Goal: Transaction & Acquisition: Obtain resource

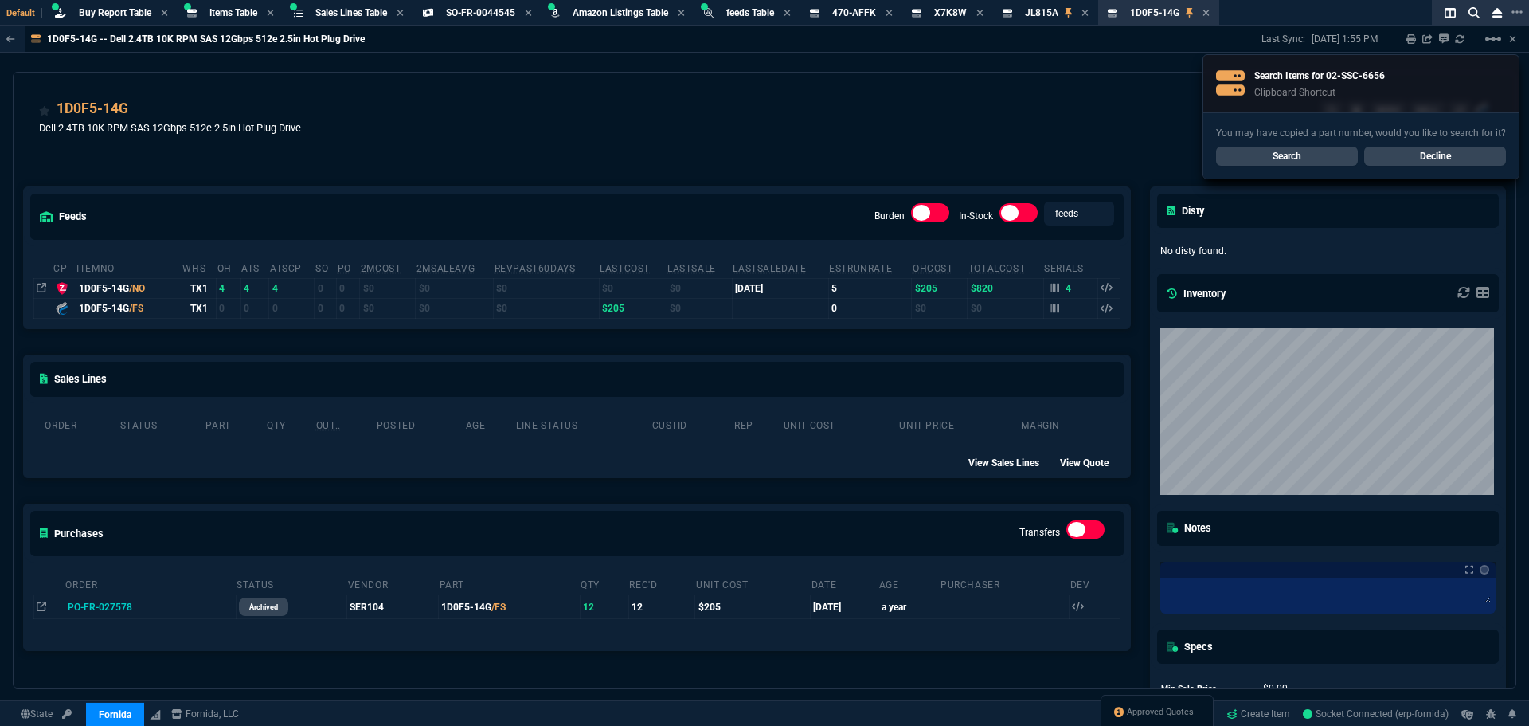
select select "8: NEPT"
click at [1281, 159] on link "Search" at bounding box center [1287, 156] width 142 height 19
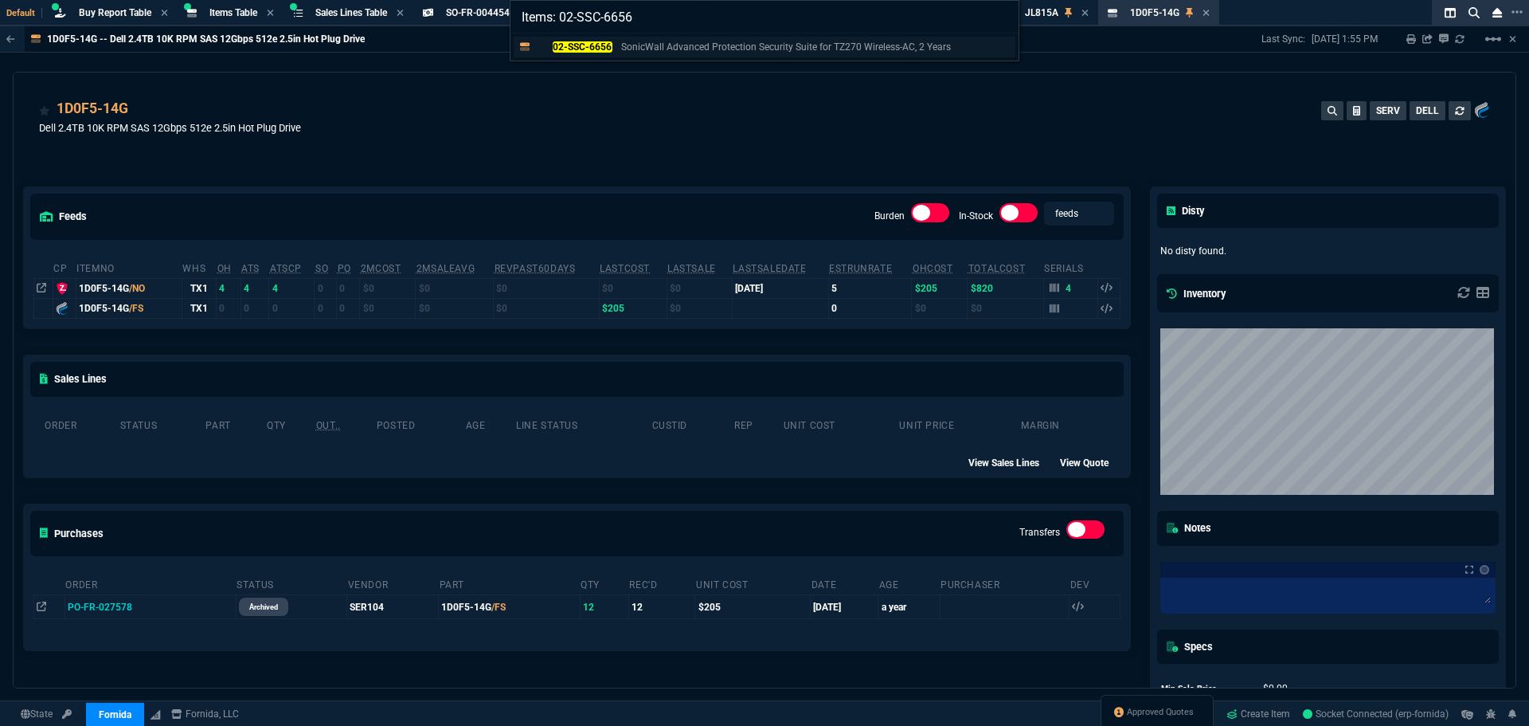
click at [574, 50] on mark "02-SSC-6656" at bounding box center [583, 46] width 60 height 11
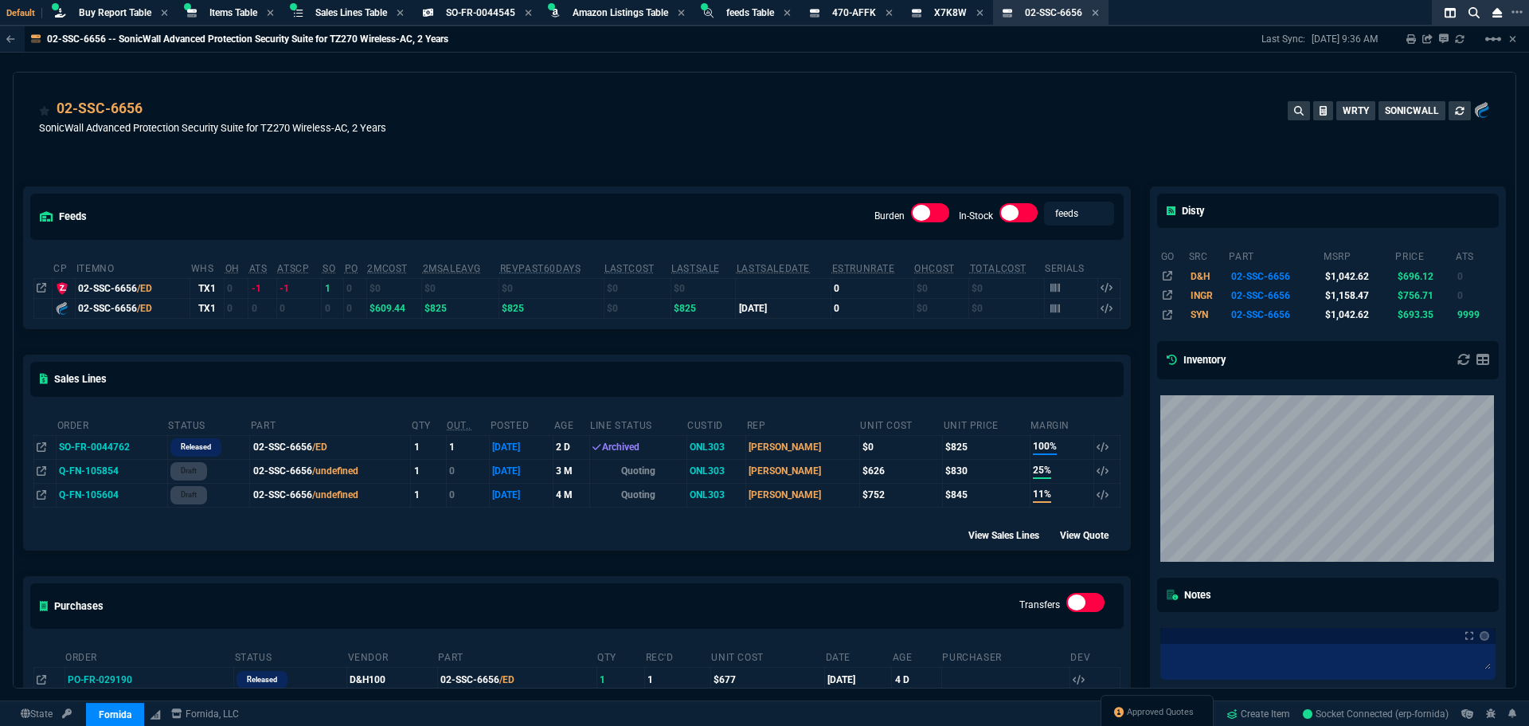
click at [620, 134] on div "02-SSC-6656 SonicWall Advanced Protection Security Suite for TZ270 Wireless-AC,…" at bounding box center [764, 126] width 1451 height 57
click at [495, 141] on div "02-SSC-6656 SonicWall Advanced Protection Security Suite for TZ270 Wireless-AC,…" at bounding box center [764, 126] width 1451 height 57
click at [221, 8] on span "Items Table" at bounding box center [234, 12] width 48 height 11
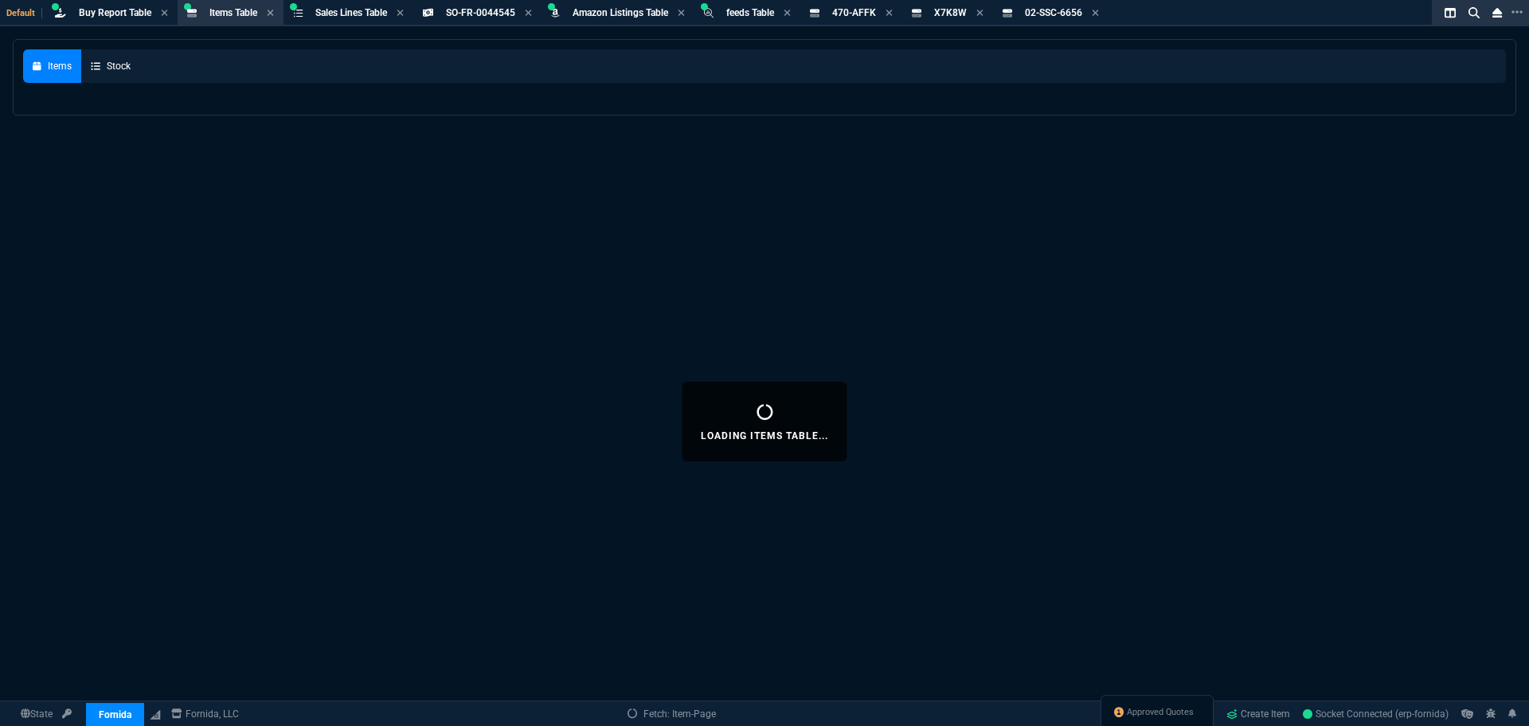
select select
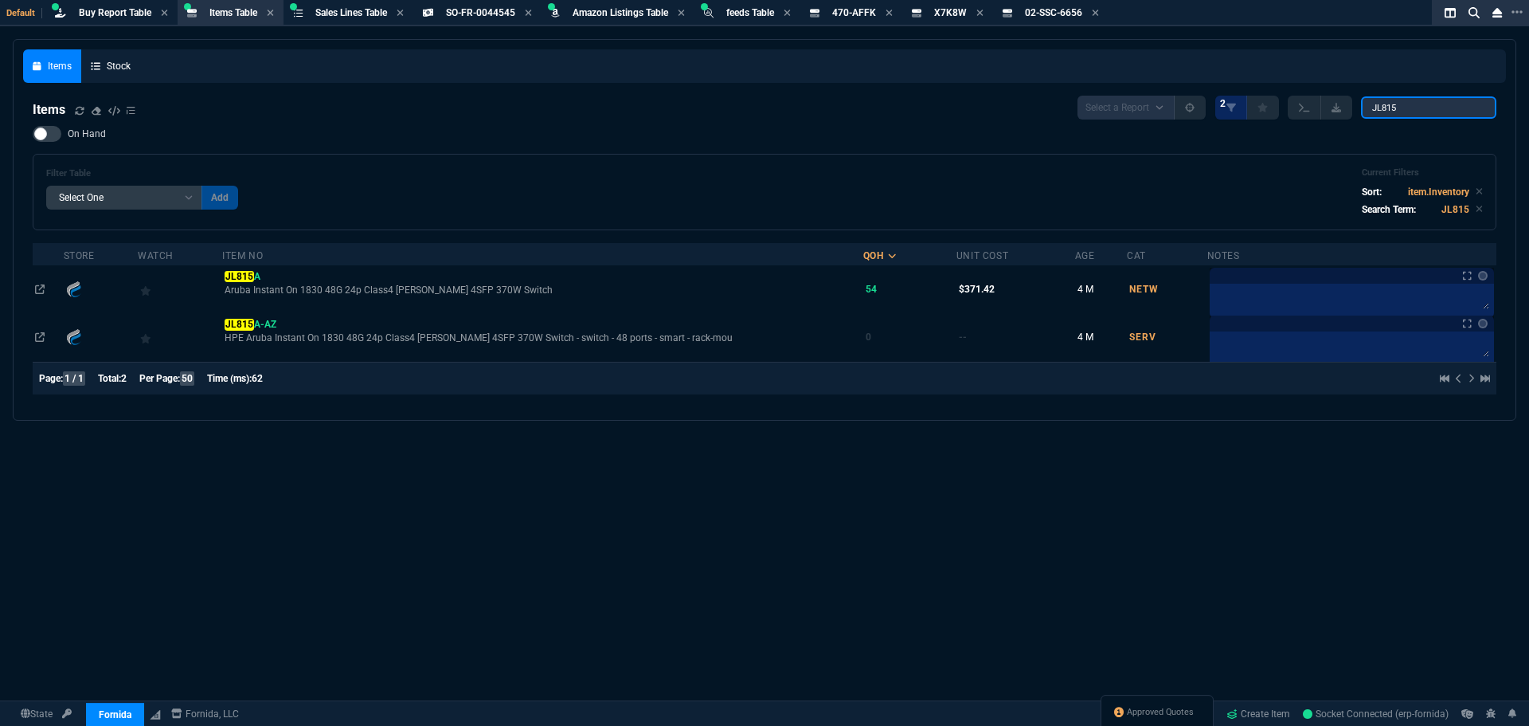
drag, startPoint x: 1412, startPoint y: 106, endPoint x: 1285, endPoint y: 105, distance: 127.5
click at [1286, 105] on div "Select a Report NEW QUERY 2 JL815" at bounding box center [1287, 108] width 419 height 24
paste input "02-SSC-6656"
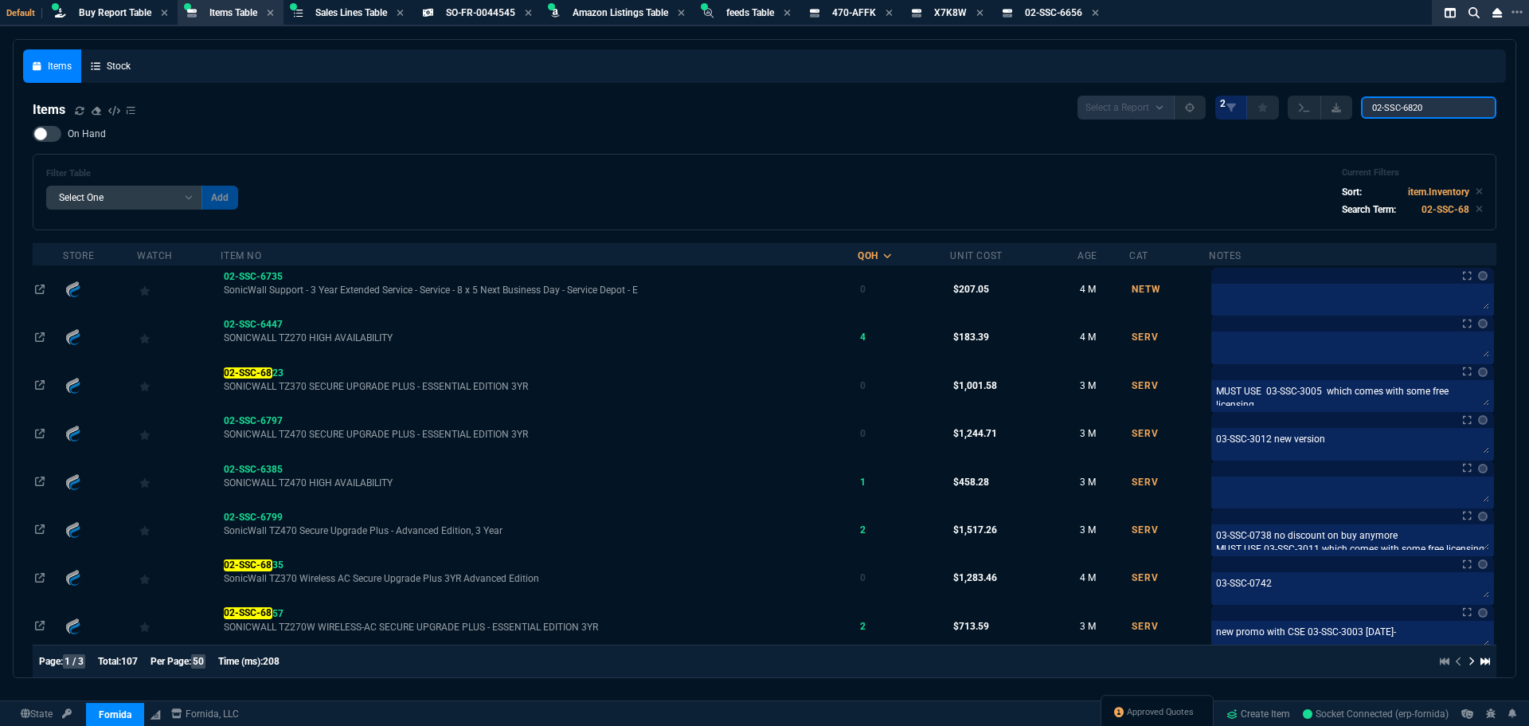
type input "02-SSC-6820"
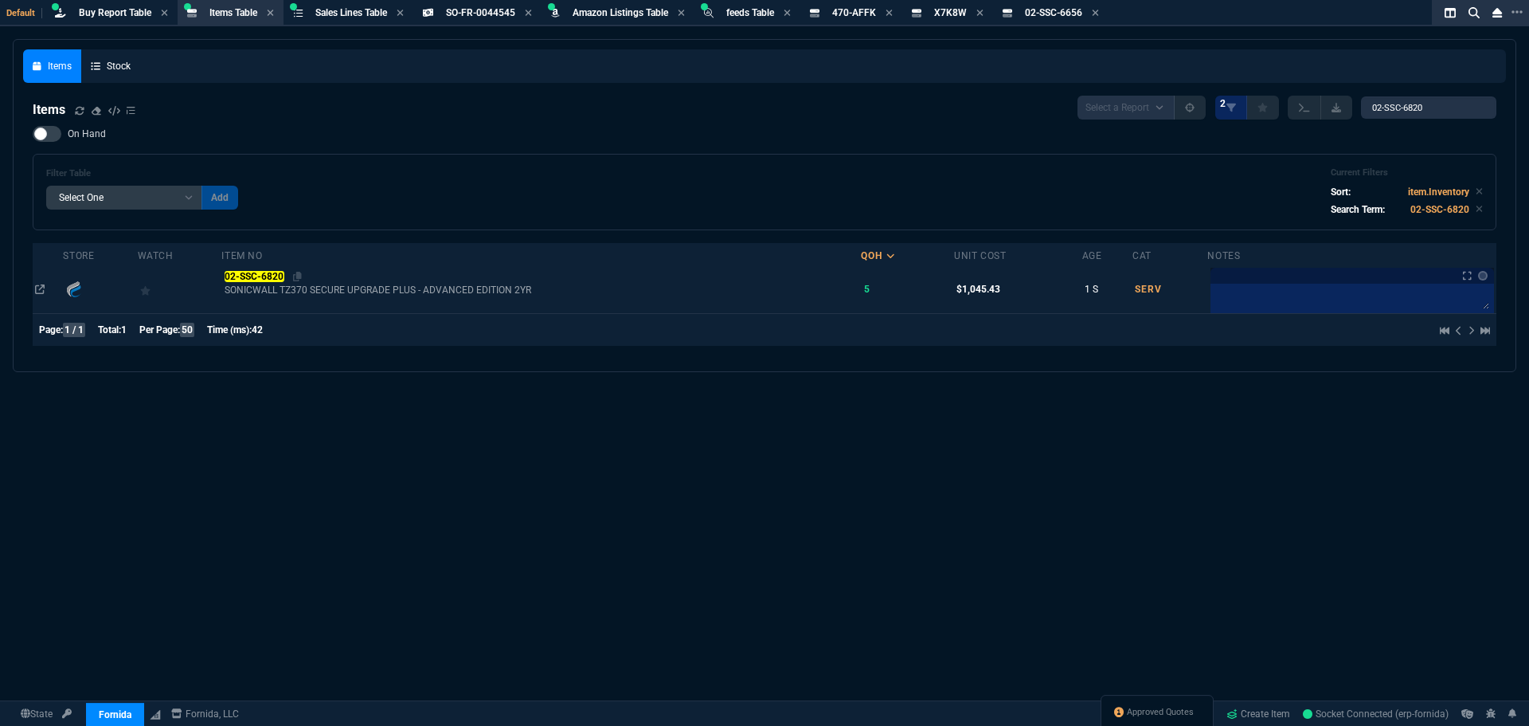
click at [264, 274] on mark "02-SSC-6820" at bounding box center [255, 276] width 60 height 11
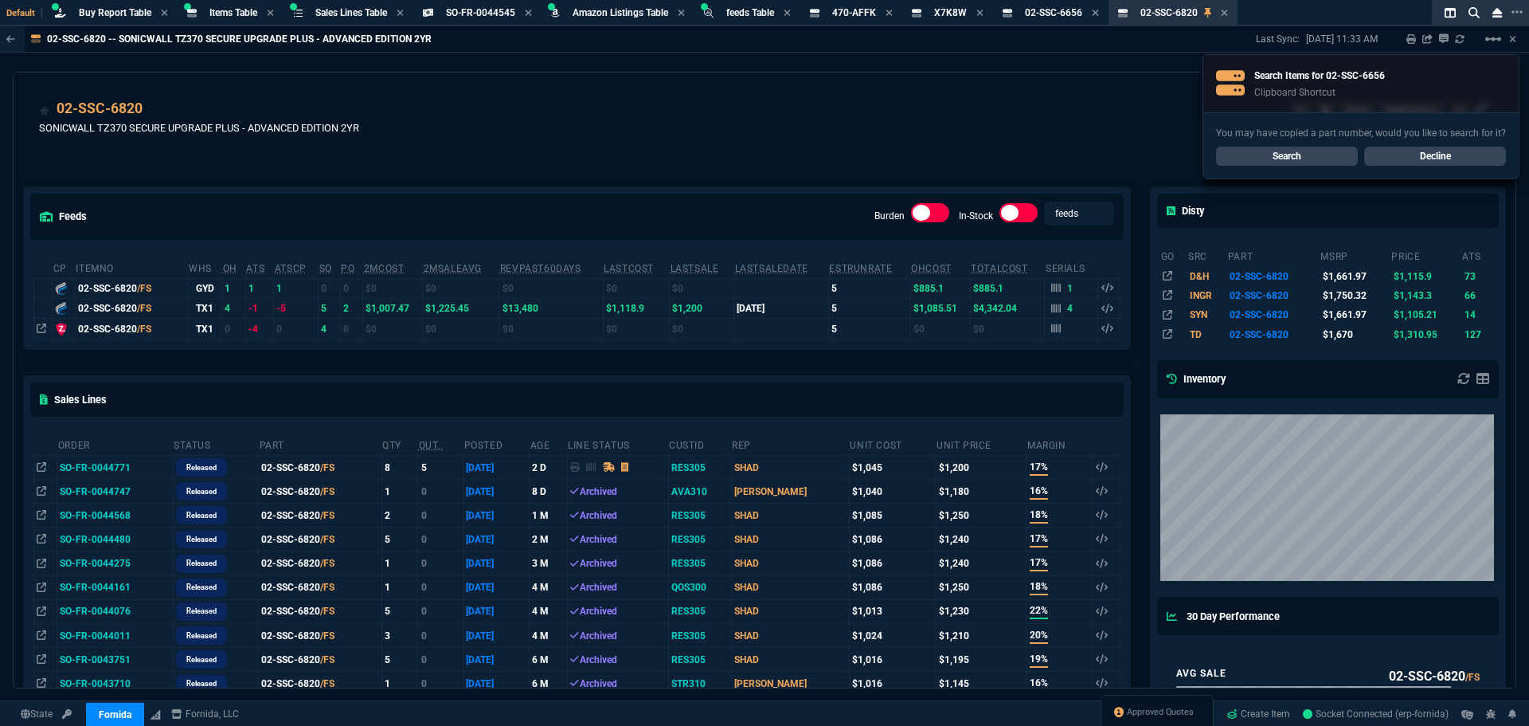
click at [623, 141] on div "02-SSC-6820 SONICWALL TZ370 SECURE UPGRADE PLUS - ADVANCED EDITION 2YR SERV SON…" at bounding box center [764, 126] width 1451 height 57
click at [101, 470] on td "SO-FR-0044771" at bounding box center [115, 467] width 116 height 24
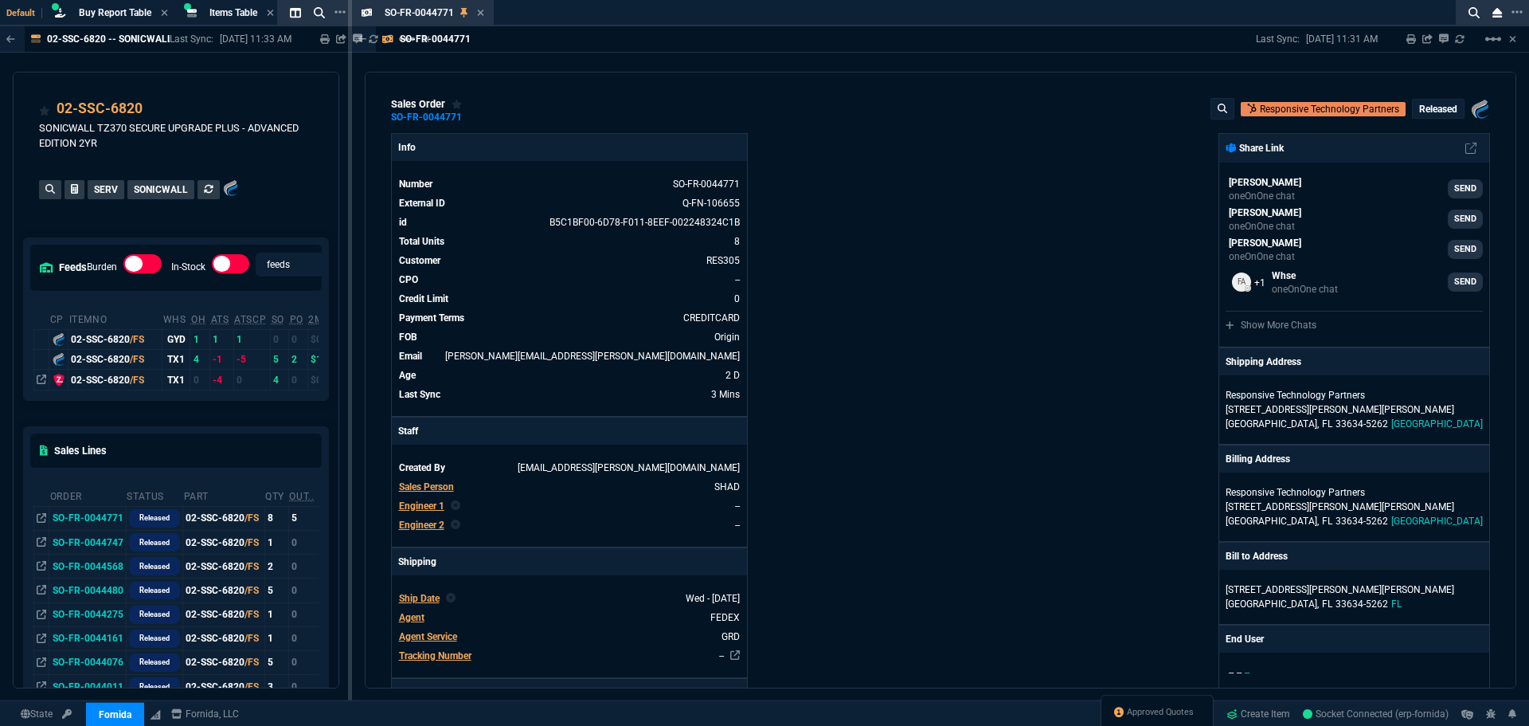
click at [1032, 163] on div "Fornida, LLC [STREET_ADDRESS] Share Link [PERSON_NAME] oneOnOne chat SEND [PERS…" at bounding box center [1216, 647] width 550 height 1028
click at [477, 13] on icon at bounding box center [480, 13] width 7 height 10
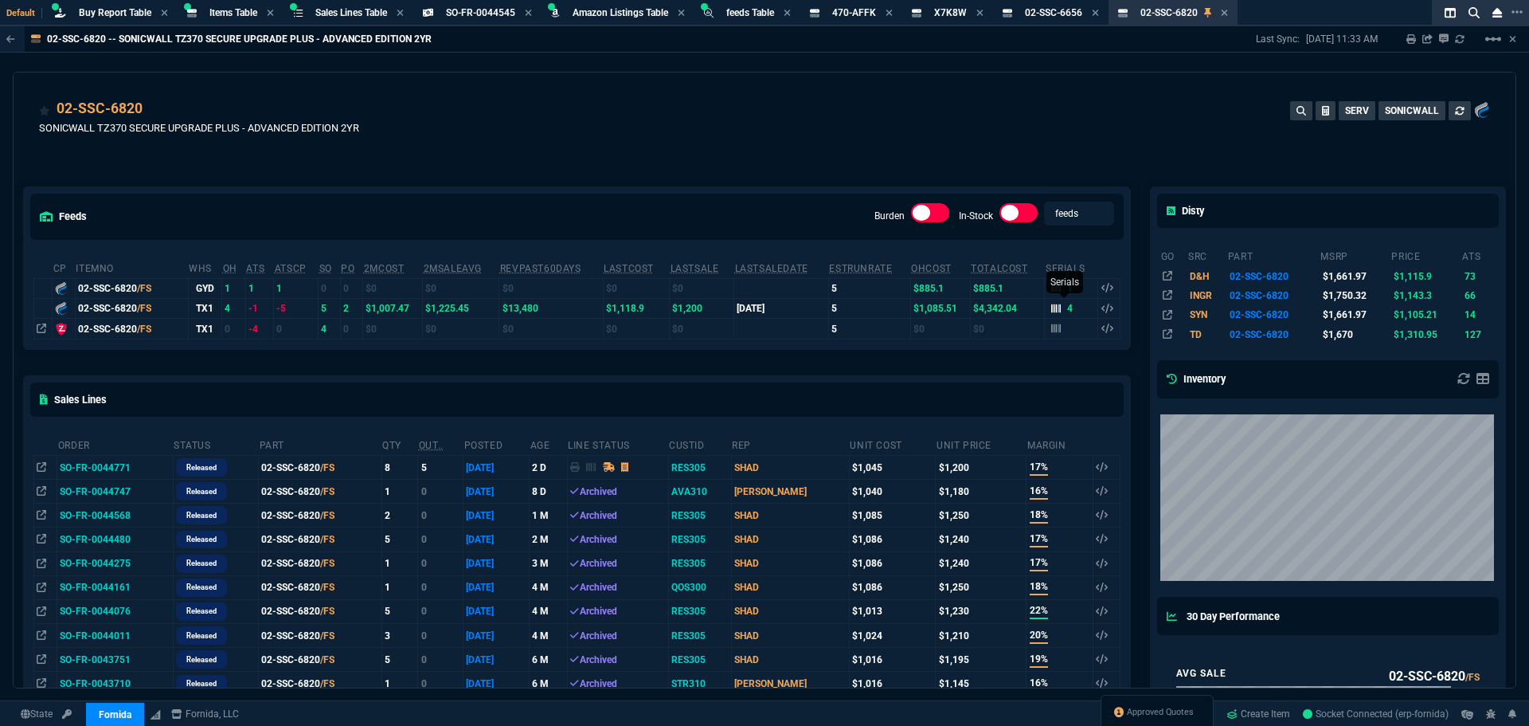
click at [1052, 306] on icon at bounding box center [1056, 308] width 10 height 9
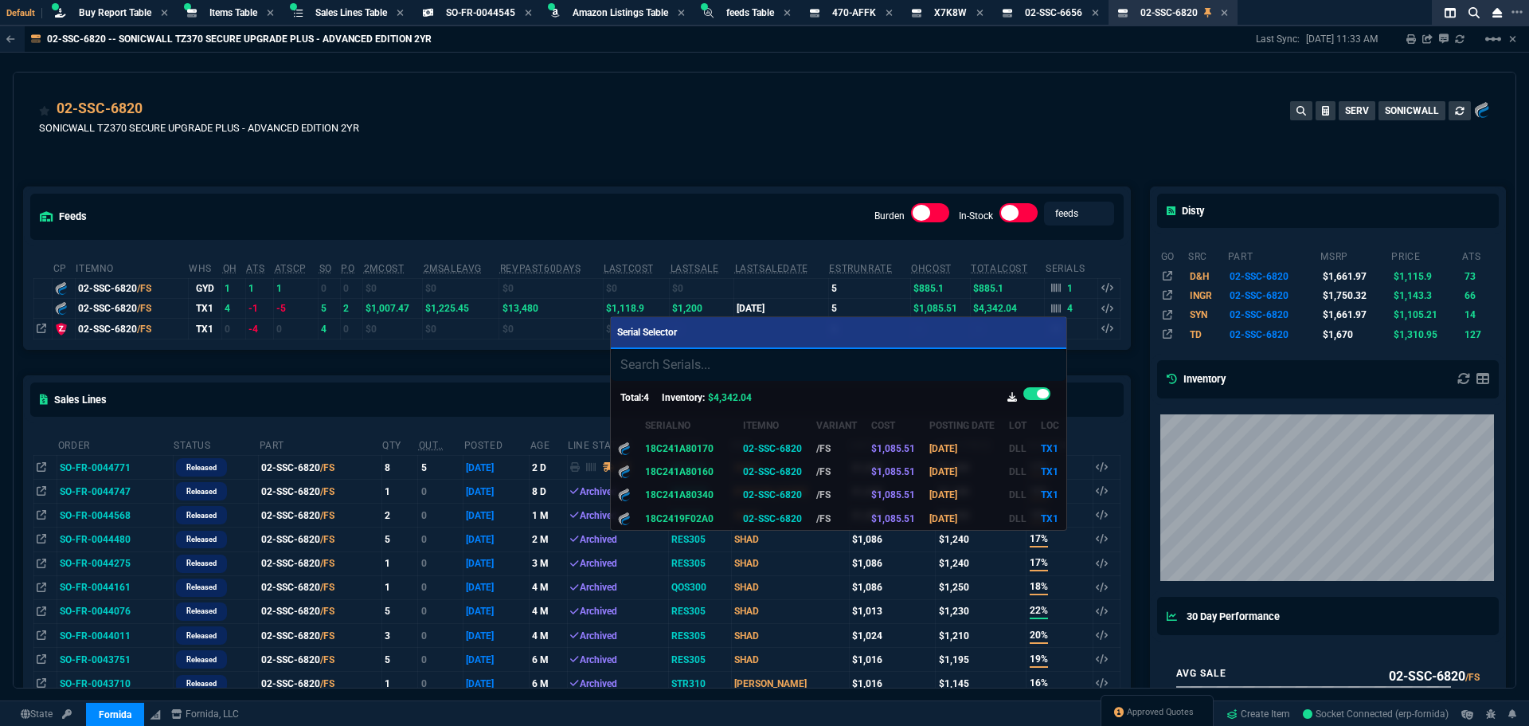
click at [688, 178] on div at bounding box center [764, 363] width 1529 height 726
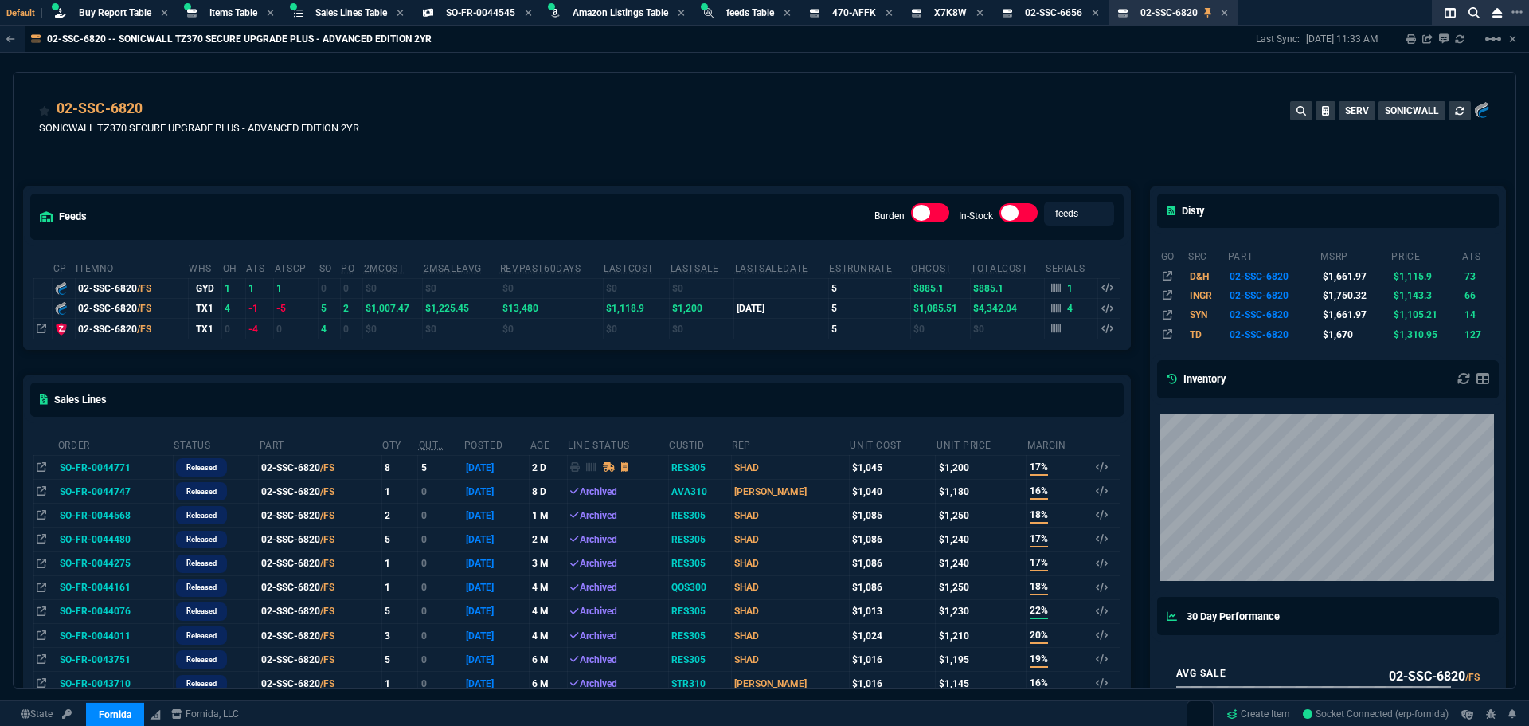
click at [720, 121] on div "02-SSC-6820 SONICWALL TZ370 SECURE UPGRADE PLUS - ADVANCED EDITION 2YR SERV SON…" at bounding box center [764, 126] width 1451 height 57
click at [226, 13] on span "Items Table" at bounding box center [234, 12] width 48 height 11
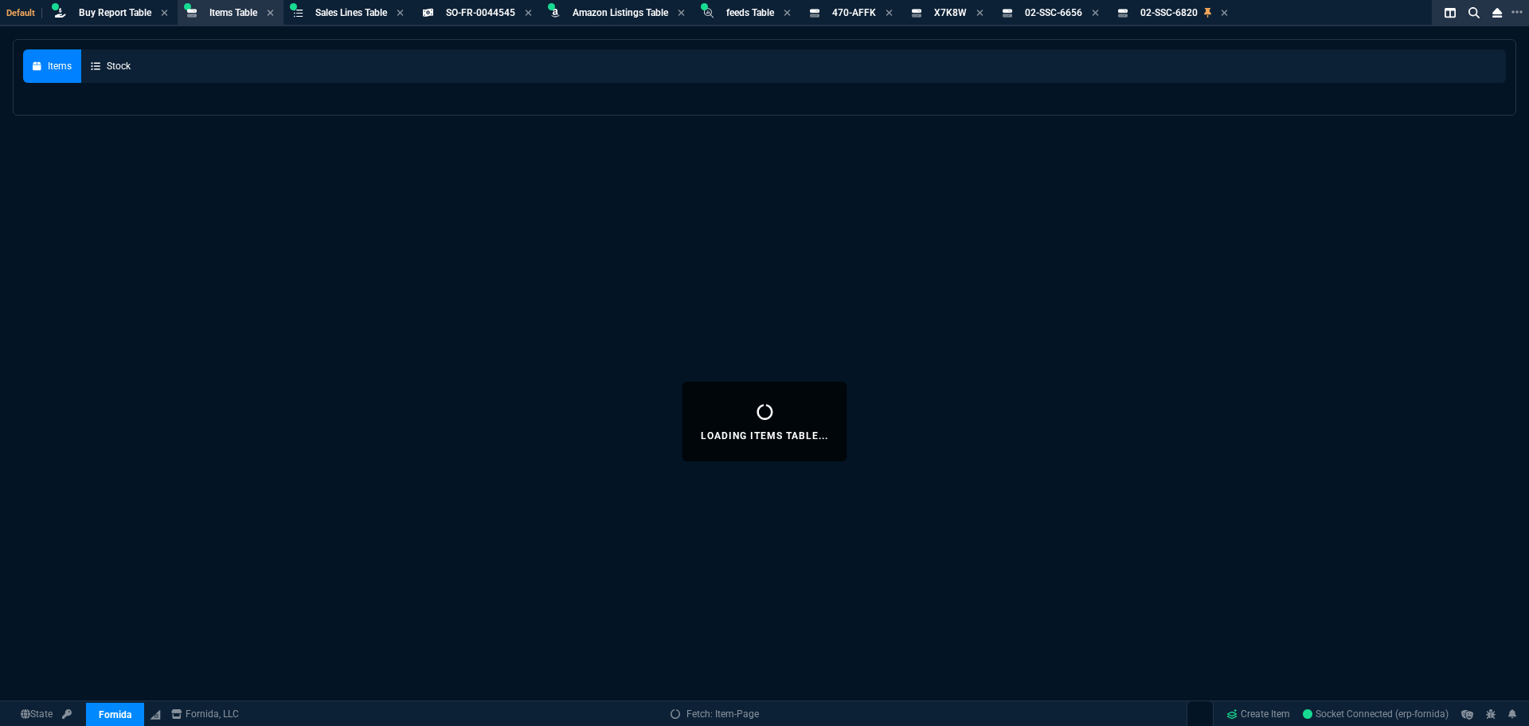
select select
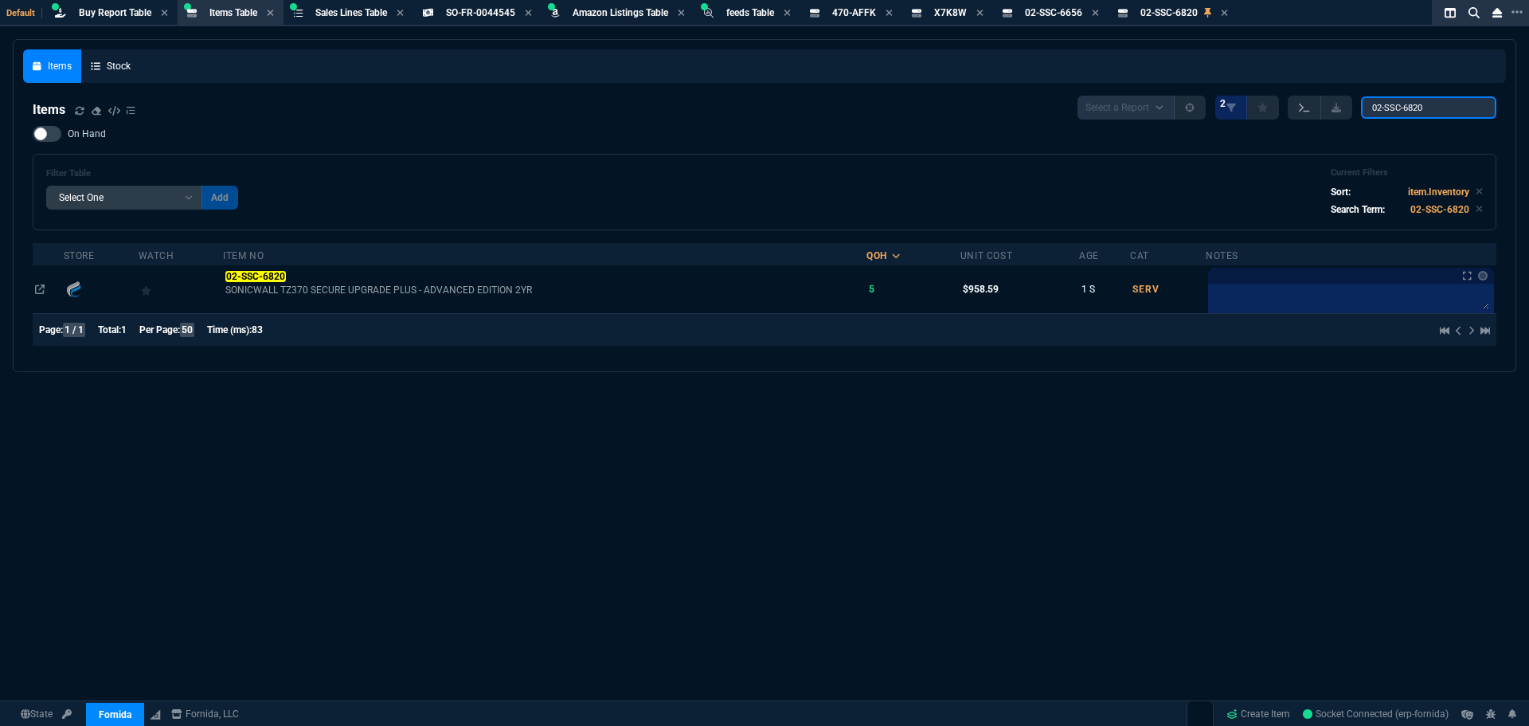
drag, startPoint x: 1432, startPoint y: 111, endPoint x: 1290, endPoint y: 100, distance: 142.2
click at [1331, 104] on div "Select a Report NEW QUERY 2 02-SSC-6820" at bounding box center [1287, 108] width 419 height 24
paste input "656"
type input "02-SSC-6656"
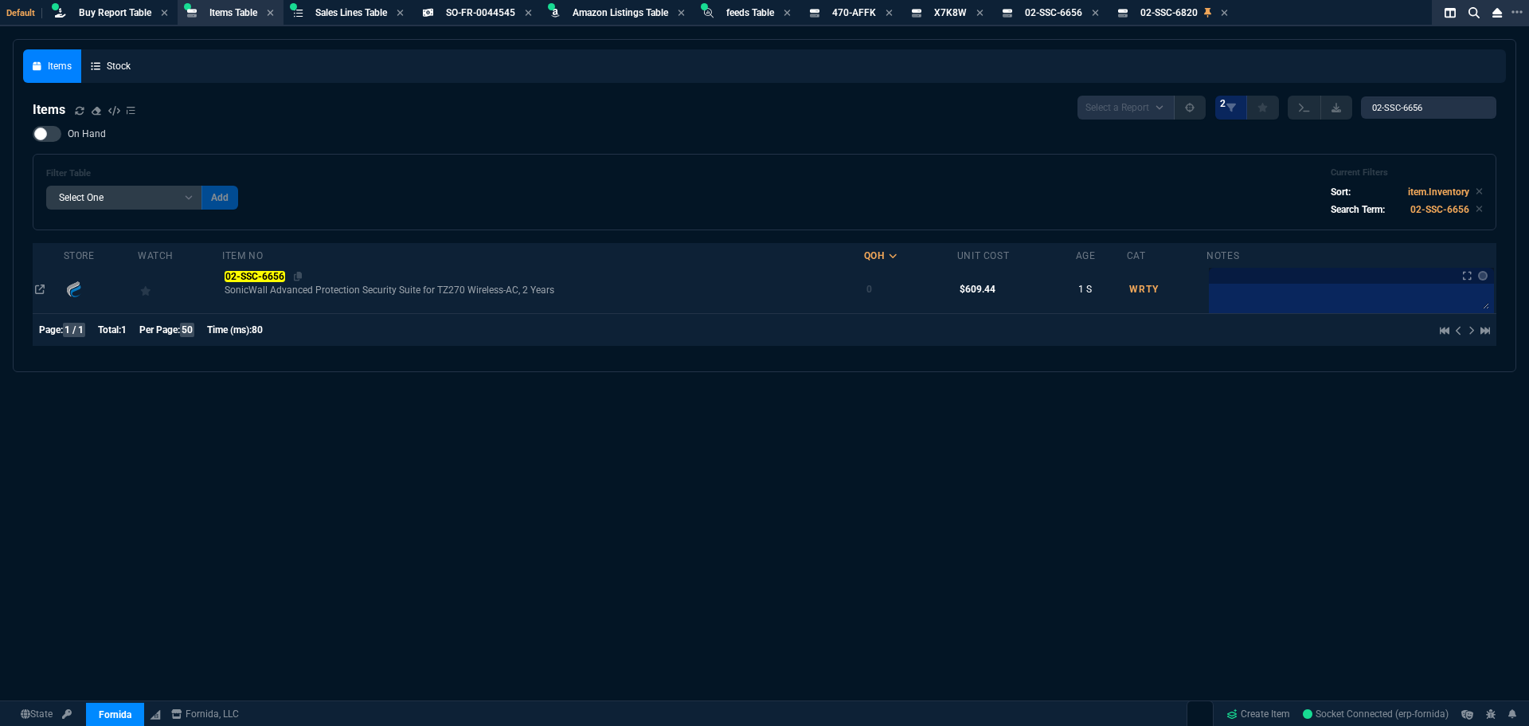
click at [255, 274] on mark "02-SSC-6656" at bounding box center [255, 276] width 60 height 11
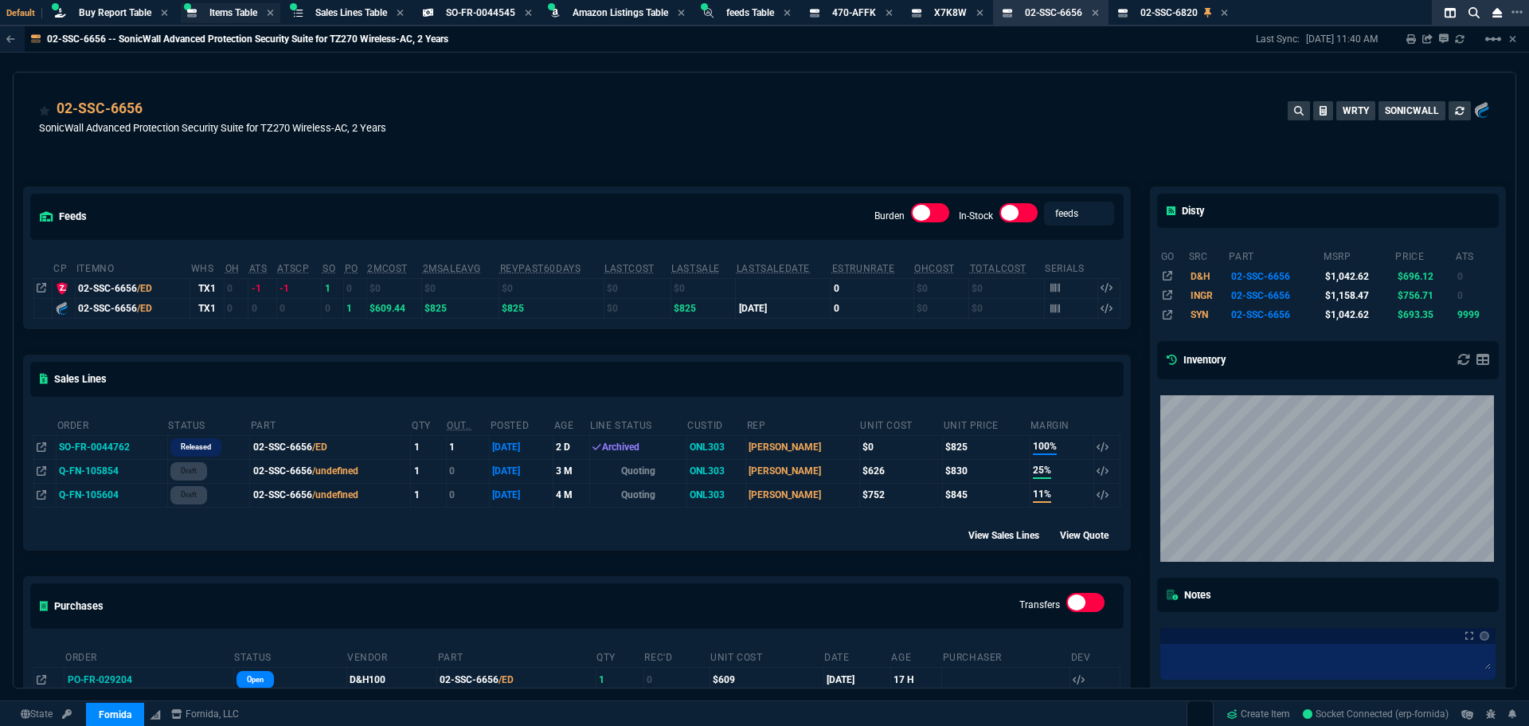
click at [235, 8] on span "Items Table" at bounding box center [234, 12] width 48 height 11
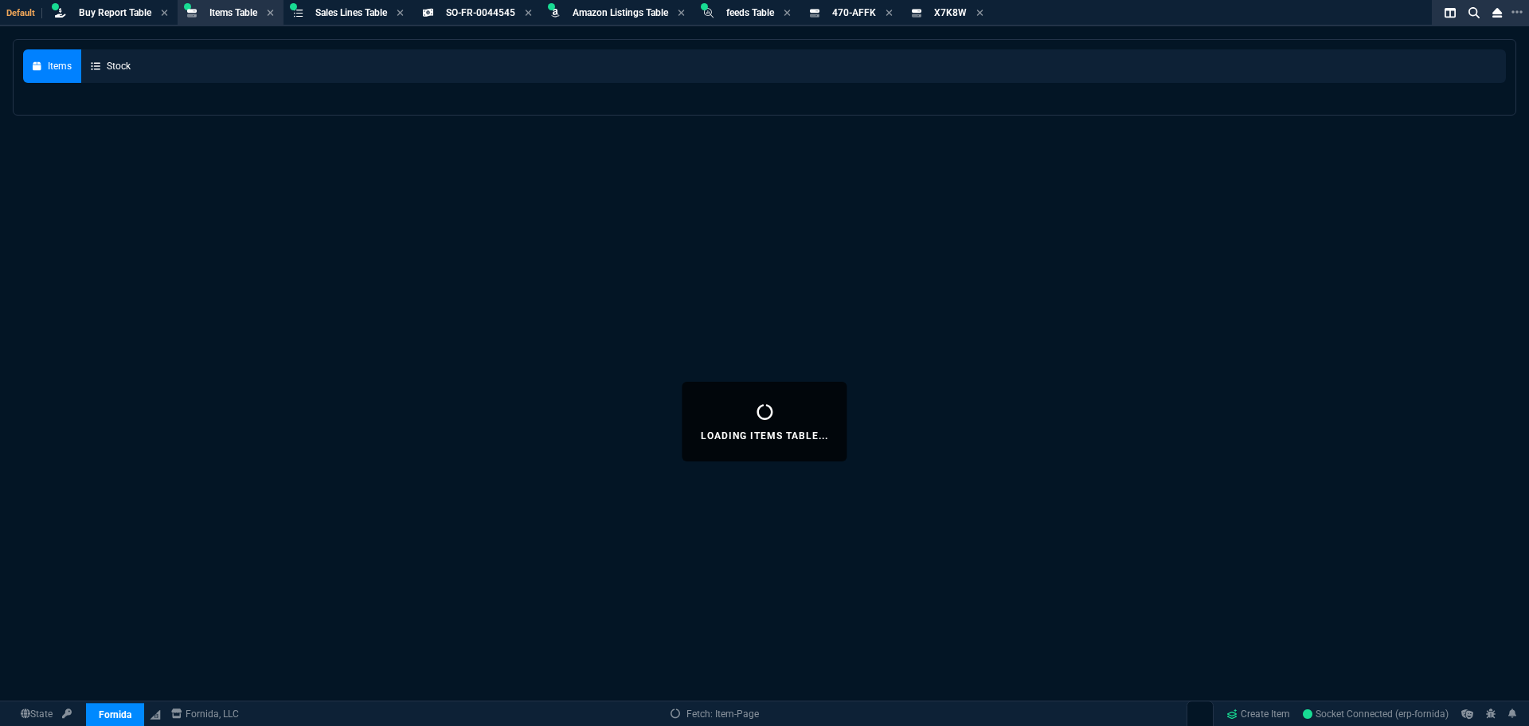
select select
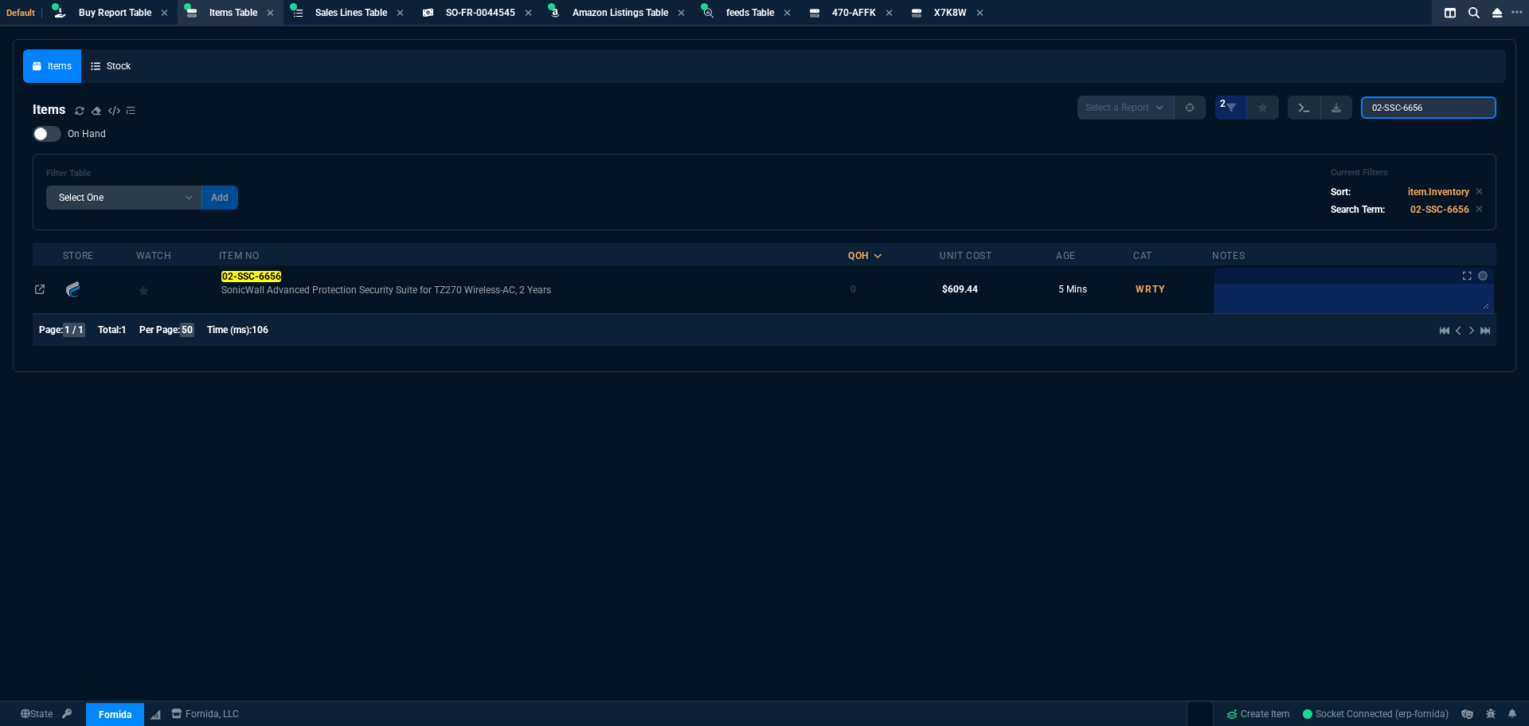
drag, startPoint x: 1434, startPoint y: 105, endPoint x: 1316, endPoint y: 104, distance: 117.9
click at [1331, 104] on div "Select a Report NEW QUERY 2 02-SSC-6656" at bounding box center [1287, 108] width 419 height 24
paste input "1D0F5"
type input "1D0F5"
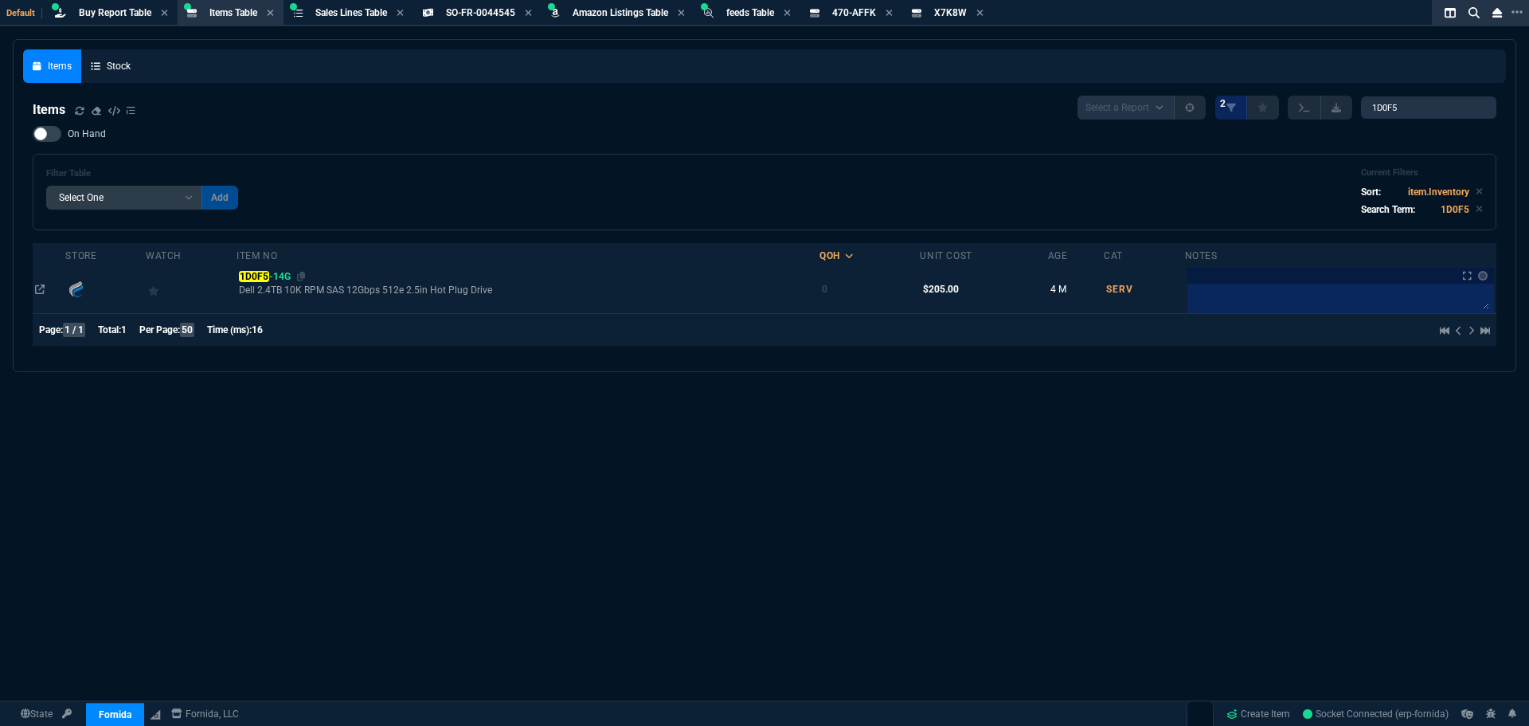
click at [261, 272] on mark "1D0F5" at bounding box center [253, 276] width 29 height 11
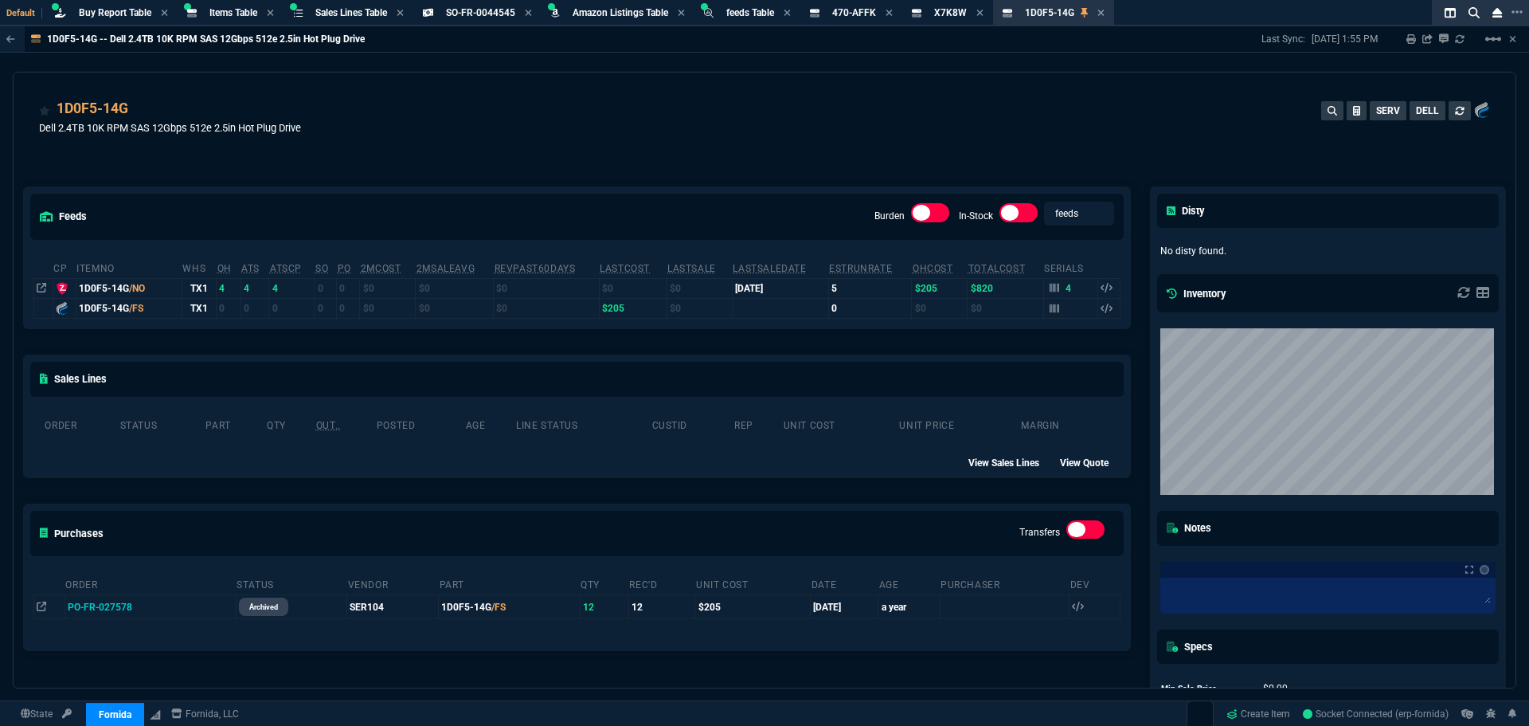
click at [617, 109] on div "1D0F5-14G Dell 2.4TB 10K RPM SAS 12Gbps 512e 2.5in Hot Plug Drive SERV DELL" at bounding box center [764, 126] width 1451 height 57
click at [118, 14] on span "Buy Report Table" at bounding box center [115, 12] width 72 height 11
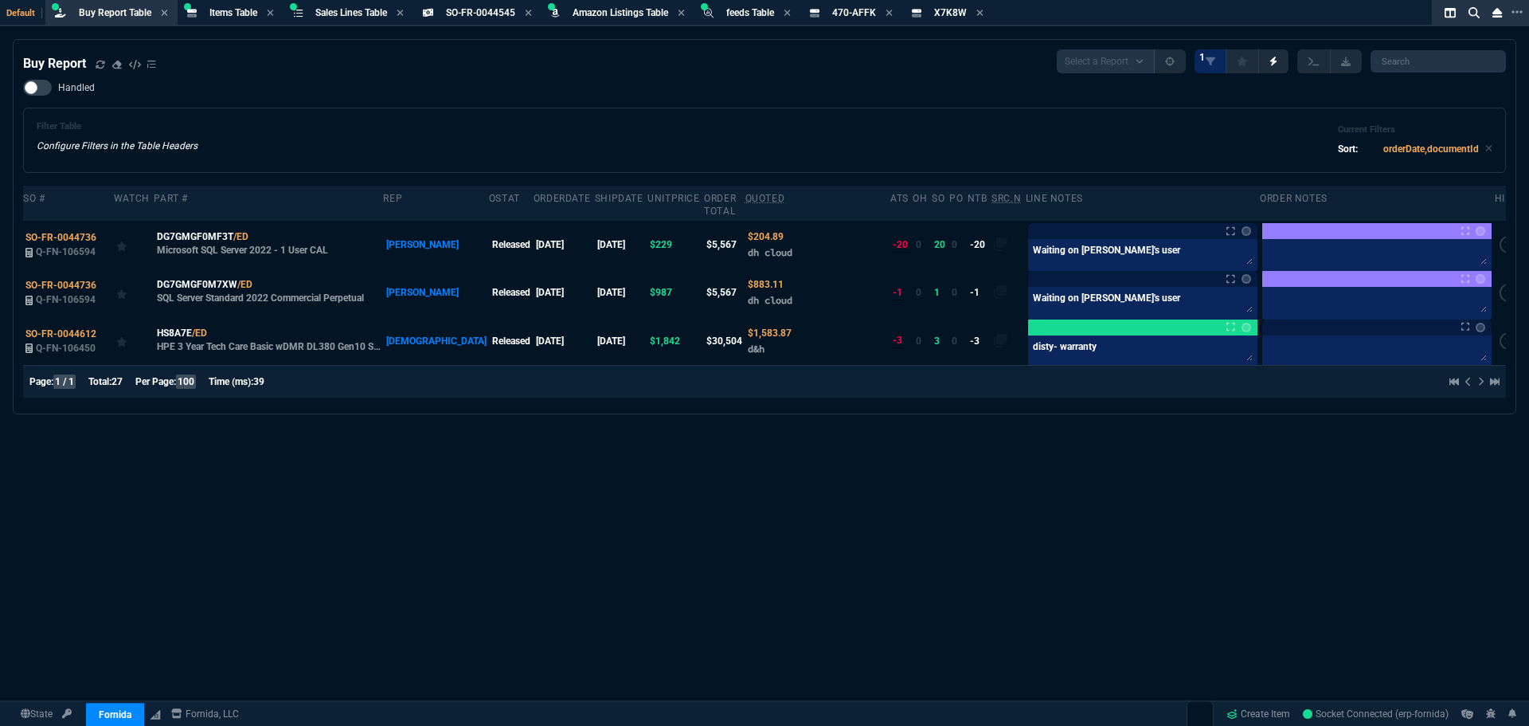
click at [95, 66] on div "Buy Report" at bounding box center [89, 63] width 133 height 19
click at [100, 66] on icon at bounding box center [100, 64] width 9 height 8
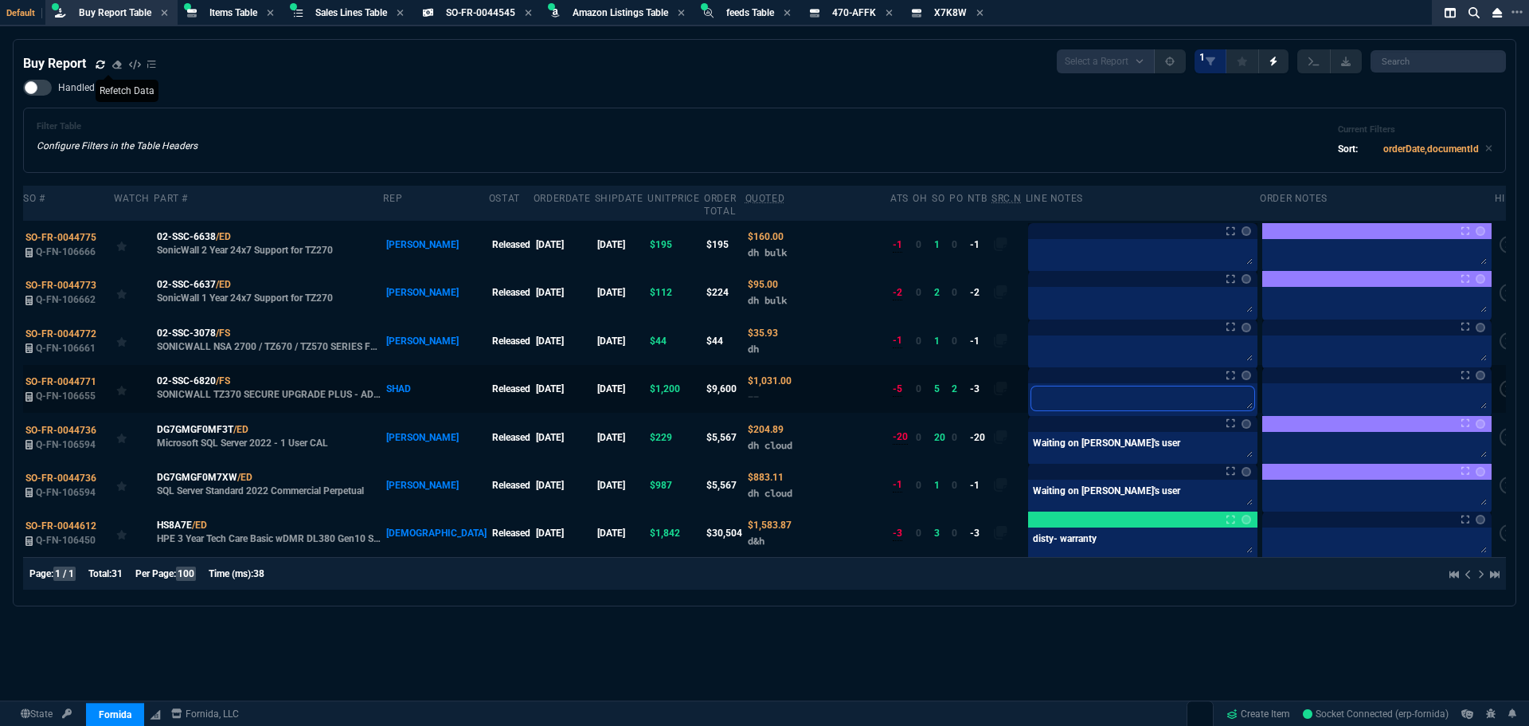
click at [1058, 391] on textarea at bounding box center [1143, 398] width 223 height 24
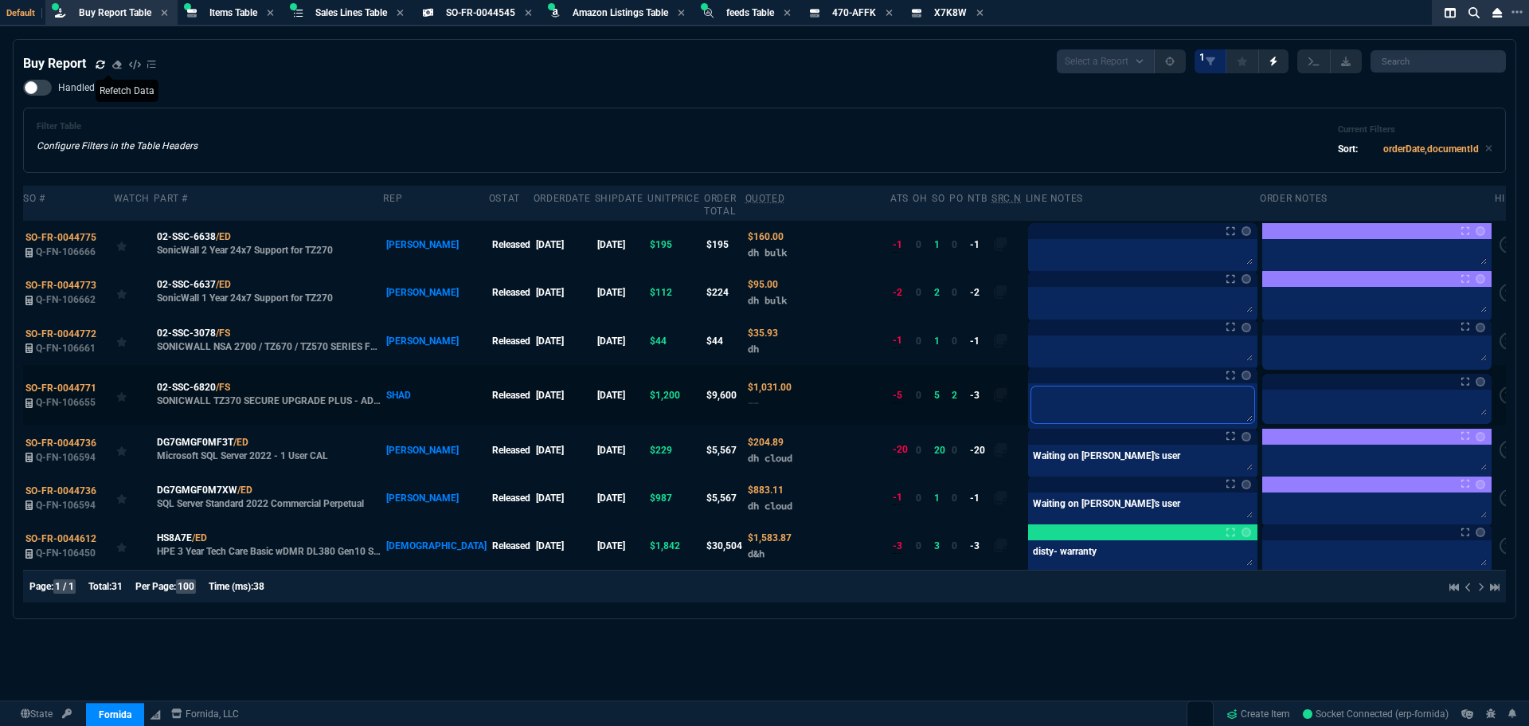
type textarea "B"
type textarea "BU"
type textarea "BUL"
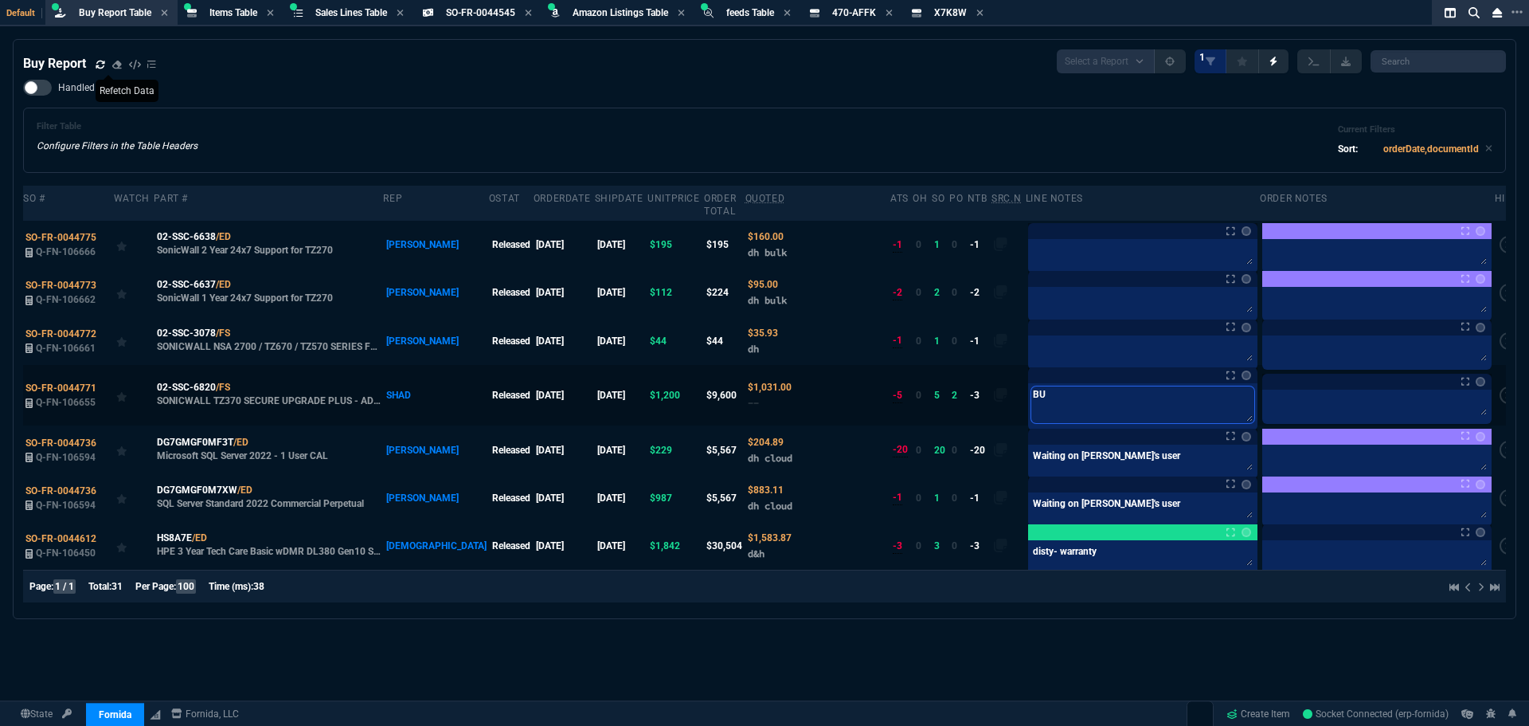
type textarea "BUL"
type textarea "BULK"
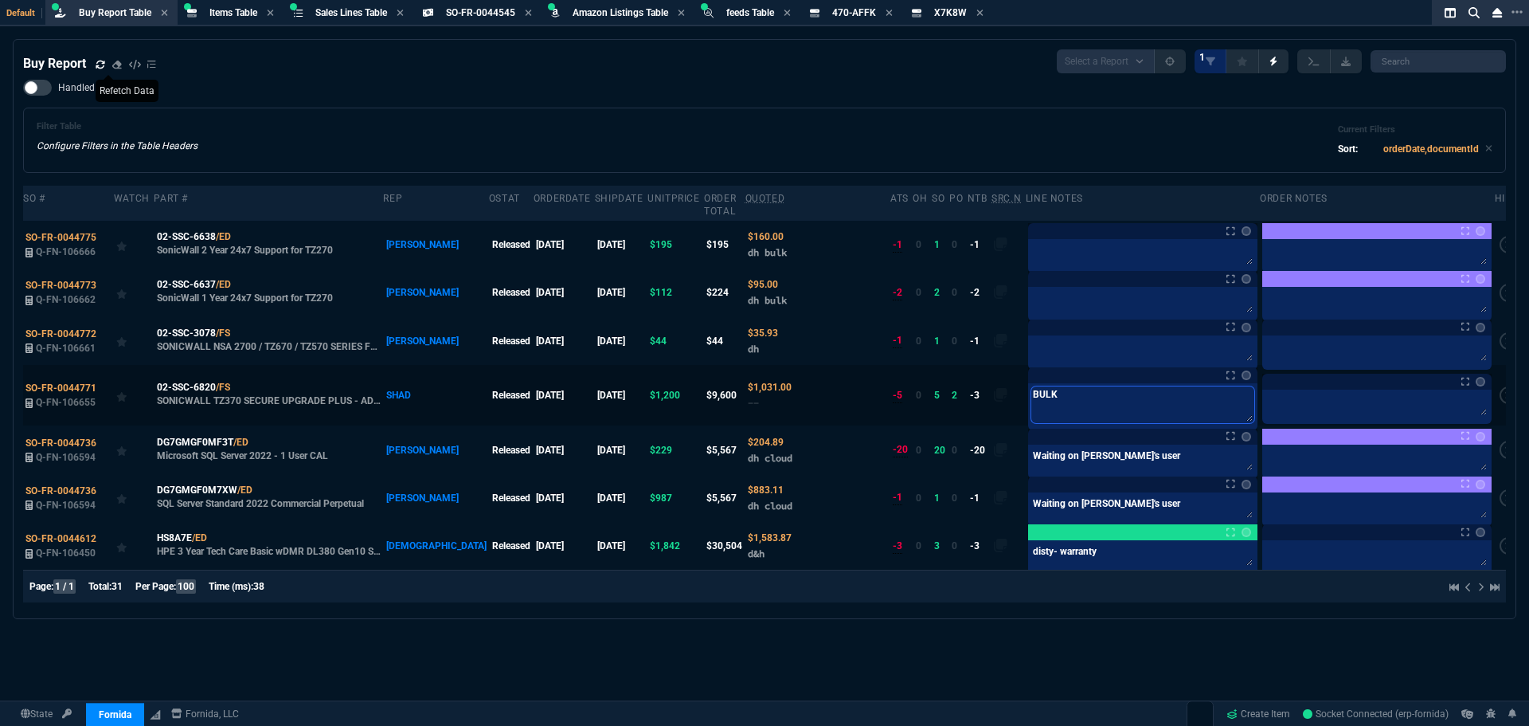
type textarea "BULK B"
type textarea "BULK BU"
type textarea "BULK BUY"
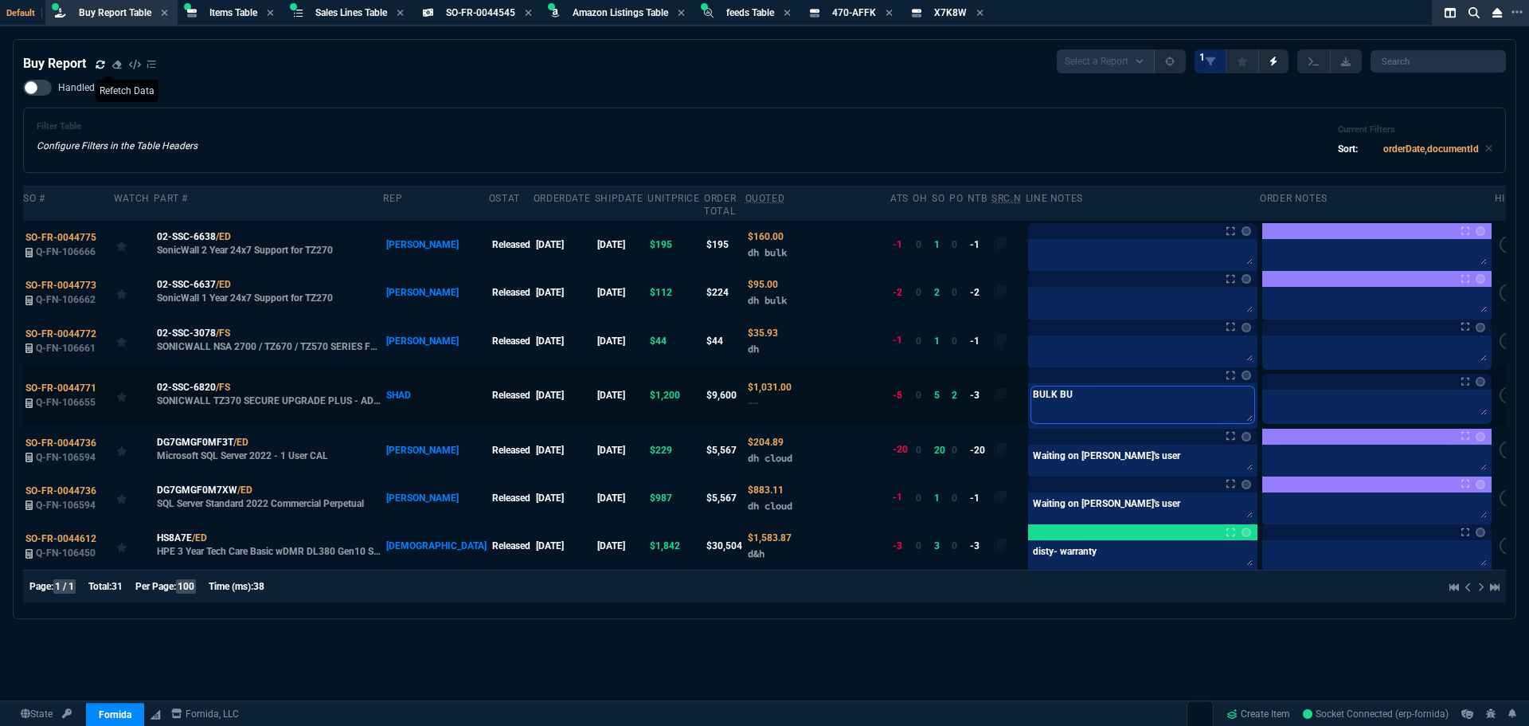
type textarea "BULK BUY"
type textarea "BULK BUY-"
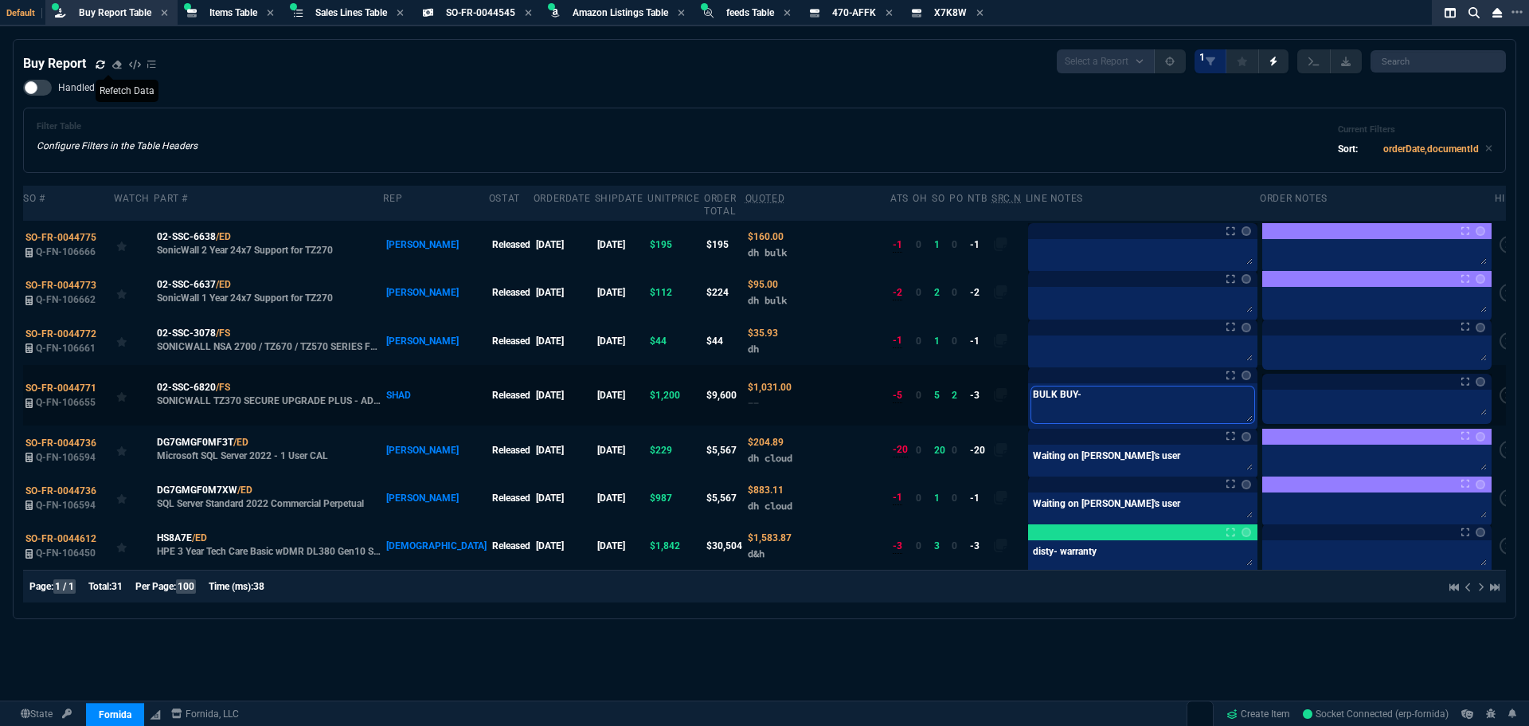
type textarea "BULK BUY- f"
type textarea "BULK BUY- fr"
type textarea "BULK BUY- fri"
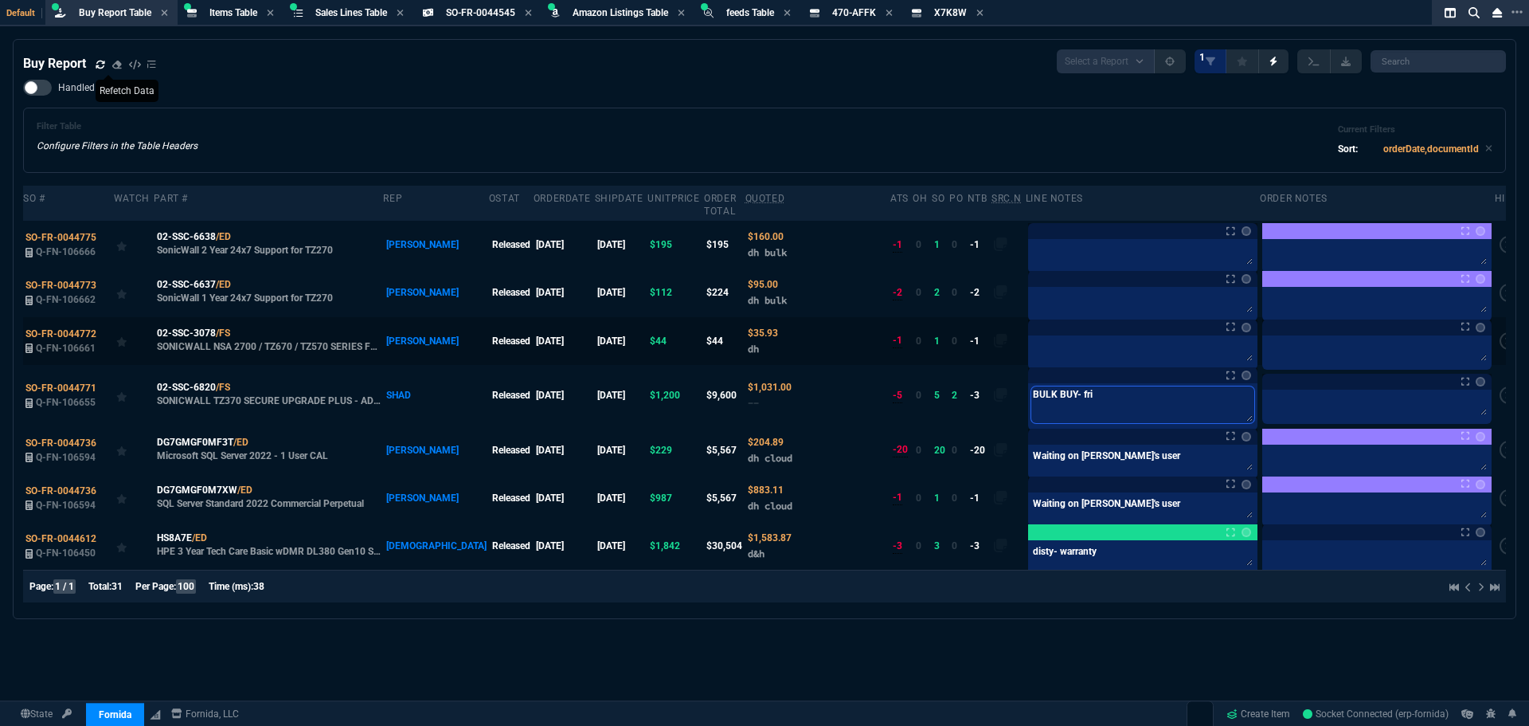
type textarea "BULK BUY- fri"
click at [1059, 345] on textarea at bounding box center [1143, 351] width 223 height 24
drag, startPoint x: 1094, startPoint y: 401, endPoint x: 997, endPoint y: 386, distance: 98.5
click at [969, 388] on tr "SO-FR-0044771 Q-FN-106655 02-SSC-6820 /FS SONICWALL TZ370 SECURE UPGRADE PLUS -…" at bounding box center [773, 395] width 1500 height 61
click at [1032, 290] on textarea at bounding box center [1143, 302] width 223 height 24
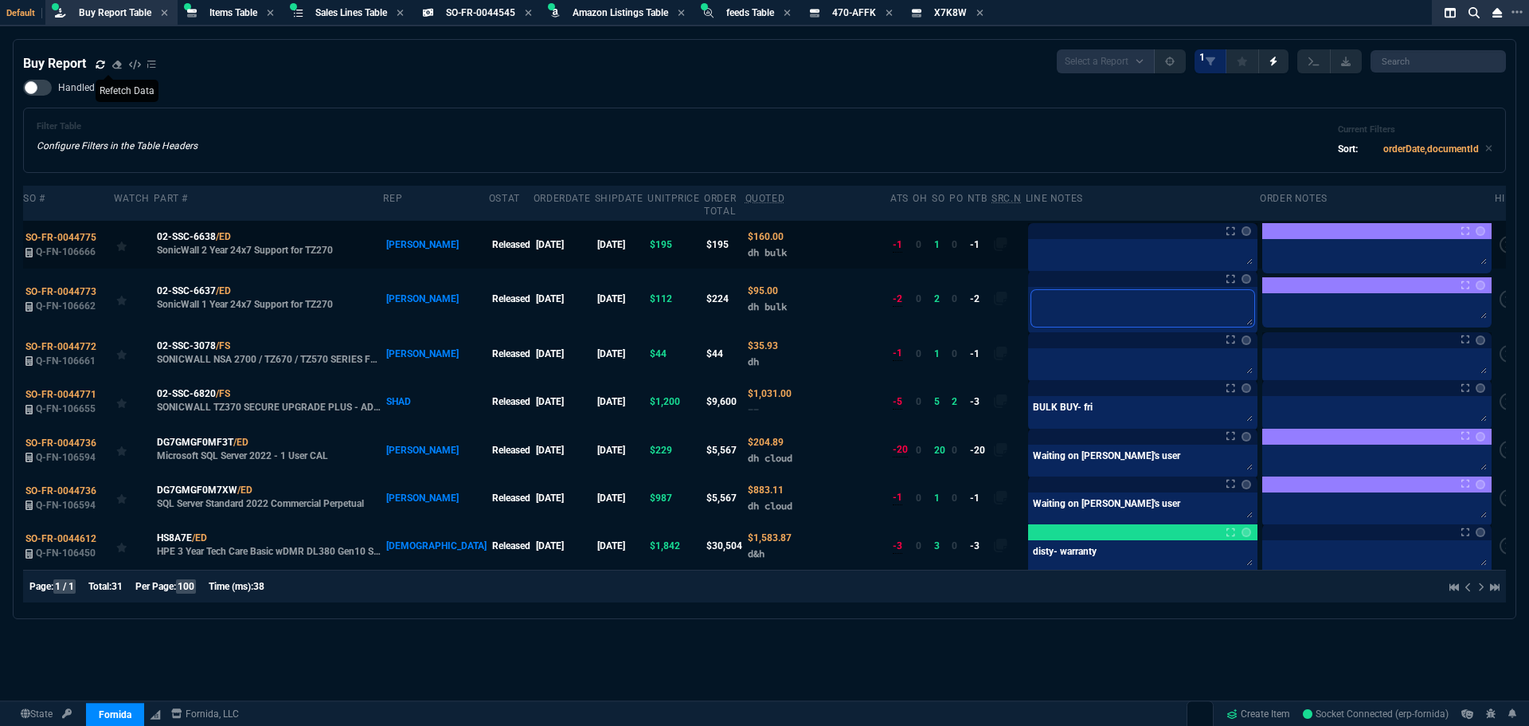
paste textarea "BULK BUY- fri"
type textarea "BULK BUY- fri"
click at [1032, 239] on div at bounding box center [1142, 256] width 229 height 34
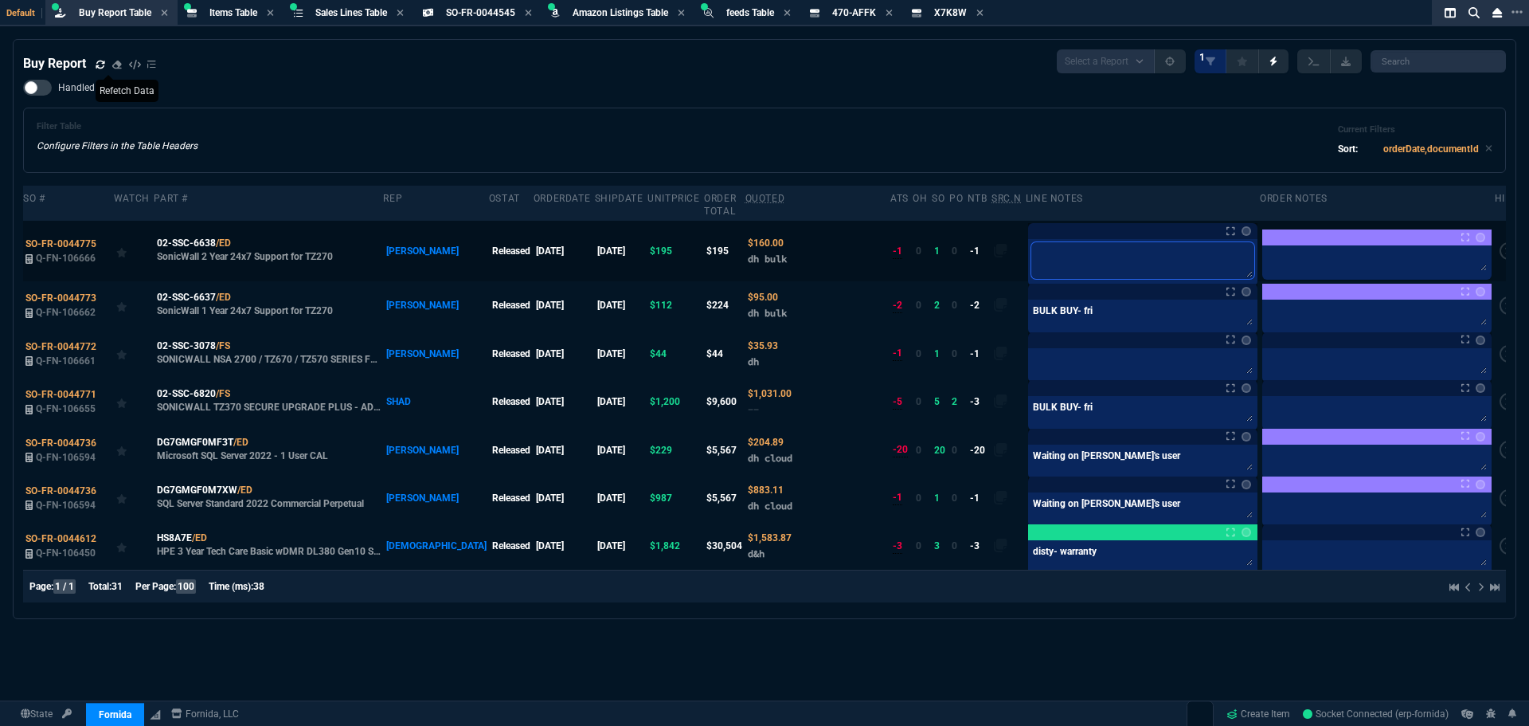
click at [1032, 242] on textarea at bounding box center [1143, 260] width 223 height 37
paste textarea "BULK BUY- fri"
type textarea "BULK BUY- fri"
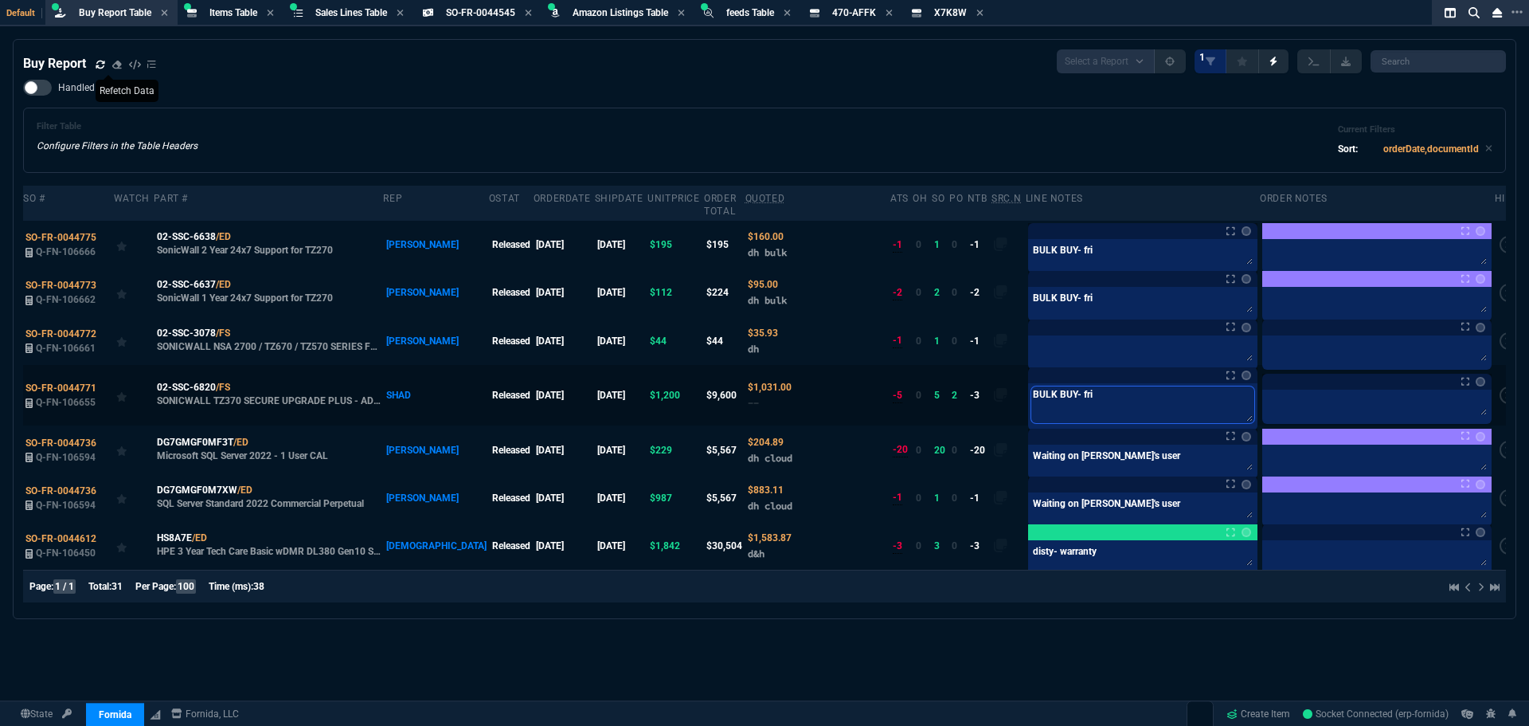
click at [1084, 394] on textarea "BULK BUY- fri" at bounding box center [1143, 404] width 223 height 37
type textarea "BULK BUY- fri-"
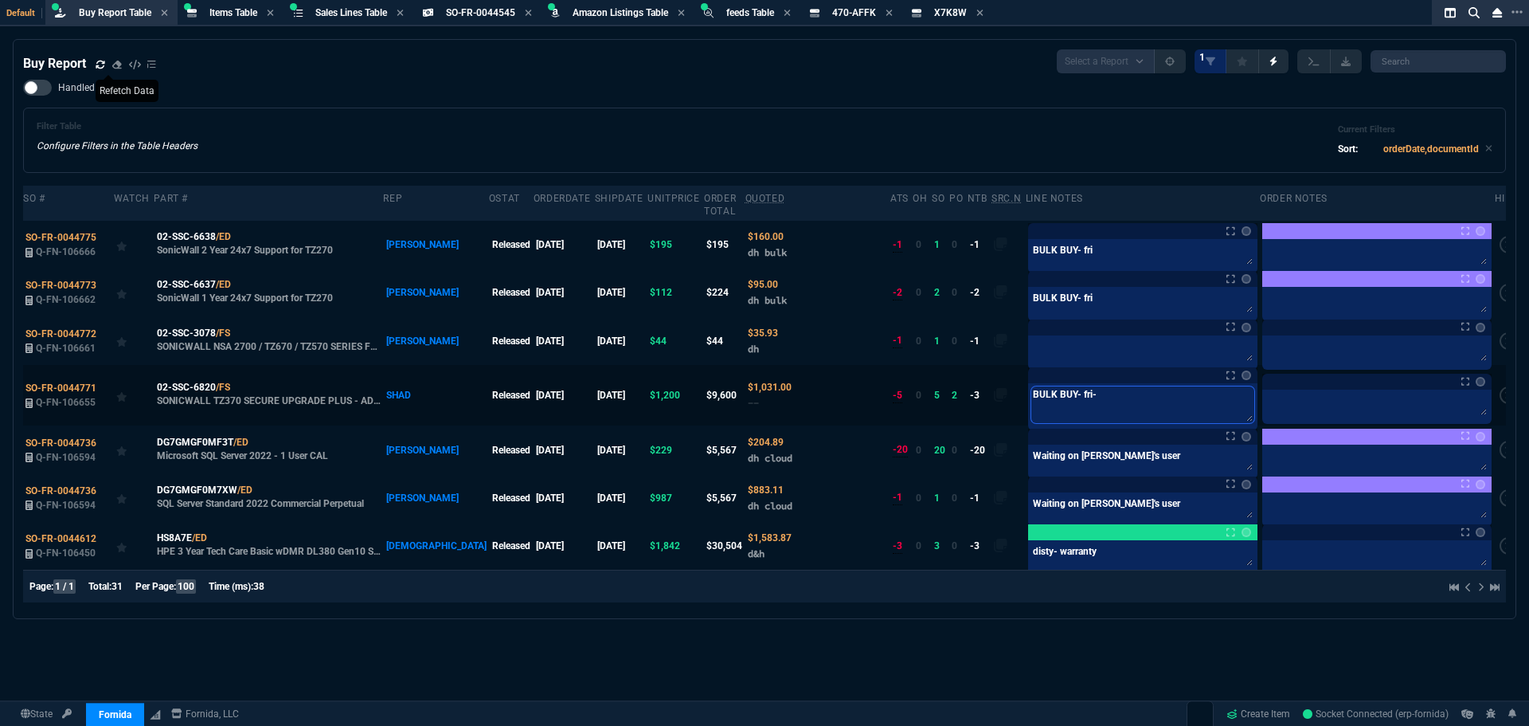
type textarea "BULK BUY- fri- g"
type textarea "BULK BUY- fri- ge"
type textarea "BULK BUY- fri- get"
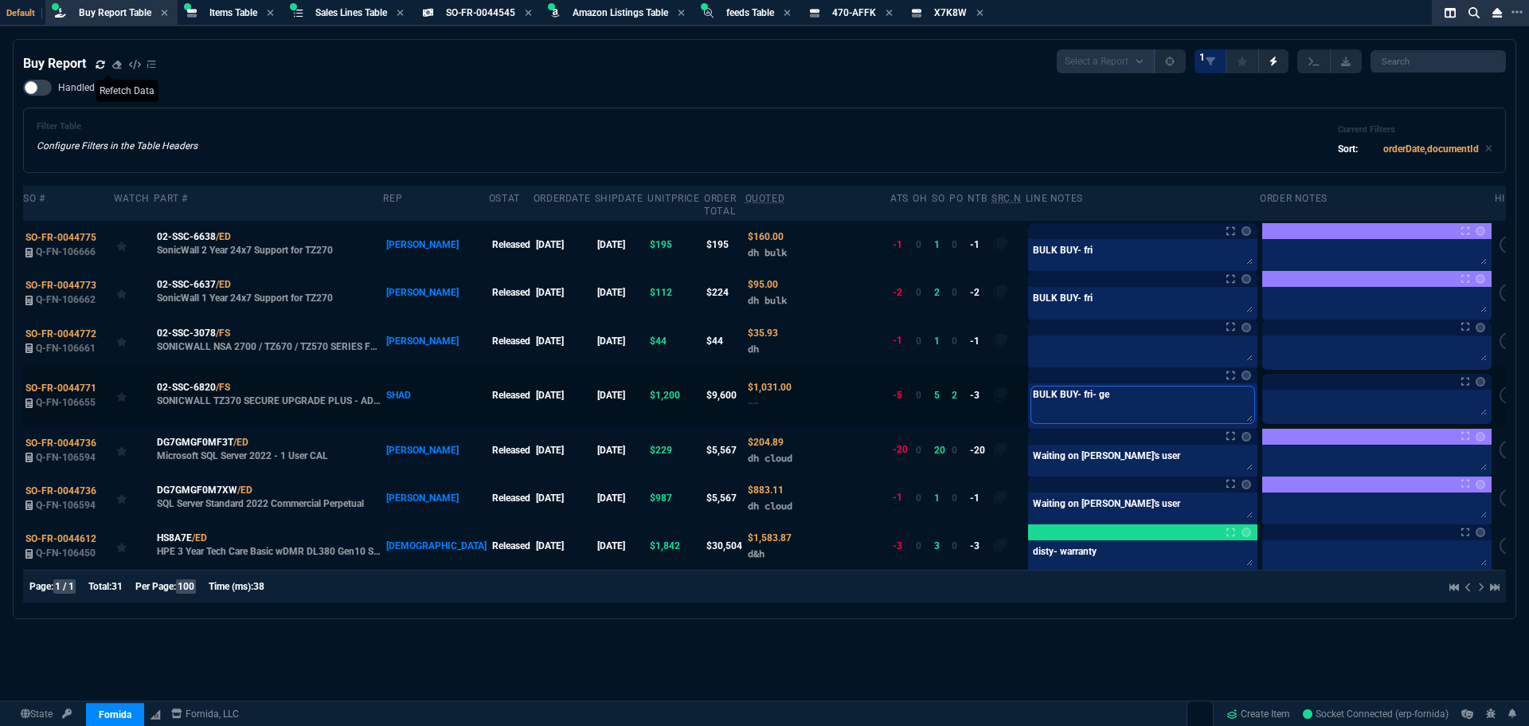
type textarea "BULK BUY- fri- get"
type textarea "BULK BUY- fri- get 1"
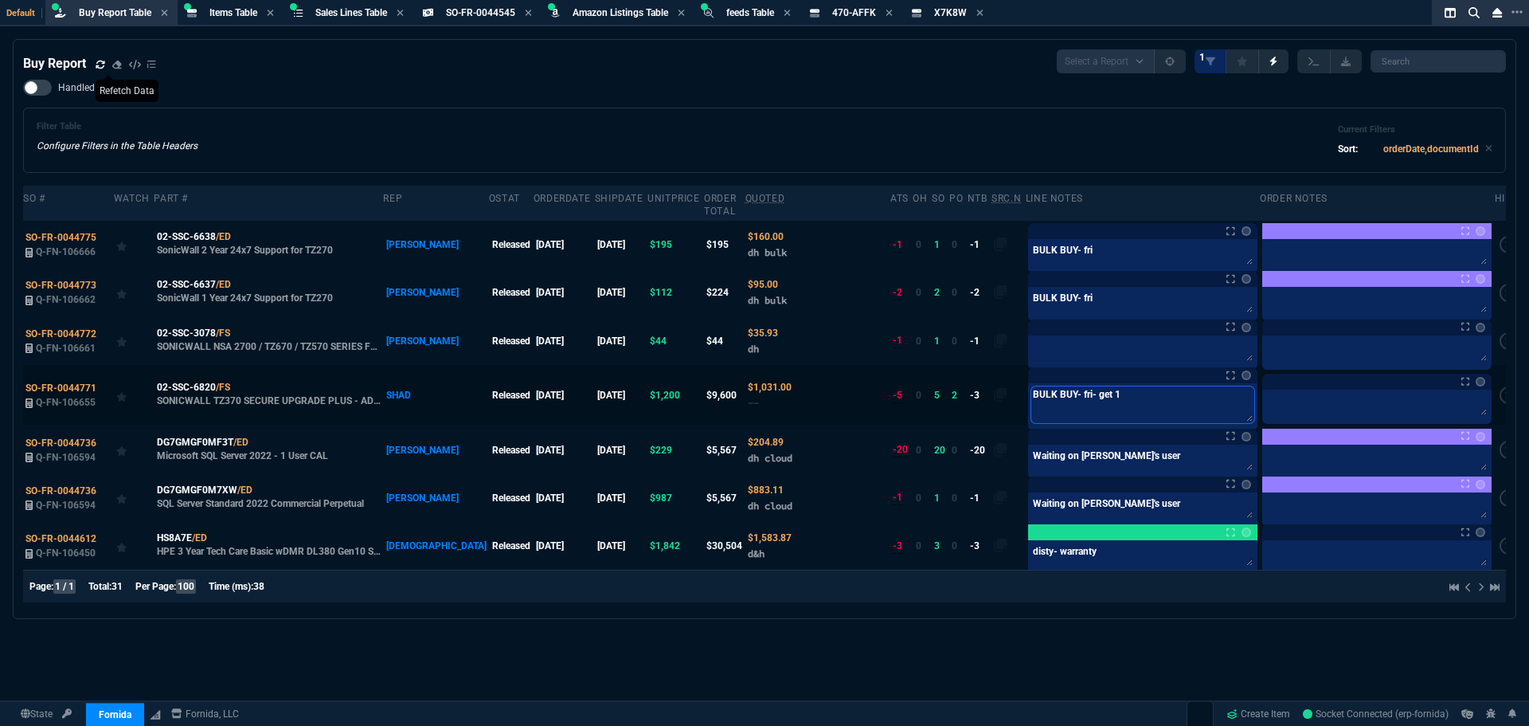
type textarea "BULK BUY- fri- get 10"
click at [1102, 386] on textarea "BULK BUY- fri- get 10" at bounding box center [1143, 404] width 223 height 37
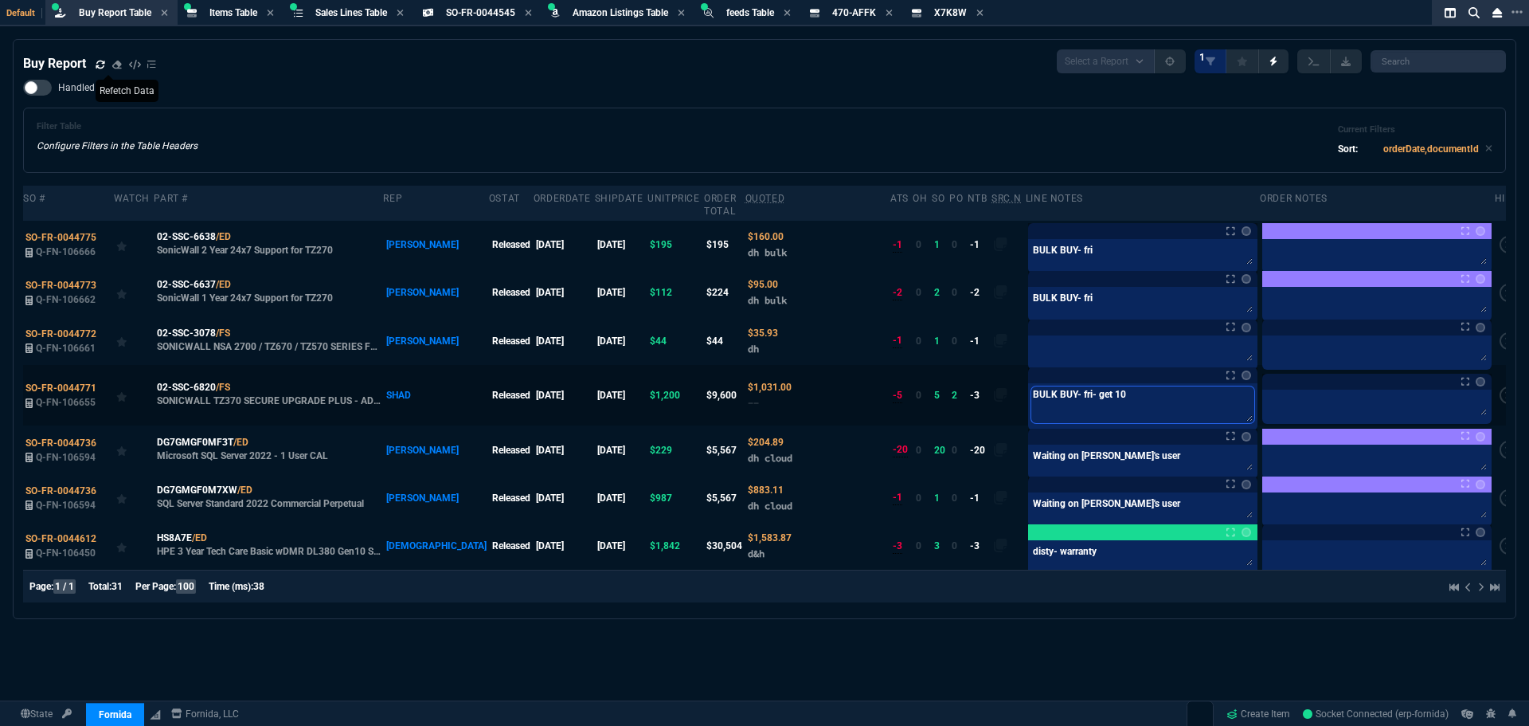
type textarea "BULK BUY- fri- get 10 -"
type textarea "BULK BUY- fri- get 10 -1"
type textarea "BULK BUY- fri- get 10 -12"
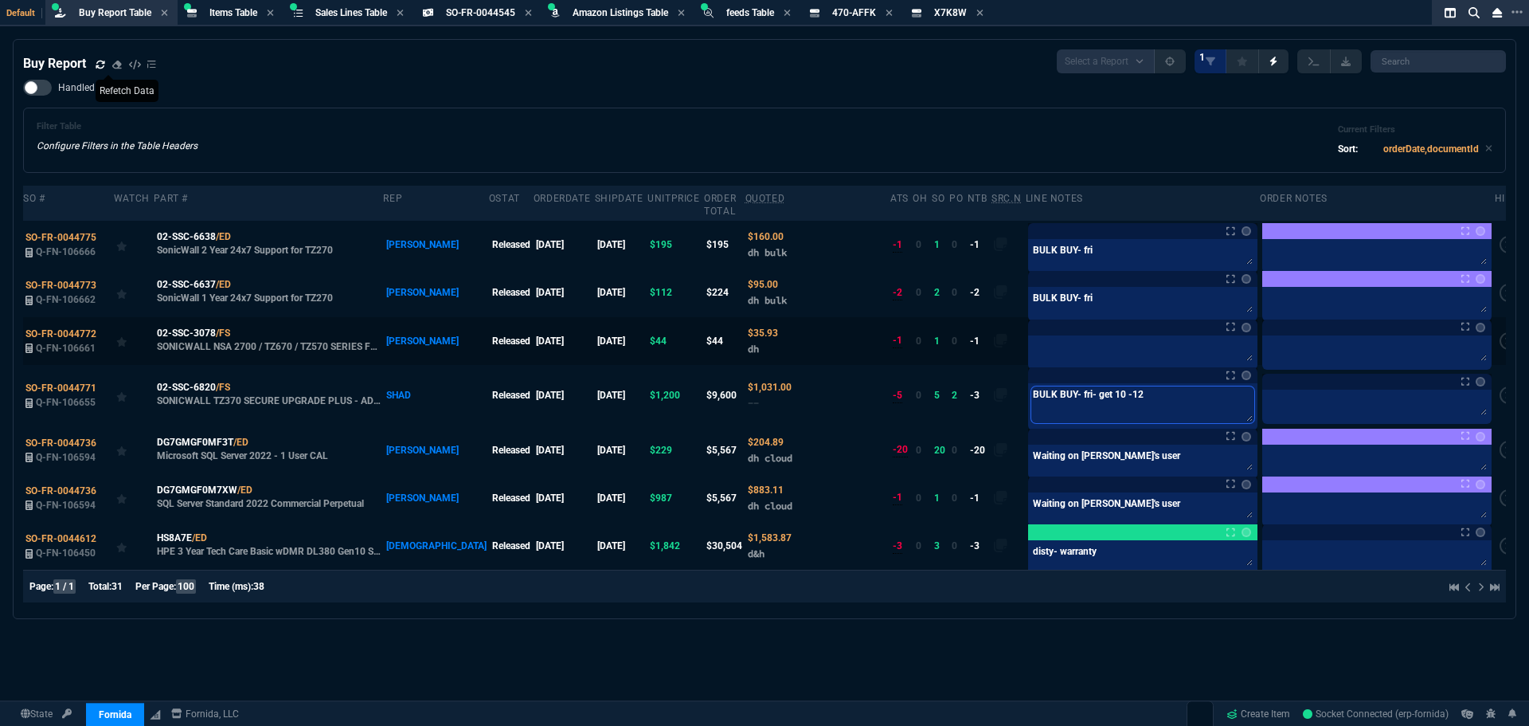
type textarea "BULK BUY- fri- get 10 -12"
click at [1117, 343] on textarea at bounding box center [1143, 351] width 223 height 24
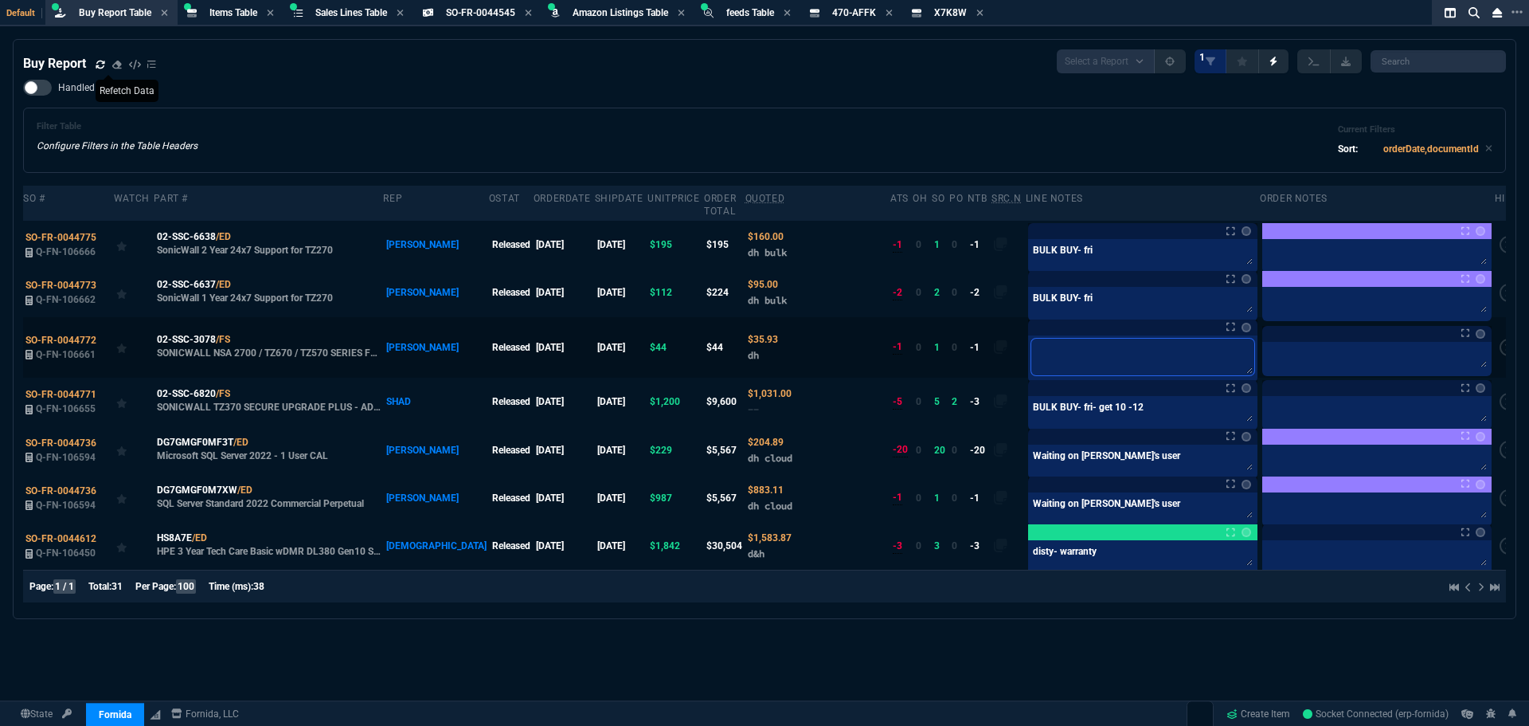
click at [1036, 344] on textarea at bounding box center [1143, 357] width 223 height 37
click at [1038, 343] on textarea at bounding box center [1143, 357] width 223 height 37
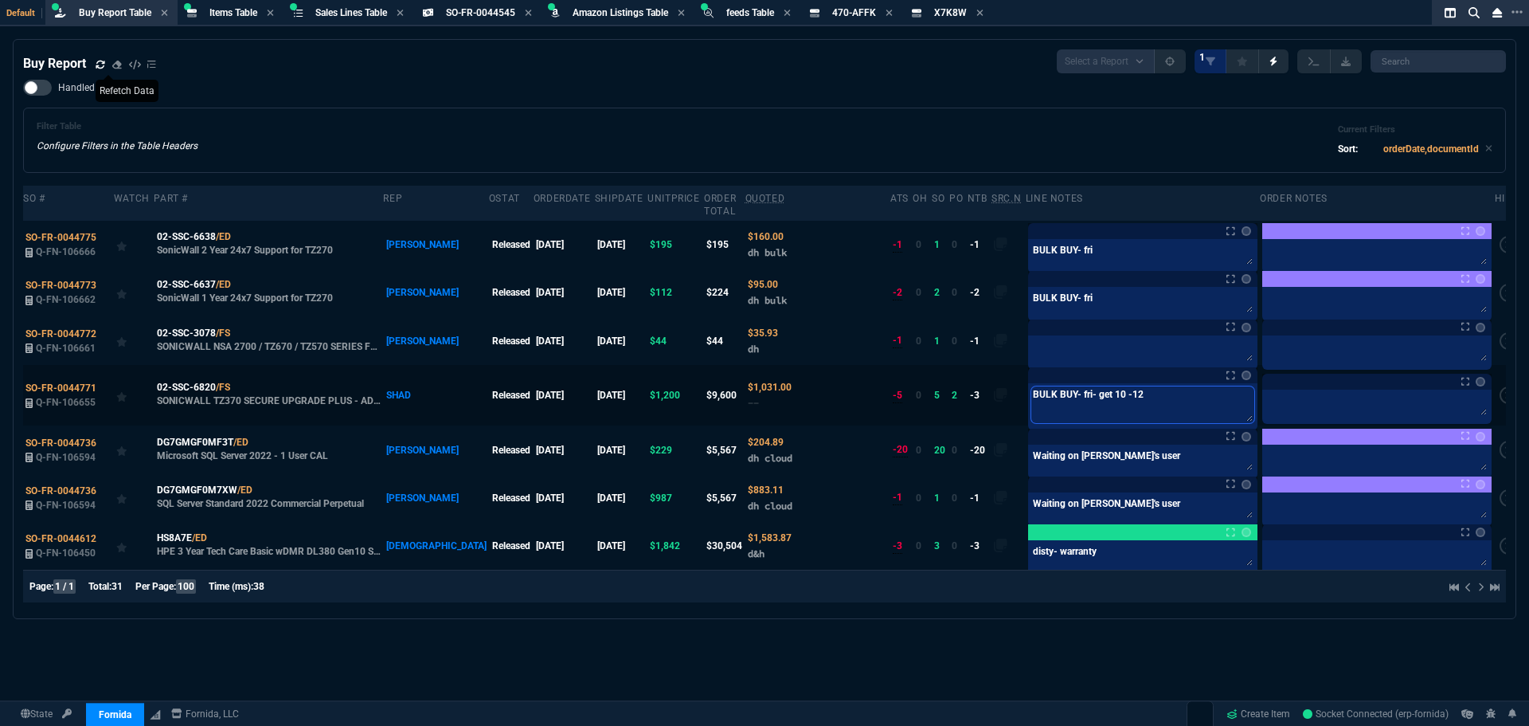
drag, startPoint x: 1120, startPoint y: 396, endPoint x: 1084, endPoint y: 390, distance: 36.3
click at [1084, 390] on textarea "BULK BUY- fri- get 10 -12" at bounding box center [1143, 404] width 223 height 37
type textarea "BULK BUY- fri- get 5"
type textarea "BULK BUY- fri- get 5-"
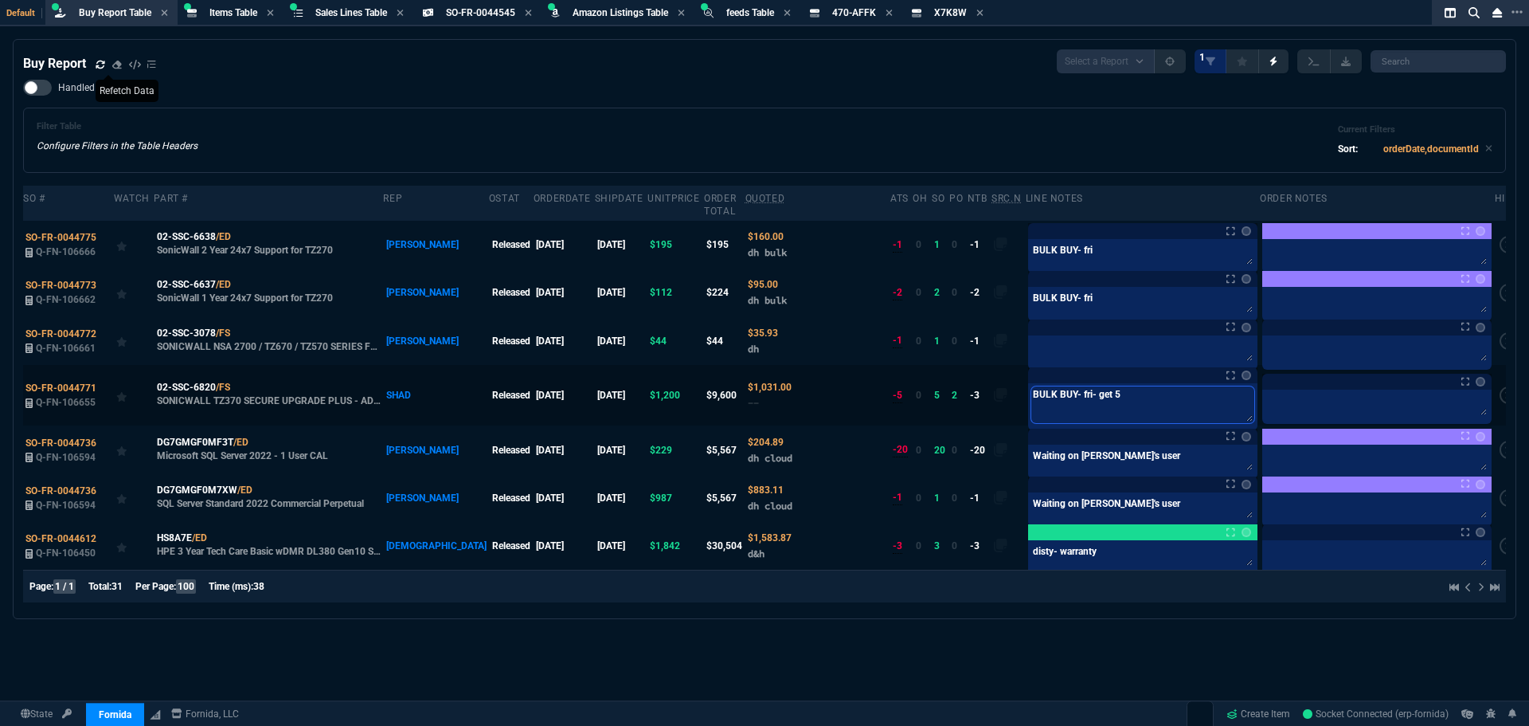
type textarea "BULK BUY- fri- get 5-"
type textarea "BULK BUY- fri- get 5-6"
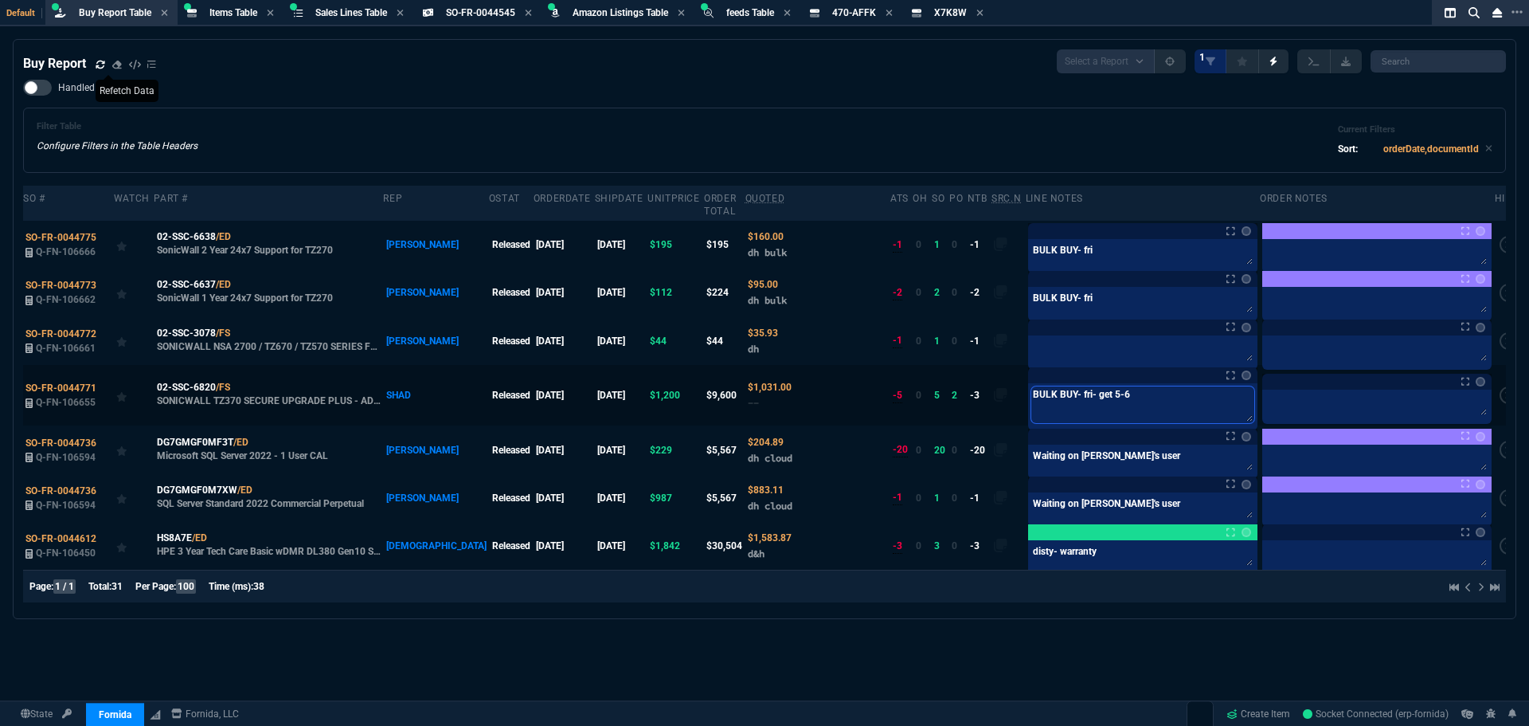
type textarea "BULK BUY- fri- get 5-6 e"
type textarea "BULK BUY- fri- get 5-6 ex"
type textarea "BULK BUY- fri- get 5-6 ext"
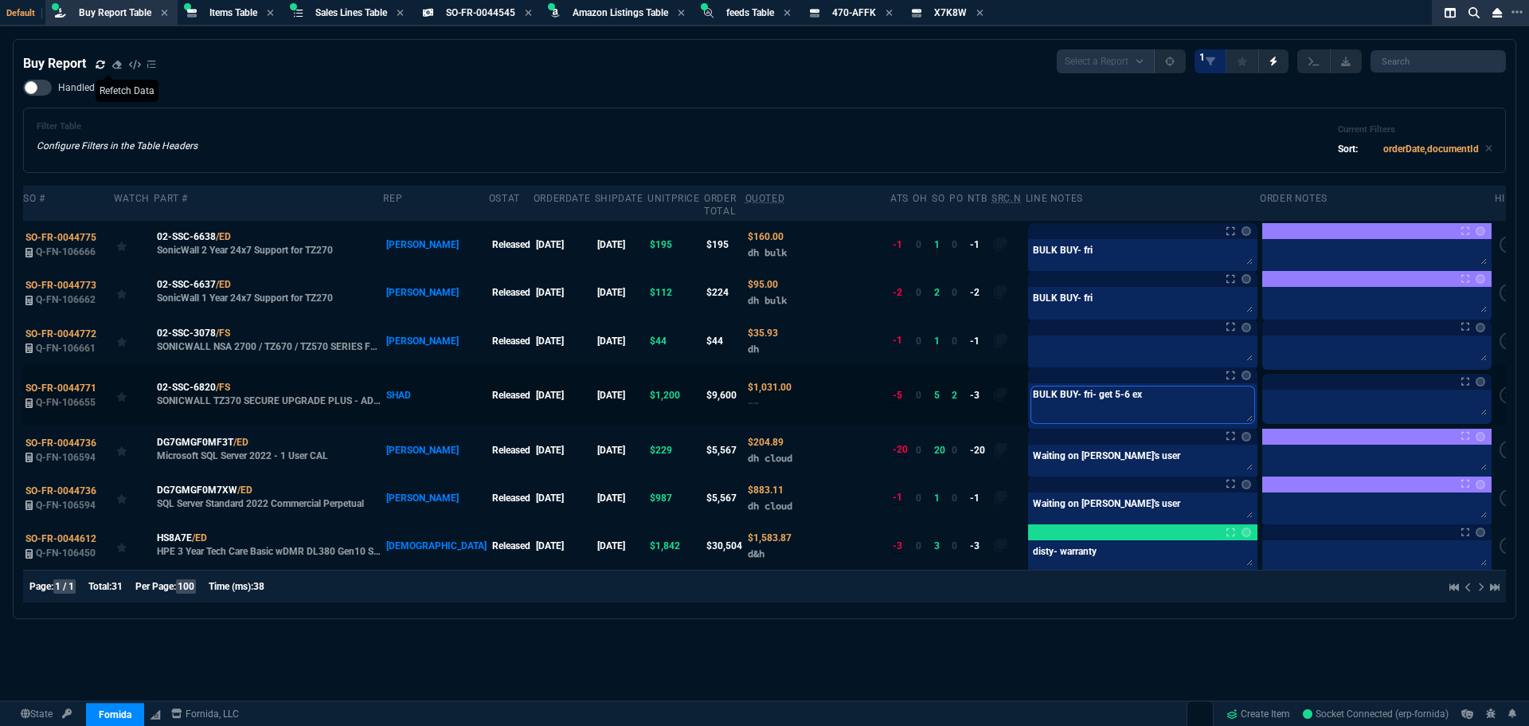
type textarea "BULK BUY- fri- get 5-6 ext"
type textarea "BULK BUY- fri- get 5-6 extr"
type textarea "BULK BUY- fri- get 5-6 extra"
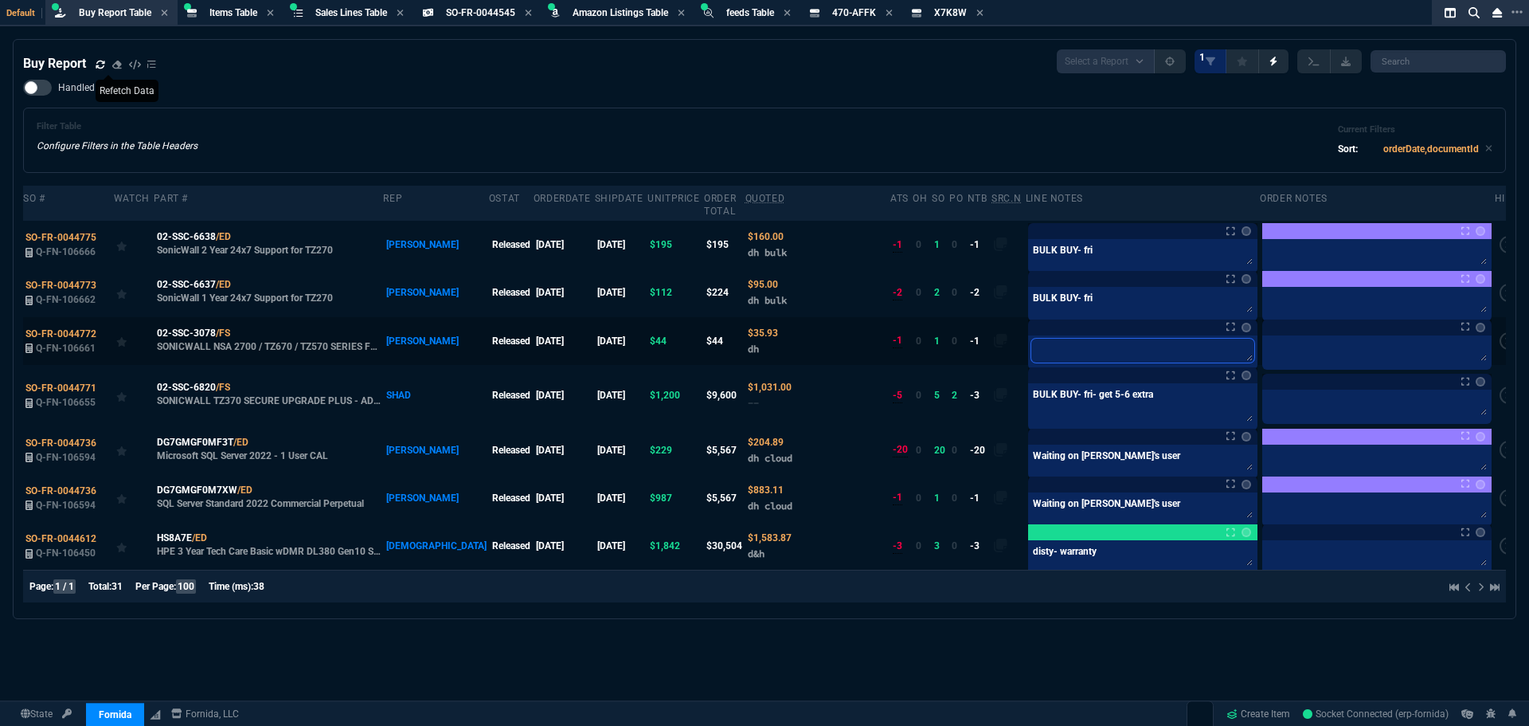
click at [1126, 340] on textarea at bounding box center [1143, 351] width 223 height 24
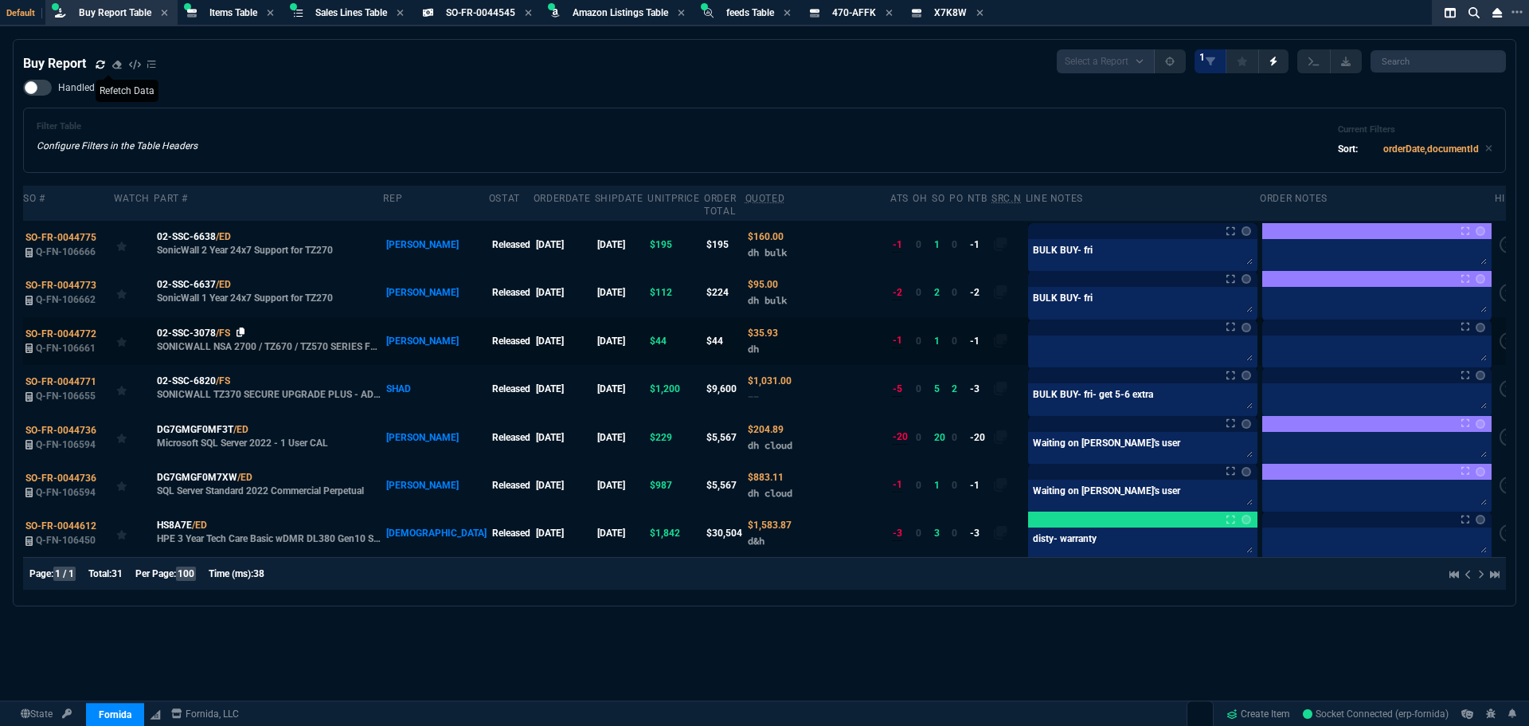
click at [240, 327] on fa-icon at bounding box center [241, 332] width 9 height 11
click at [104, 65] on icon at bounding box center [101, 65] width 10 height 10
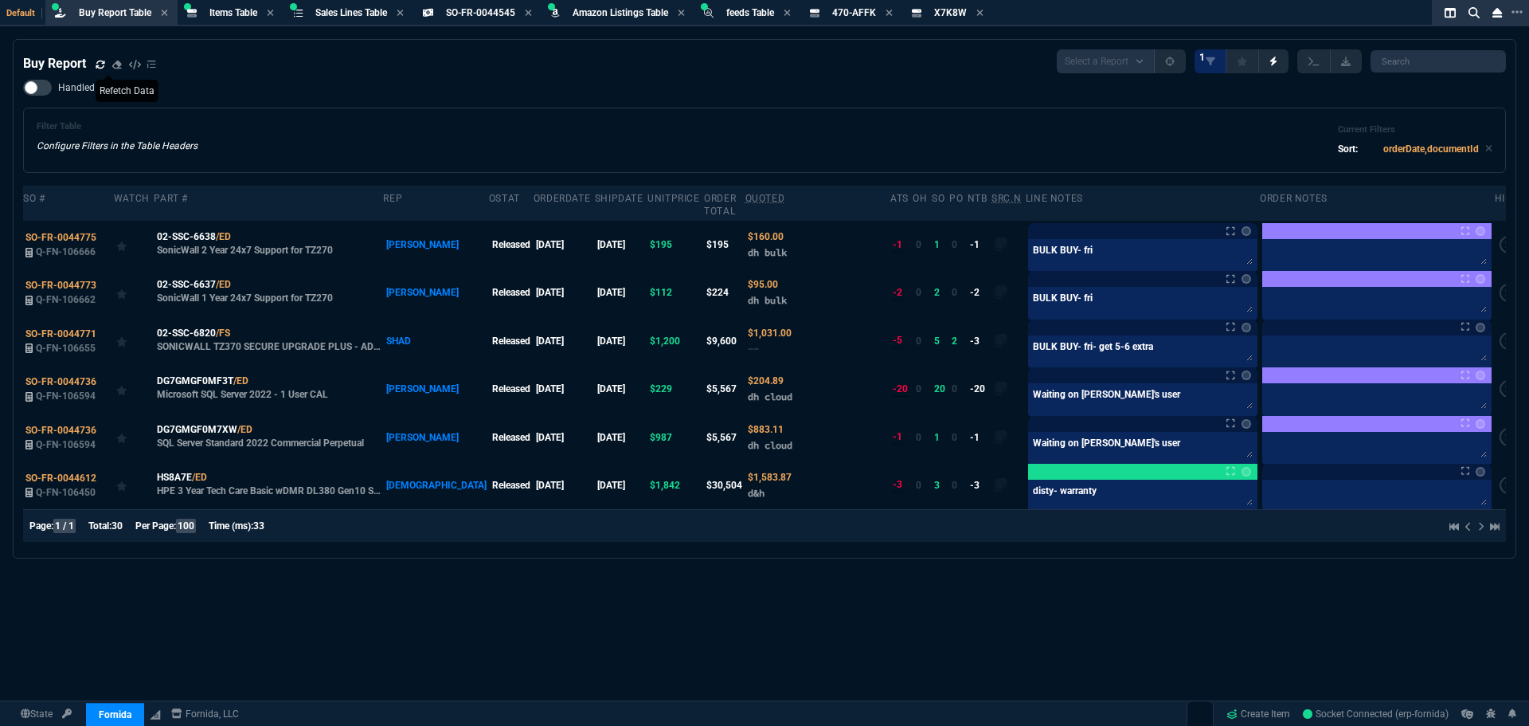
click at [607, 52] on div "Buy Report Select a Report Not Purchased 1" at bounding box center [764, 61] width 1483 height 24
click at [215, 17] on span "Items Table" at bounding box center [234, 12] width 48 height 11
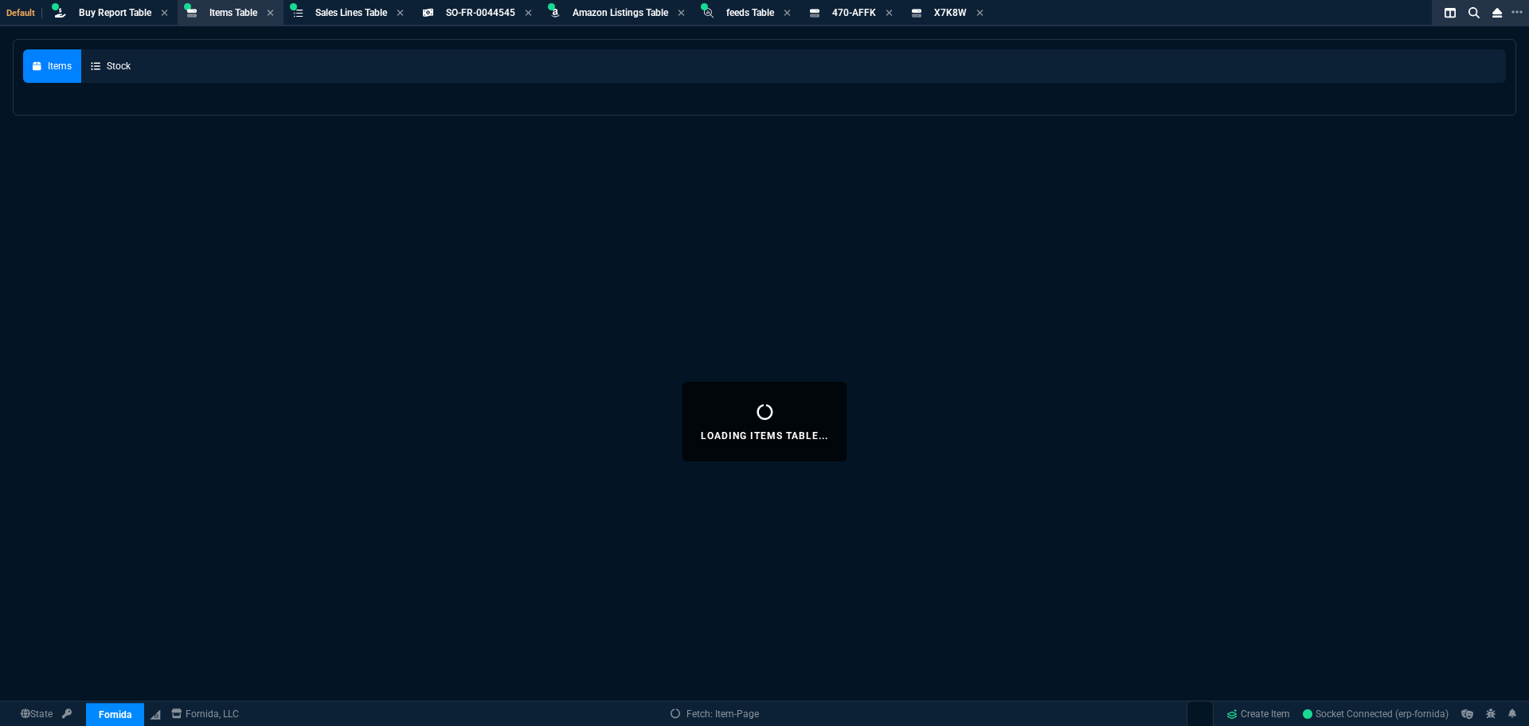
select select
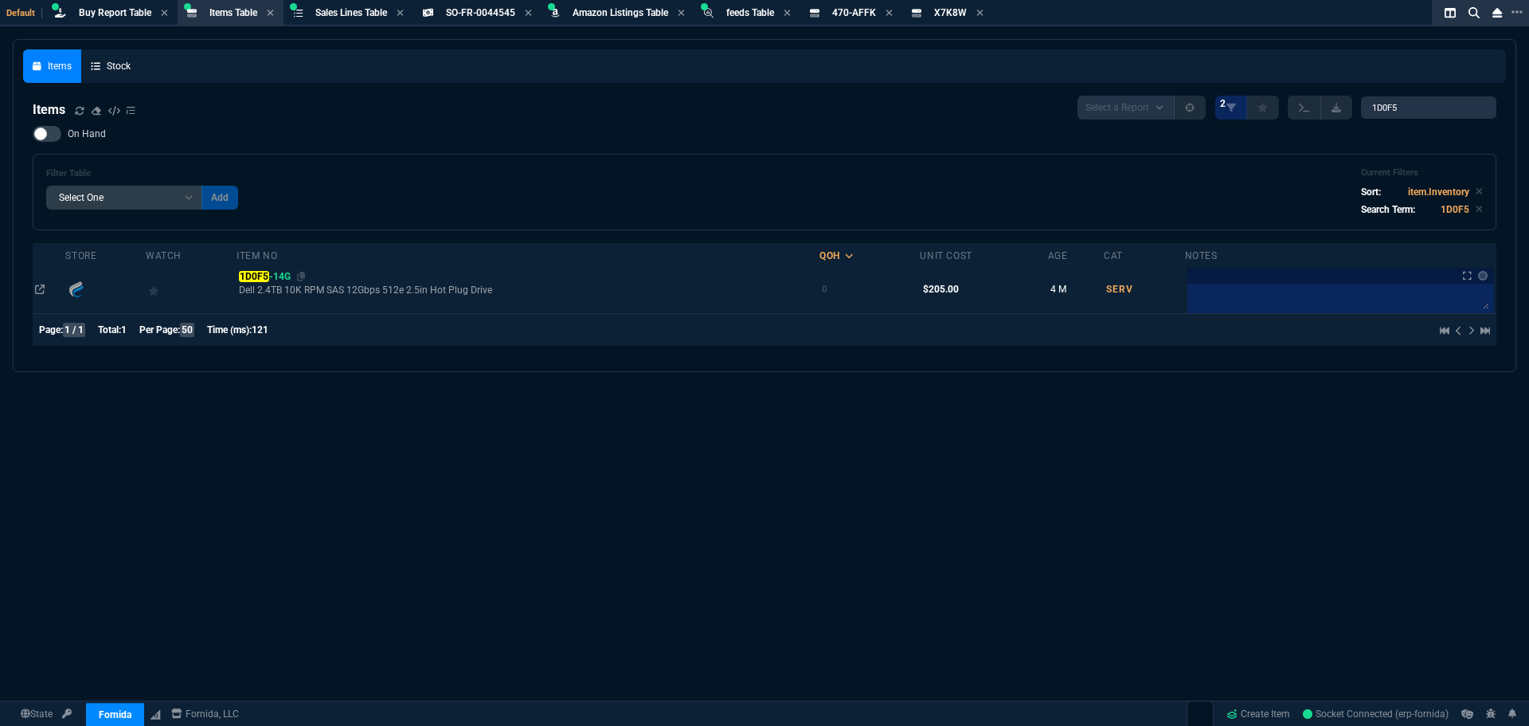
click at [265, 274] on mark "1D0F5" at bounding box center [253, 276] width 29 height 11
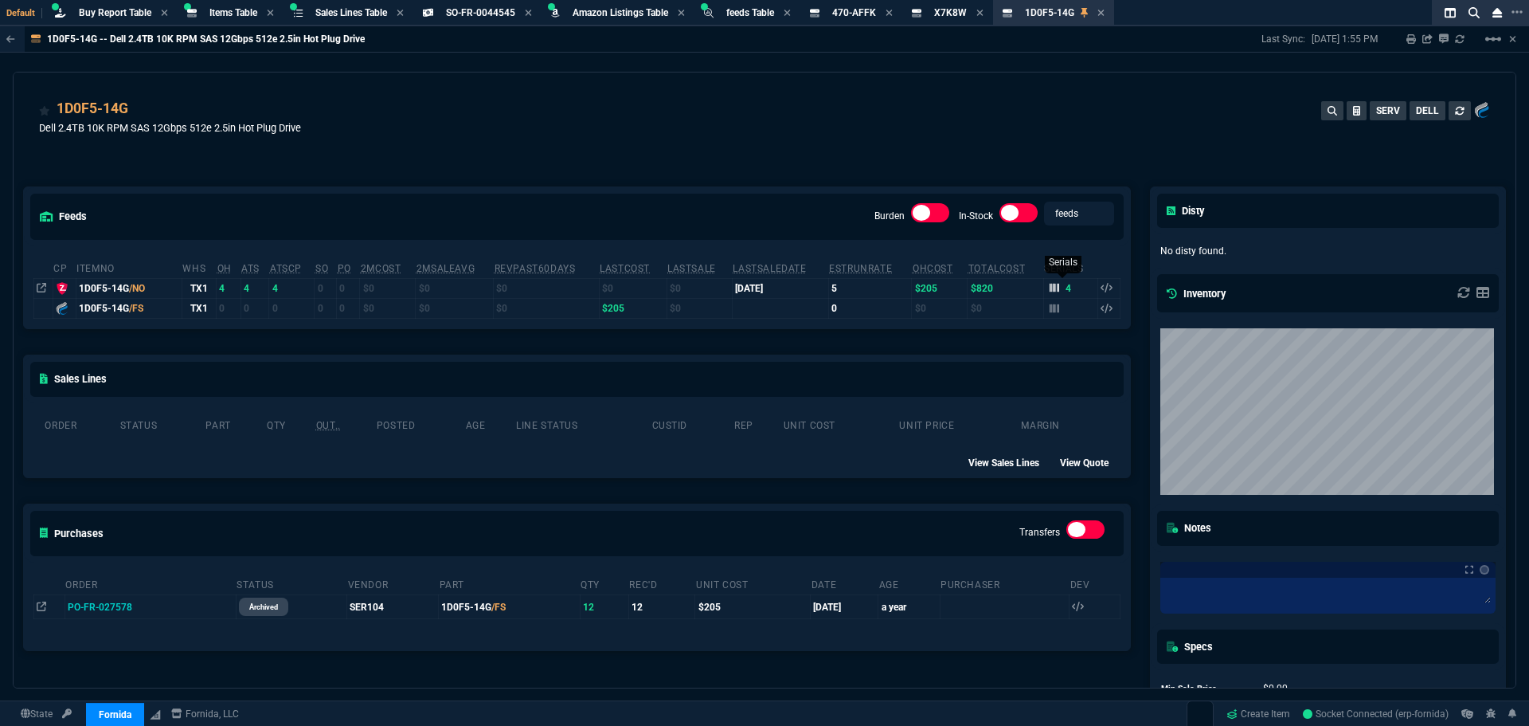
click at [1050, 288] on icon at bounding box center [1055, 288] width 10 height 10
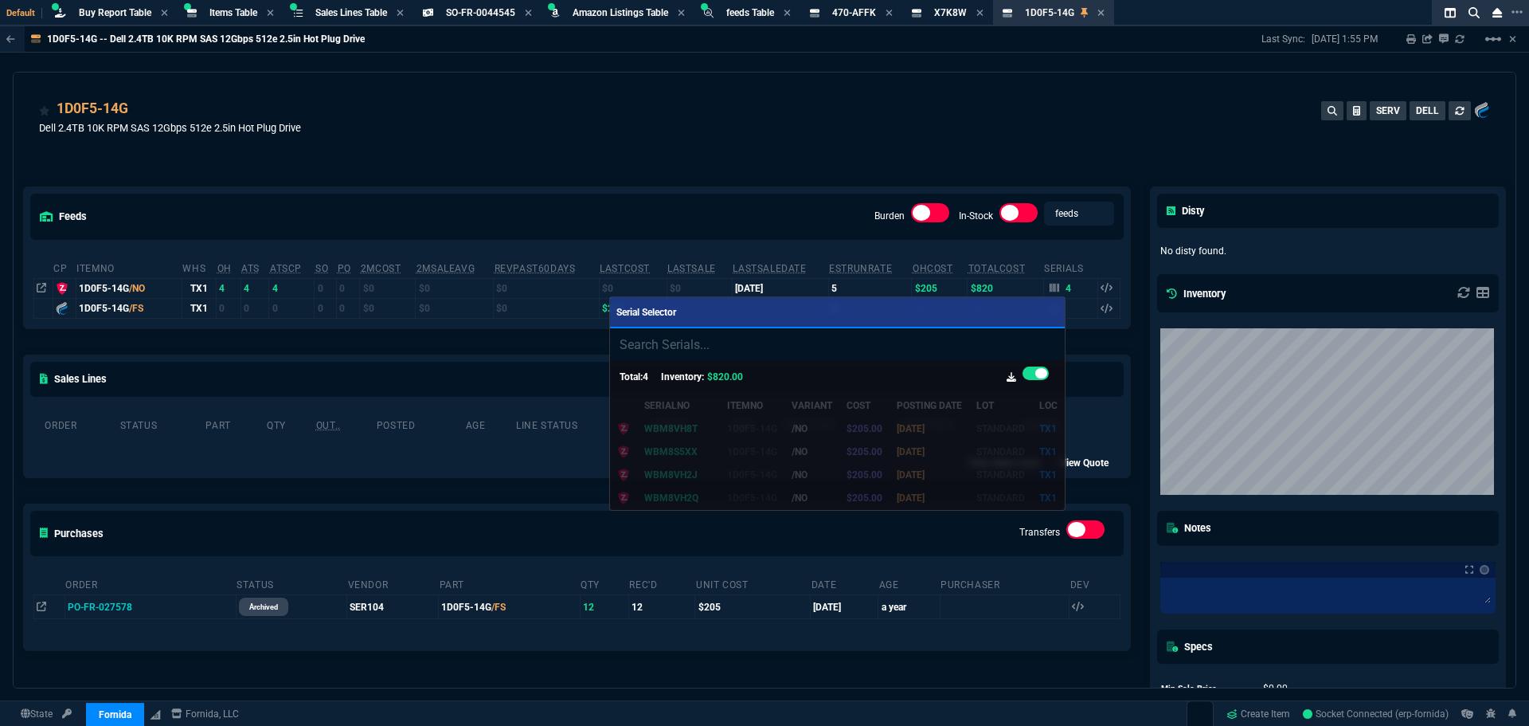
click at [652, 109] on div at bounding box center [764, 363] width 1529 height 726
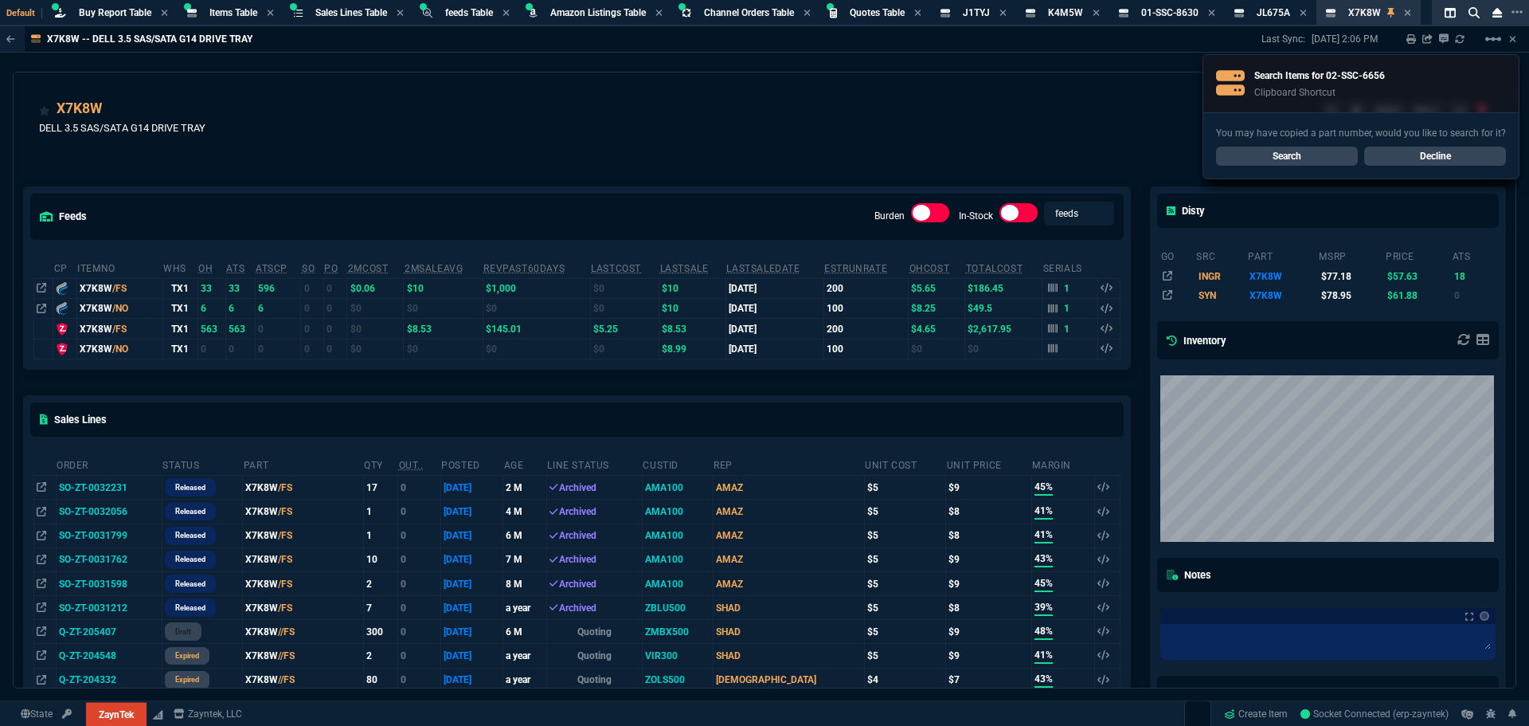
select select "8: NEPT"
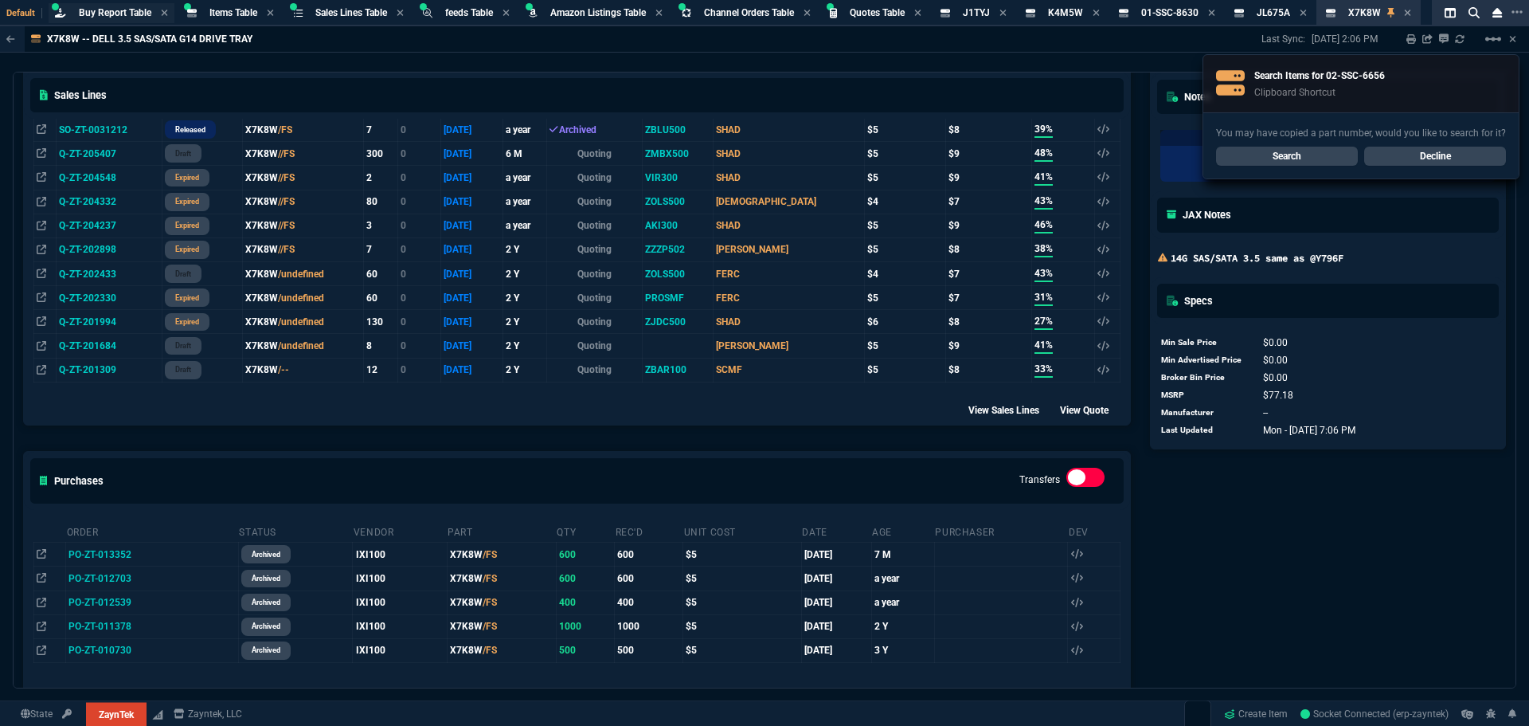
click at [113, 13] on span "Buy Report Table" at bounding box center [115, 12] width 72 height 11
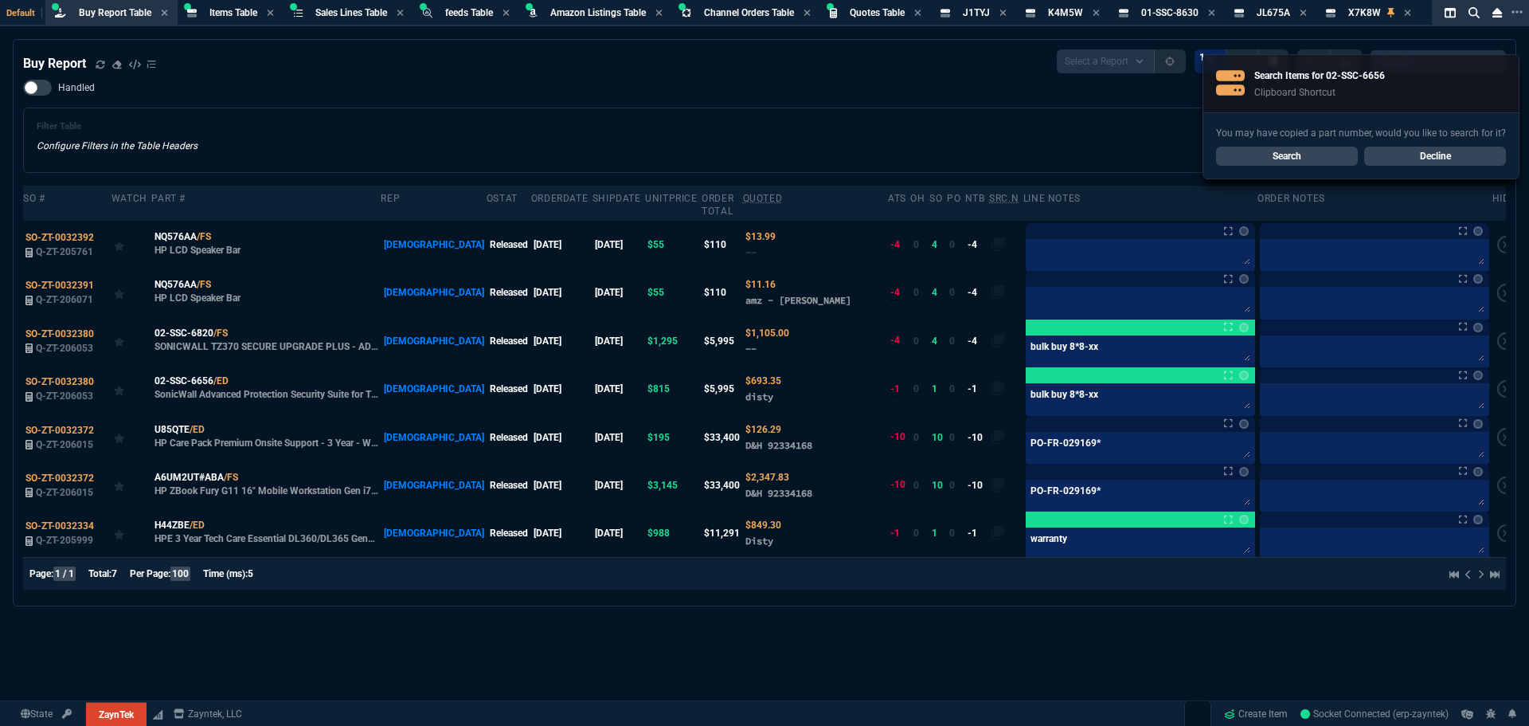
click at [640, 108] on div "Filter Table Configure Filters in the Table Headers Current Filters Sort: order…" at bounding box center [764, 140] width 1483 height 65
click at [195, 326] on span "02-SSC-6820" at bounding box center [184, 333] width 59 height 14
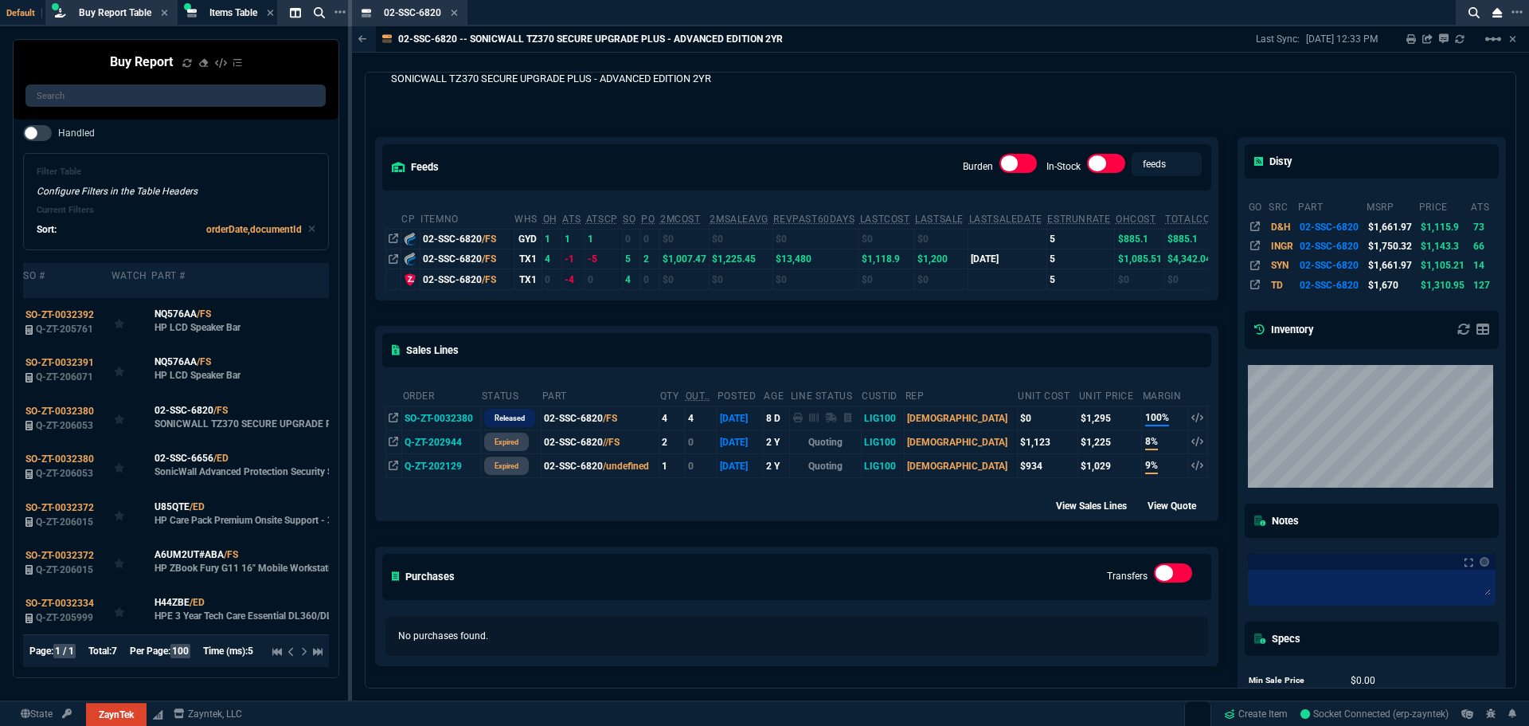
scroll to position [0, 0]
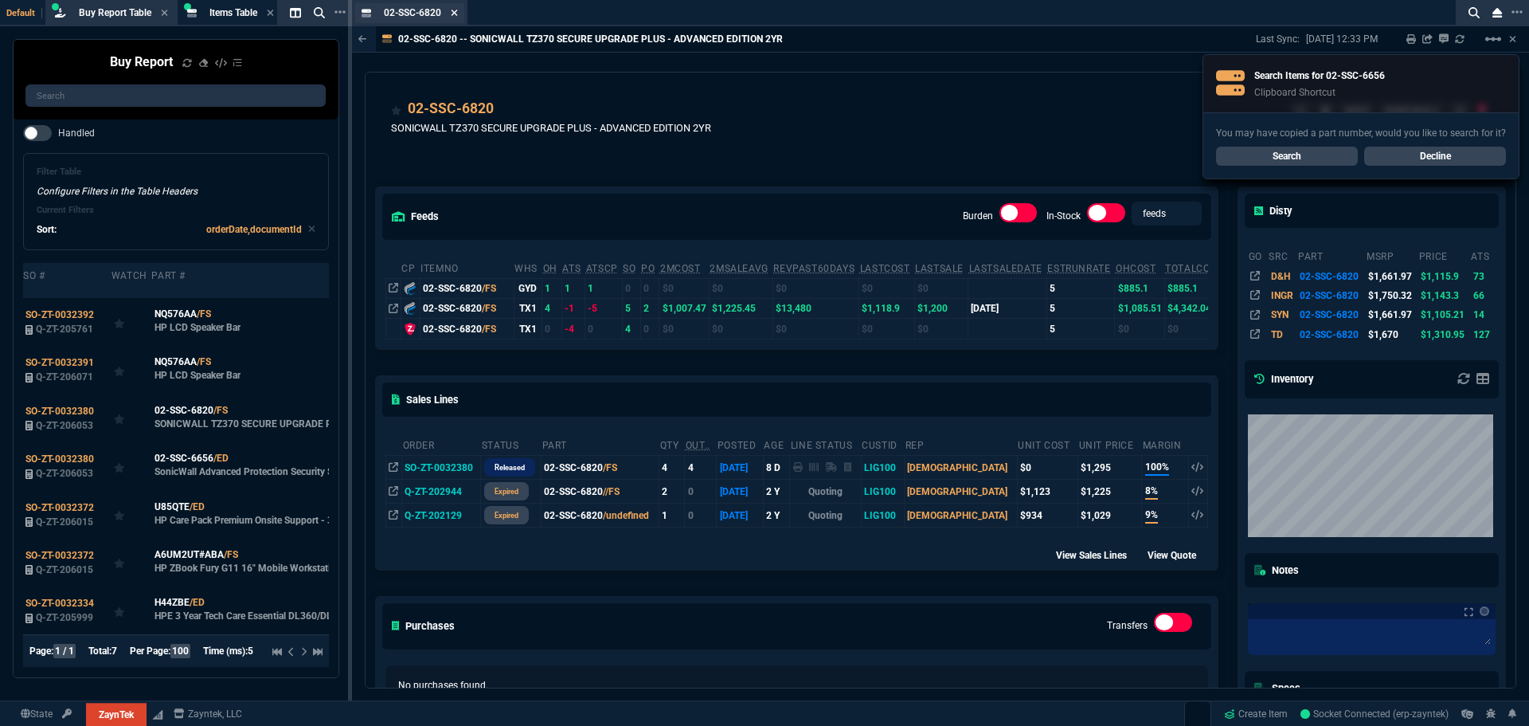
click at [453, 13] on icon at bounding box center [454, 13] width 7 height 10
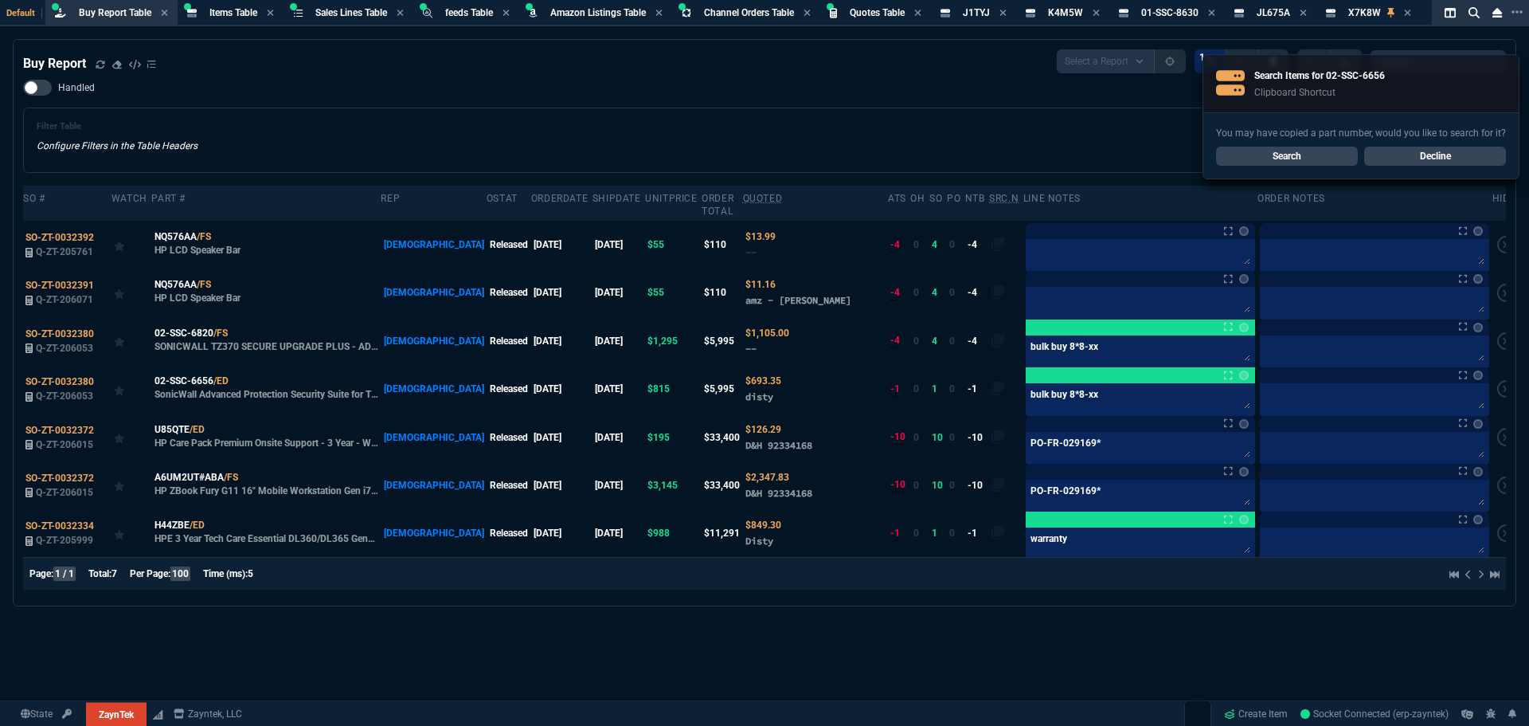
drag, startPoint x: 301, startPoint y: 126, endPoint x: 309, endPoint y: 117, distance: 11.8
click at [304, 124] on div "Filter Table Configure Filters in the Table Headers Current Filters Sort: order…" at bounding box center [765, 140] width 1456 height 38
click at [107, 328] on icon at bounding box center [104, 333] width 9 height 10
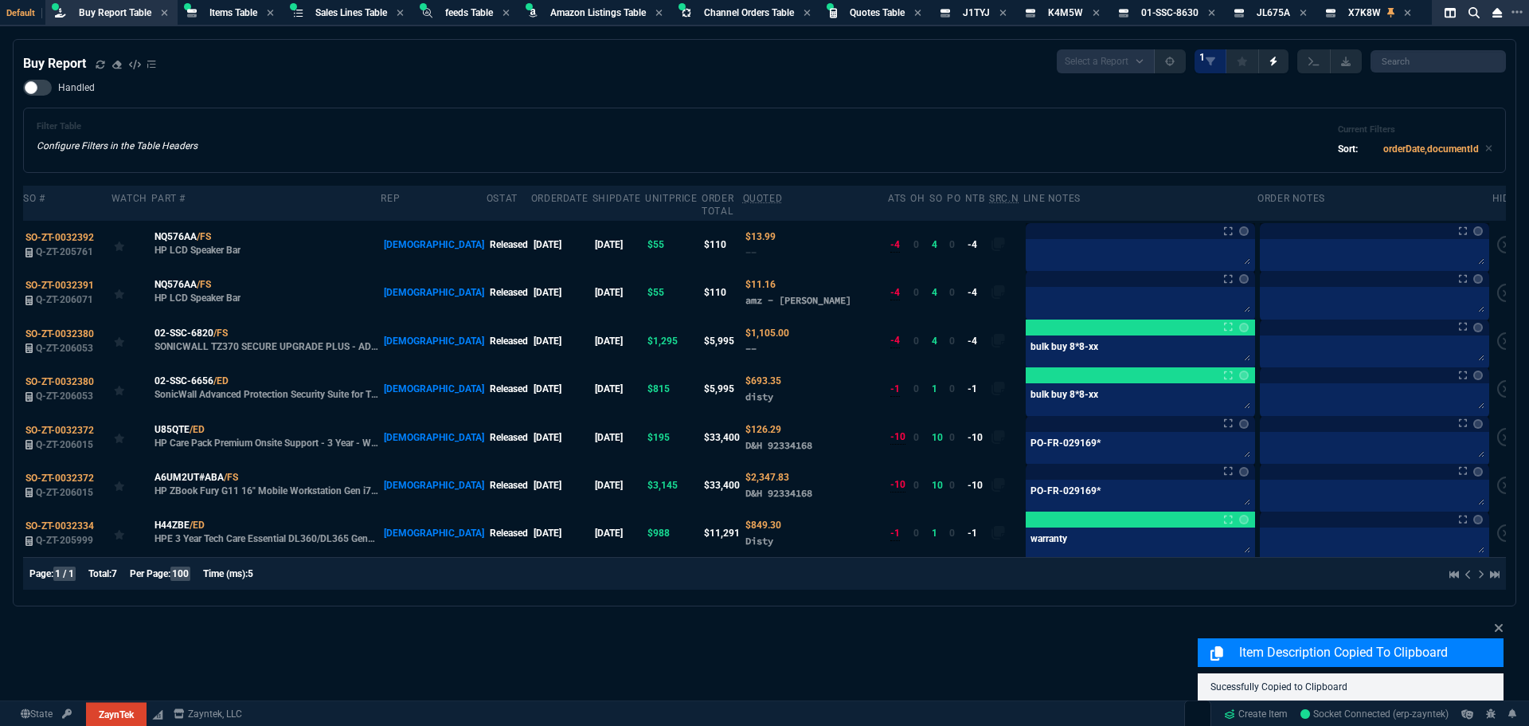
click at [687, 124] on div "Filter Table Configure Filters in the Table Headers Current Filters Sort: order…" at bounding box center [765, 140] width 1456 height 38
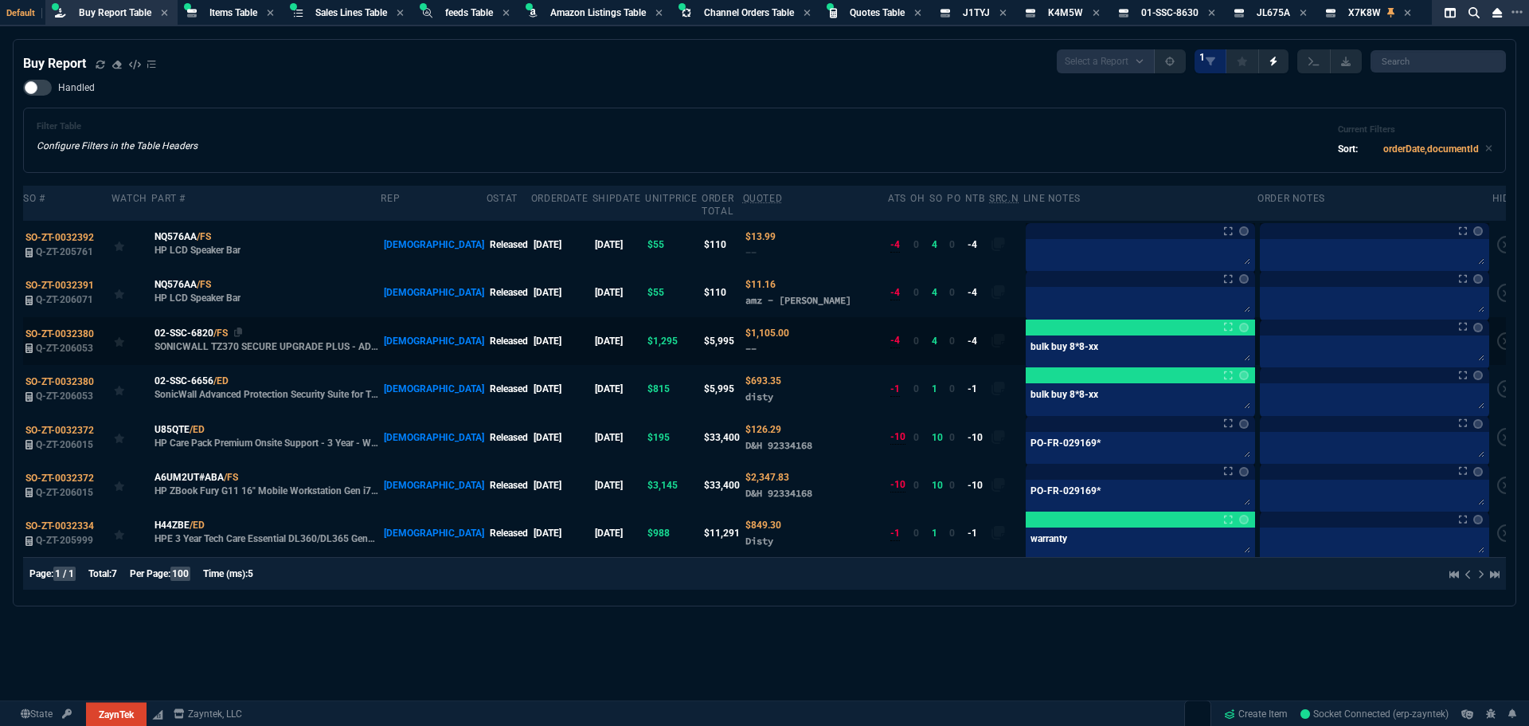
drag, startPoint x: 240, startPoint y: 370, endPoint x: 275, endPoint y: 347, distance: 42.0
click at [240, 376] on icon at bounding box center [239, 381] width 9 height 10
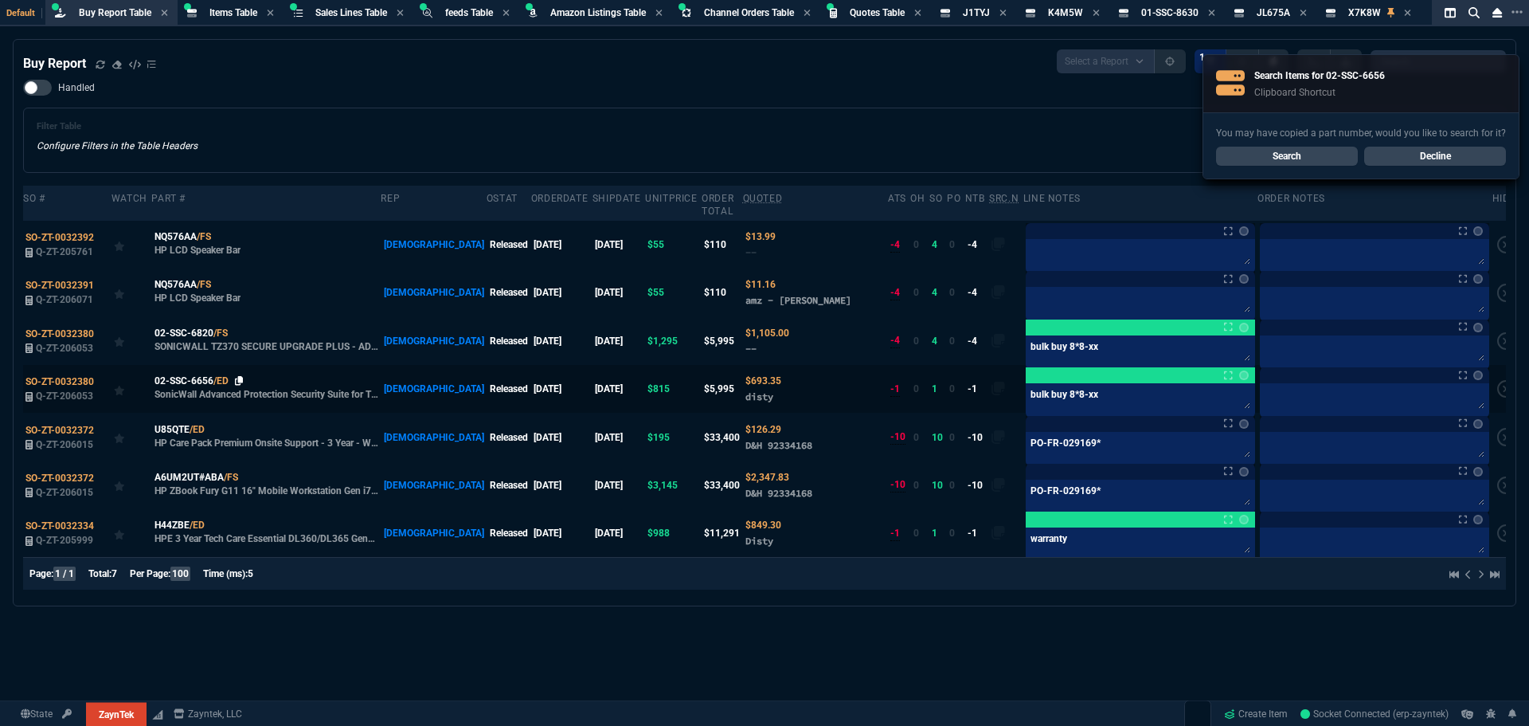
click at [240, 376] on icon at bounding box center [239, 381] width 9 height 10
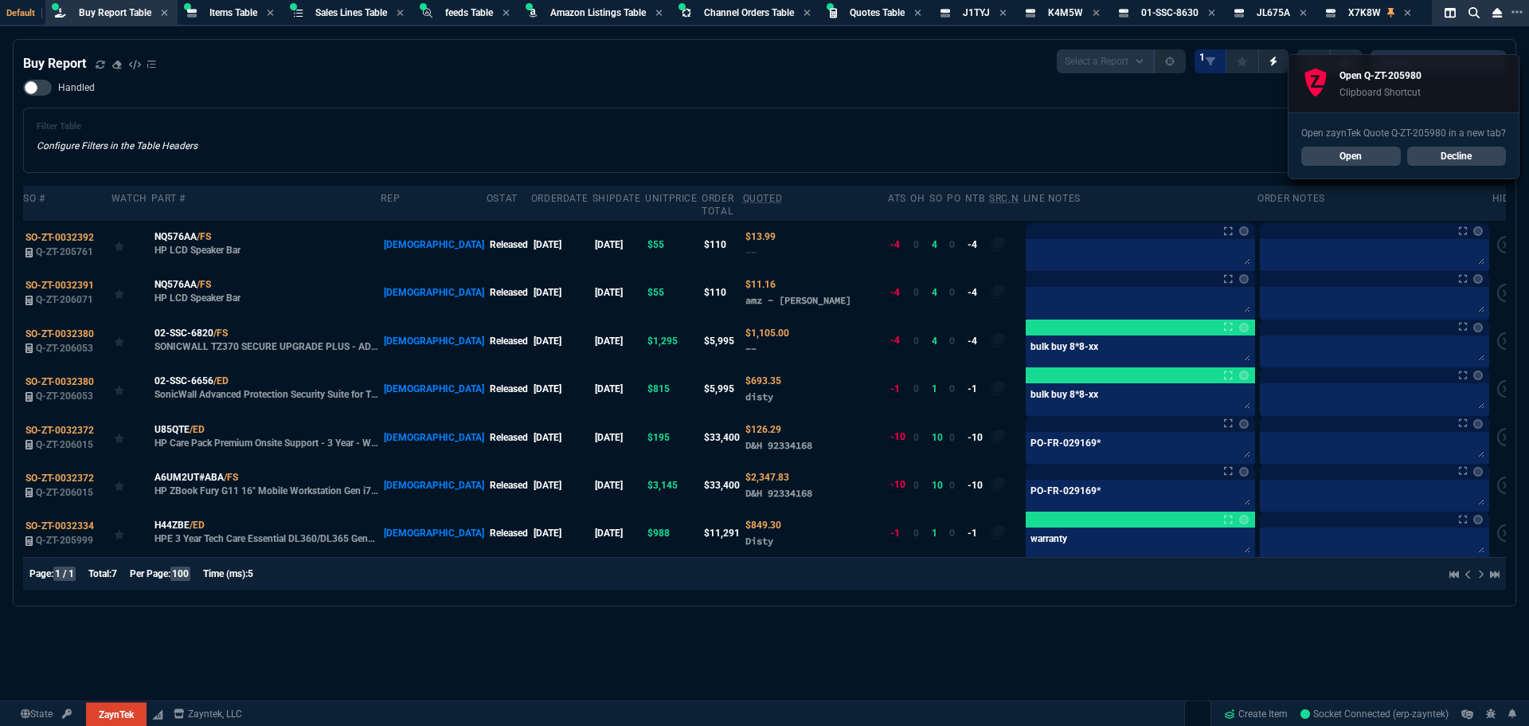
click at [1373, 158] on link "Open" at bounding box center [1352, 156] width 100 height 19
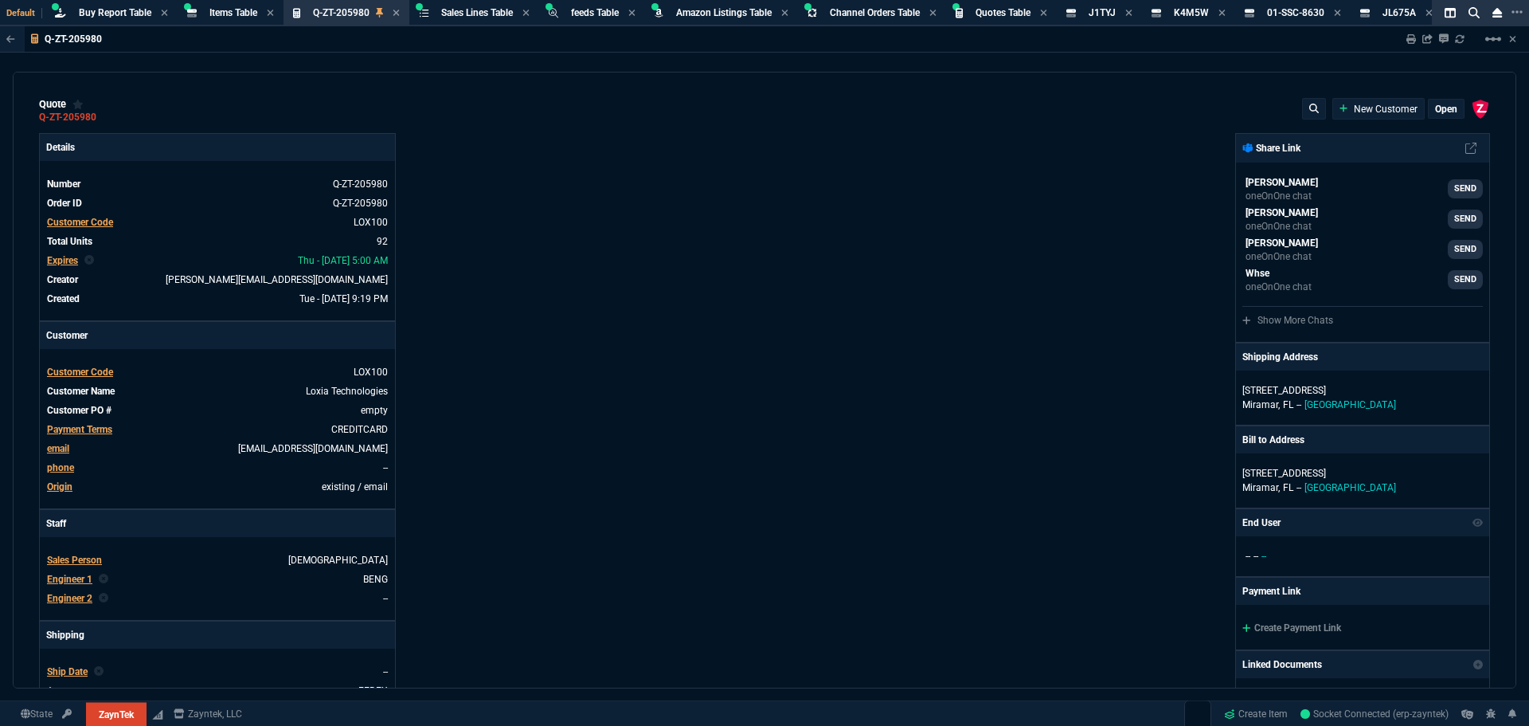
type input "22"
type input "595"
type input "16"
type input "295"
type input "22"
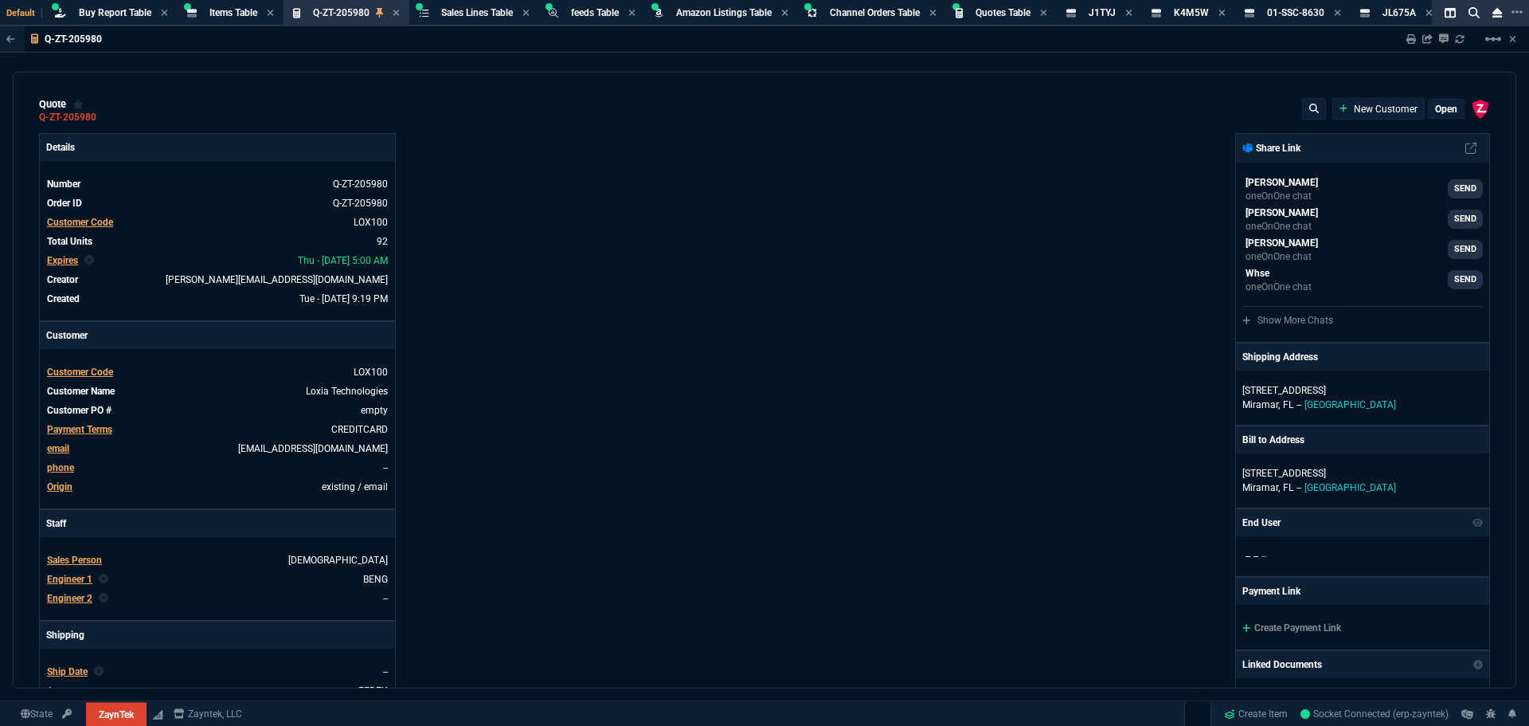
type input "40"
type input "8"
type input "50"
type input "70"
type input "275"
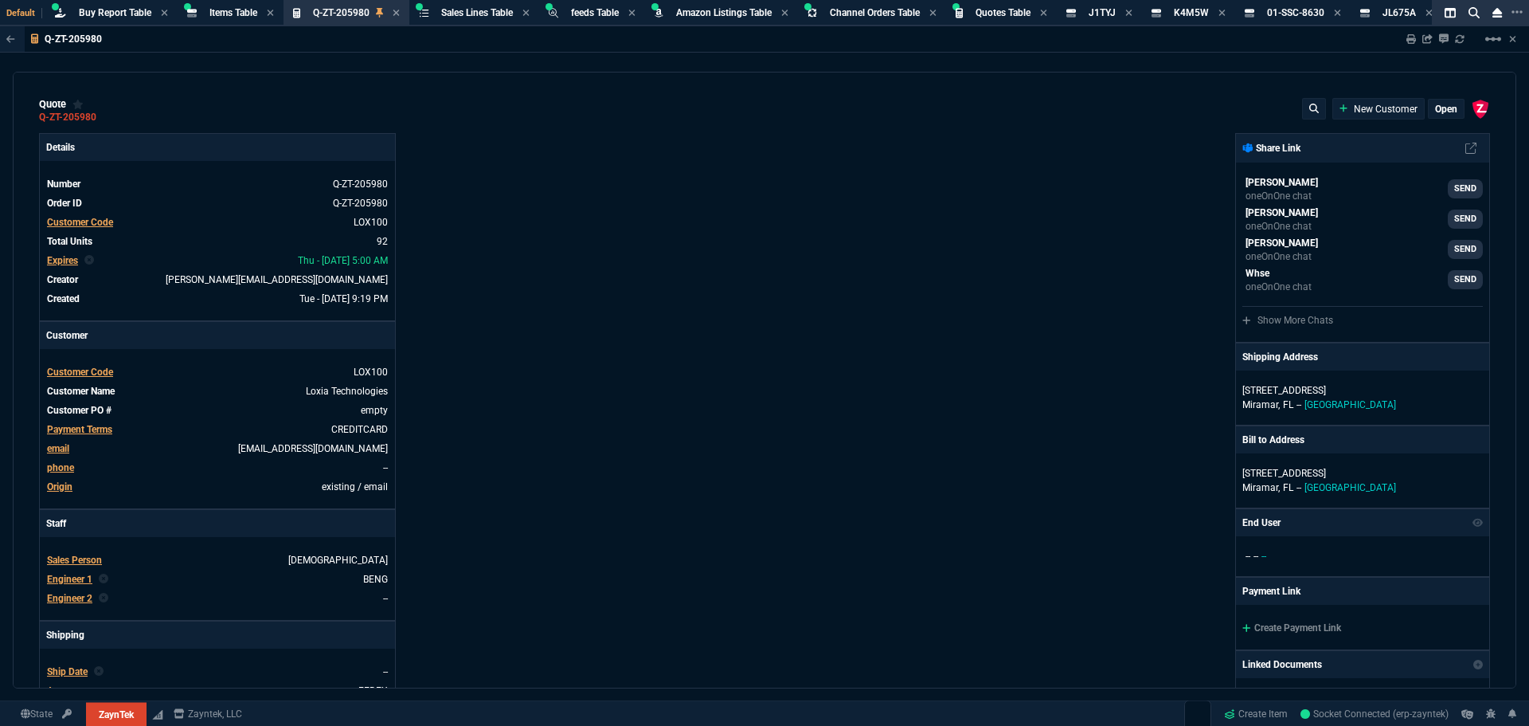
type input "-5"
type input "-15"
type input "42"
type input "295"
type input "19"
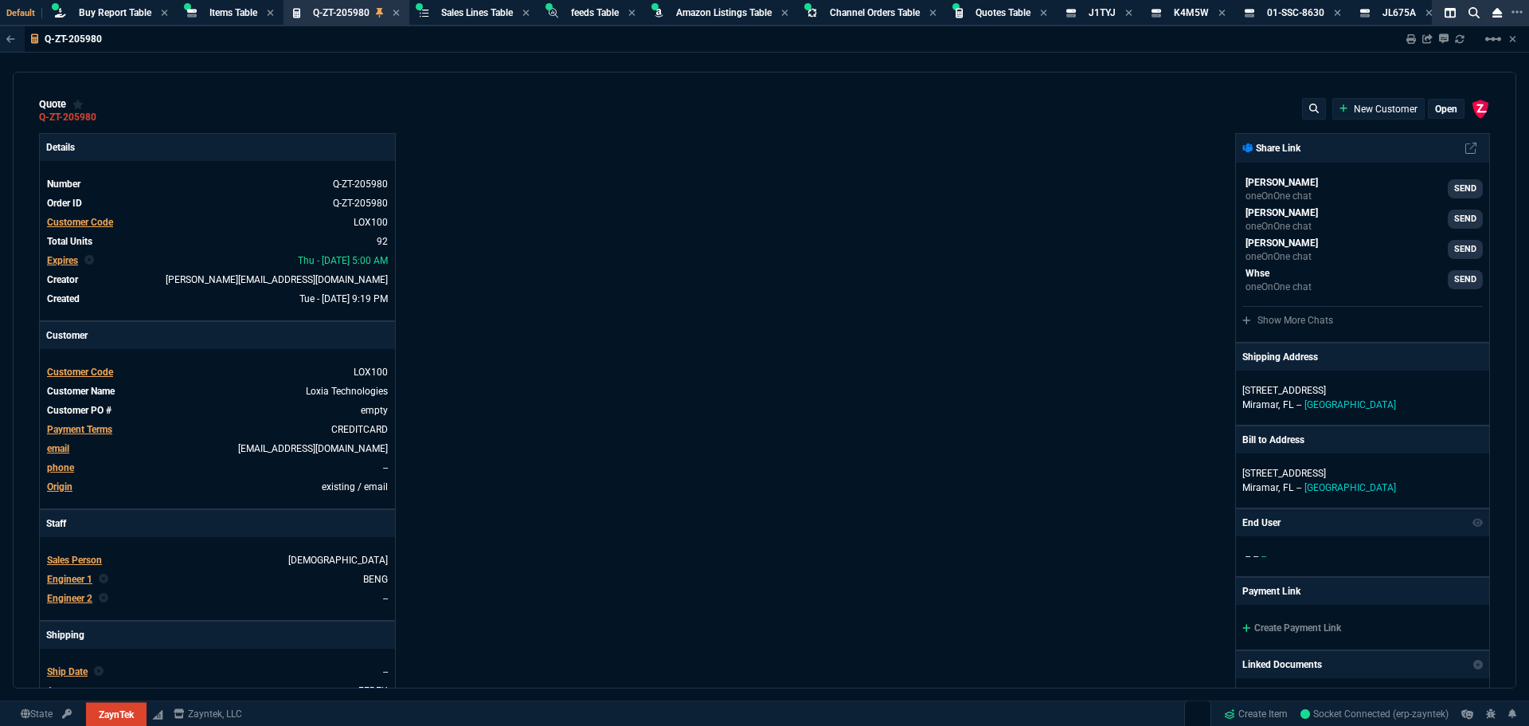
type input "235"
type input "73"
type input "80"
type input "54"
type input "27"
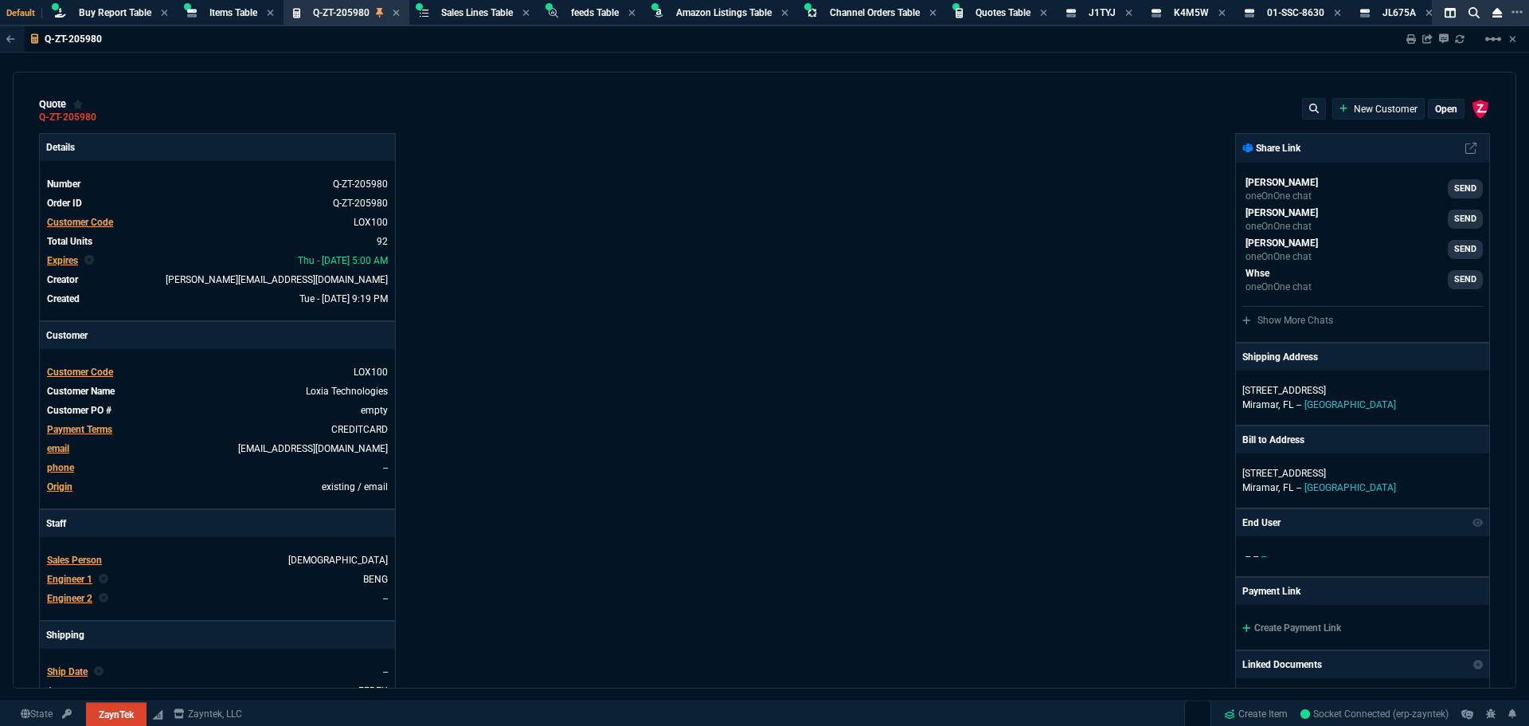
type input "20"
type input "70"
type input "17"
type input "100"
type input "2"
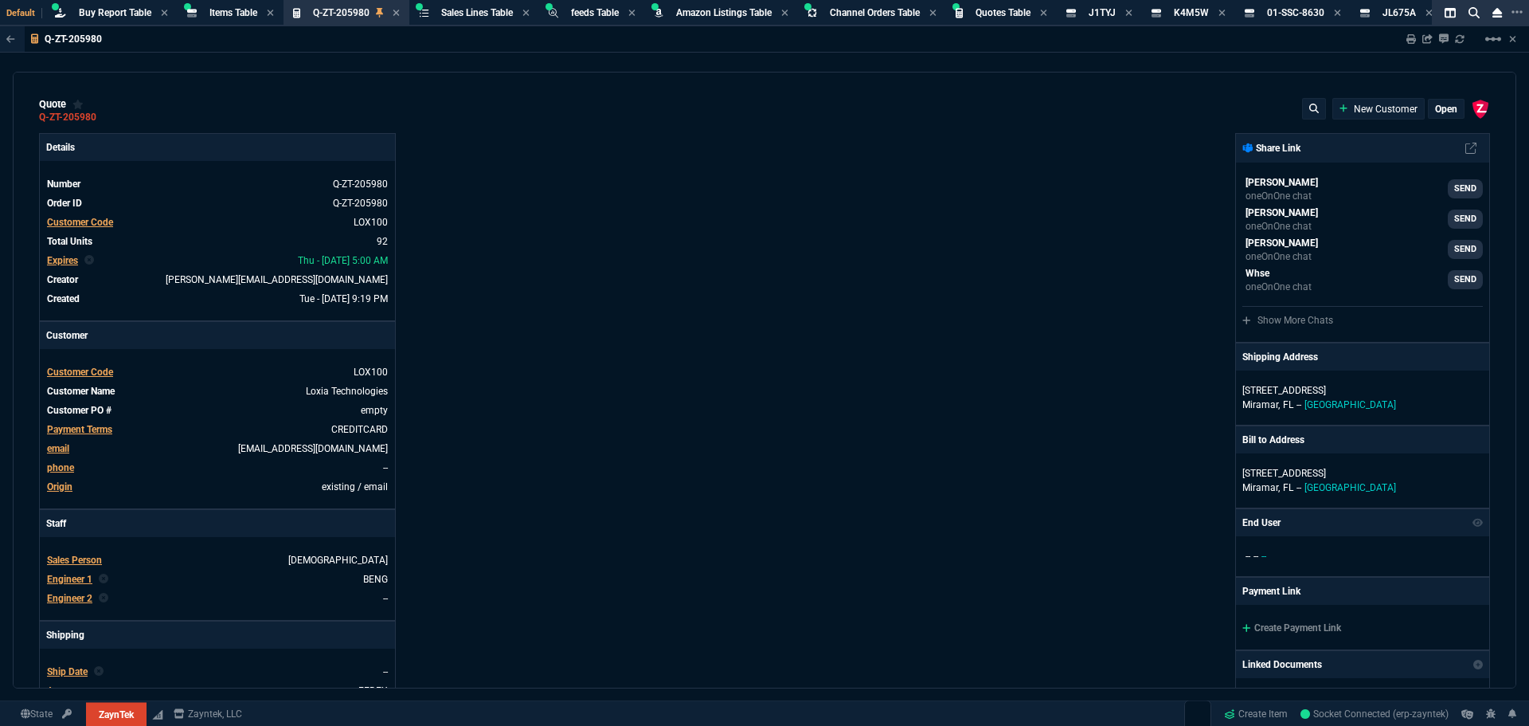
type input "6"
type input "47"
type input "35"
type input "30"
type input "65"
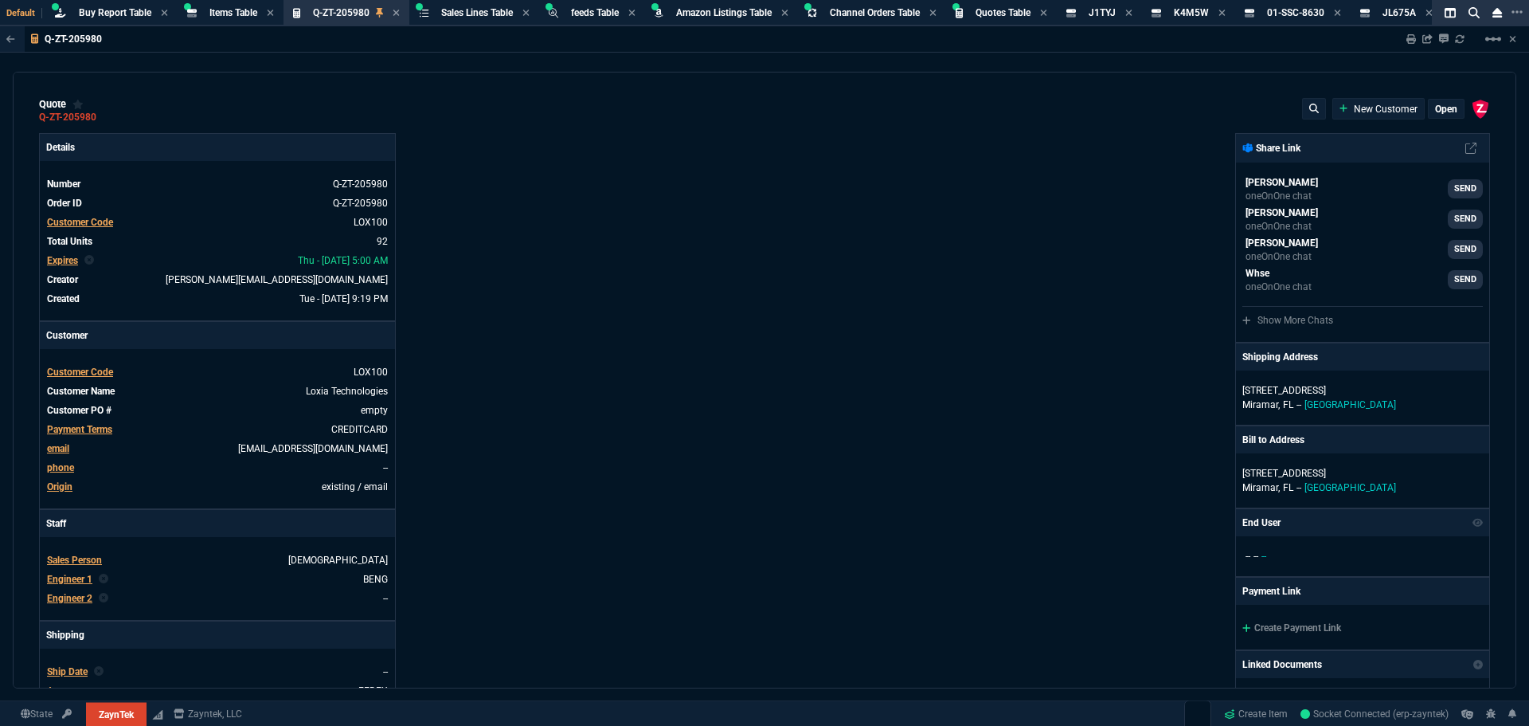
type input "25"
type input "75"
type input "52"
type input "65"
type input "80"
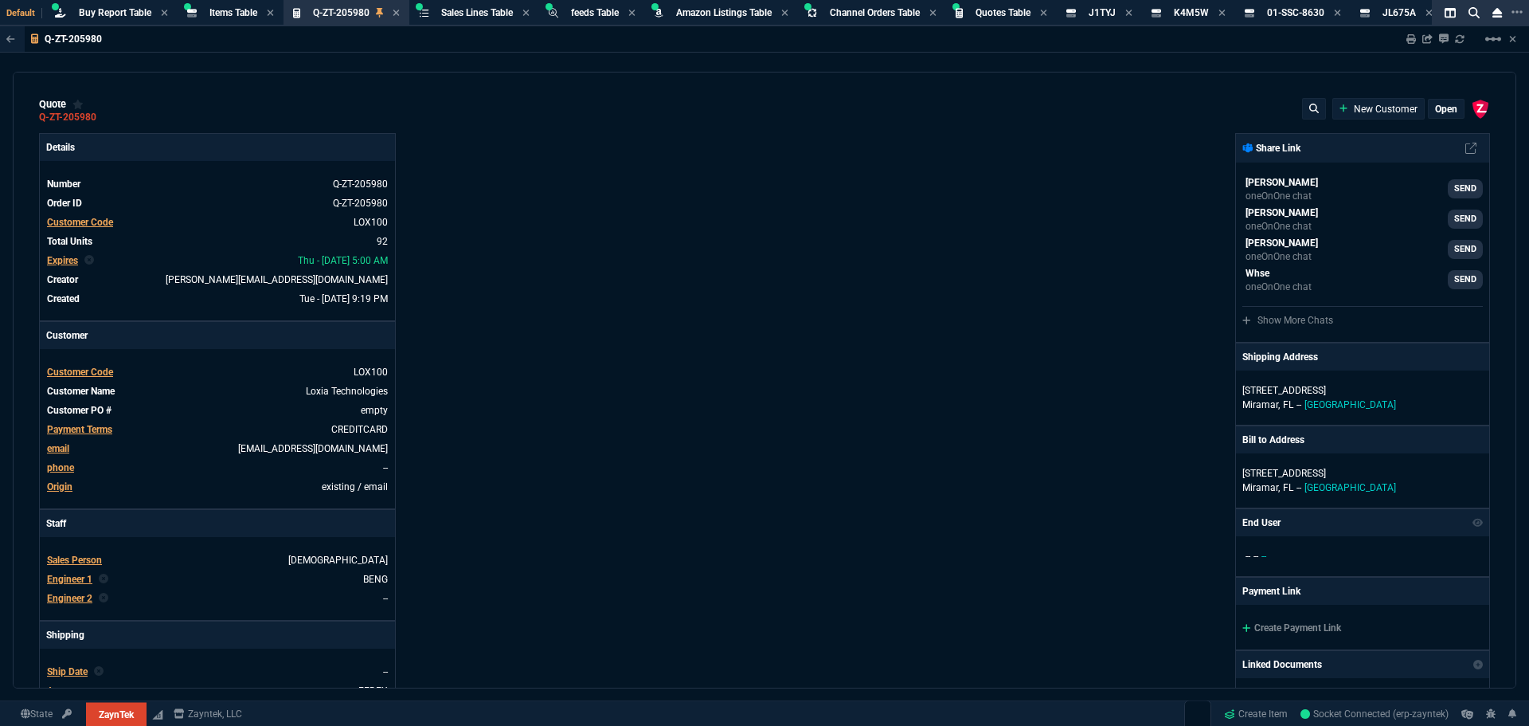
type input "4"
type input "43"
type input "75"
type input "60"
type input "45"
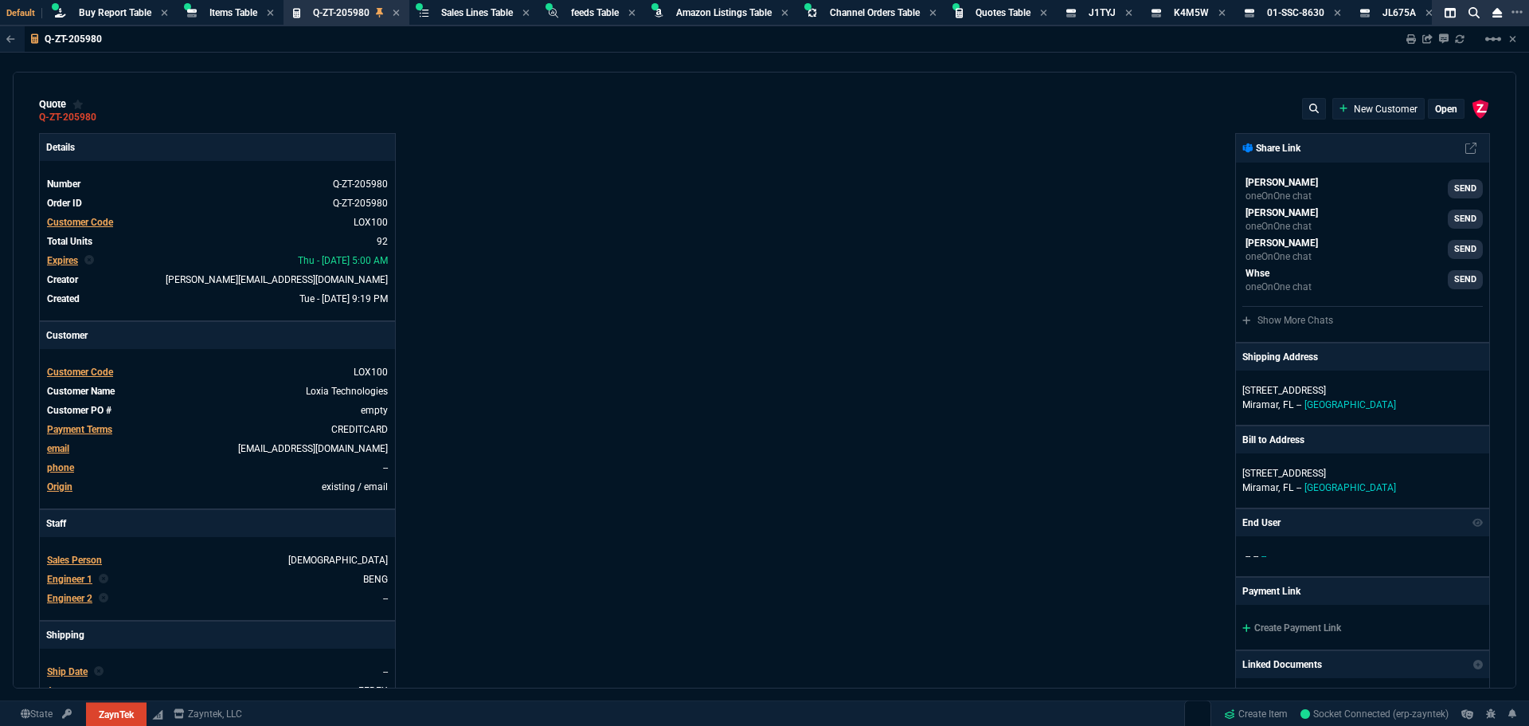
type input "0"
type input "55"
type input "82"
type input "42"
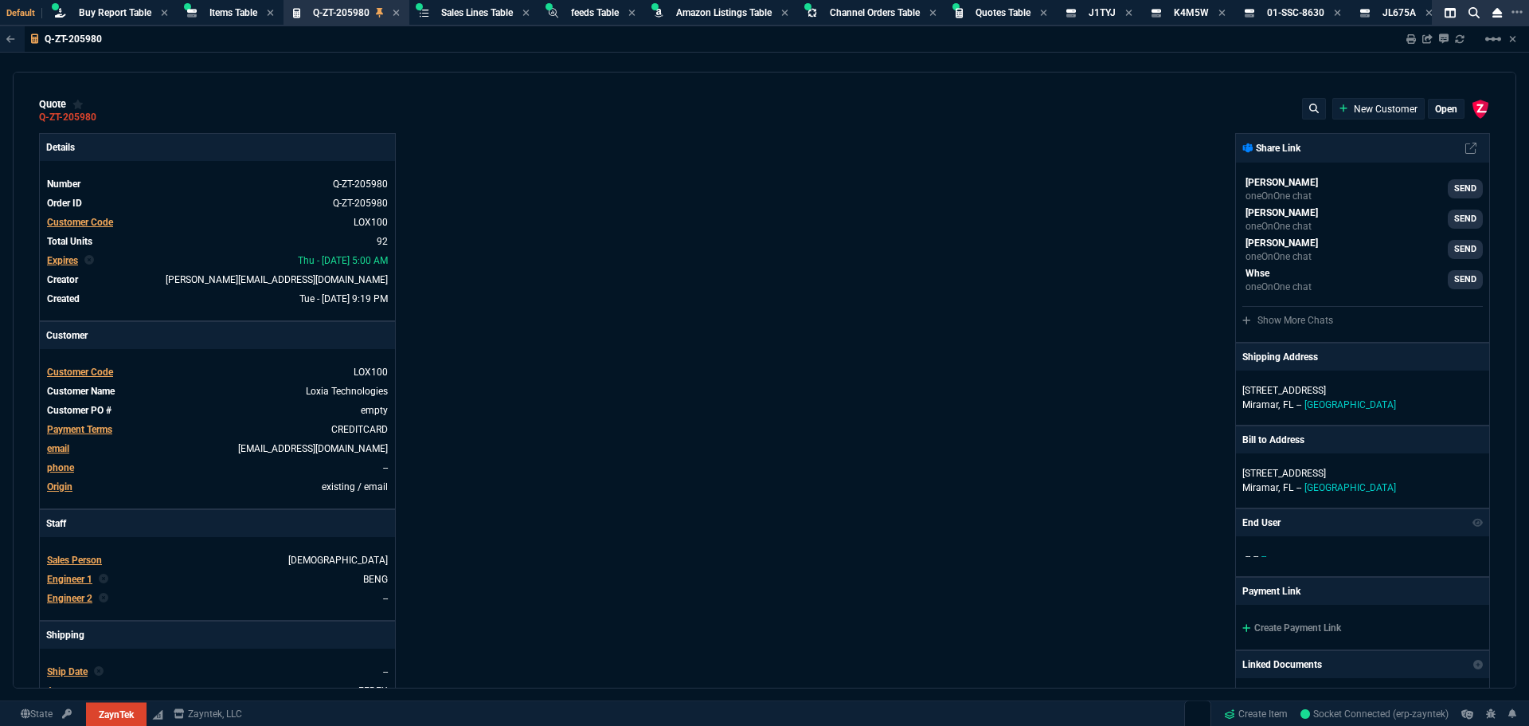
type input "35"
type input "84"
type input "41"
type input "73"
type input "4746"
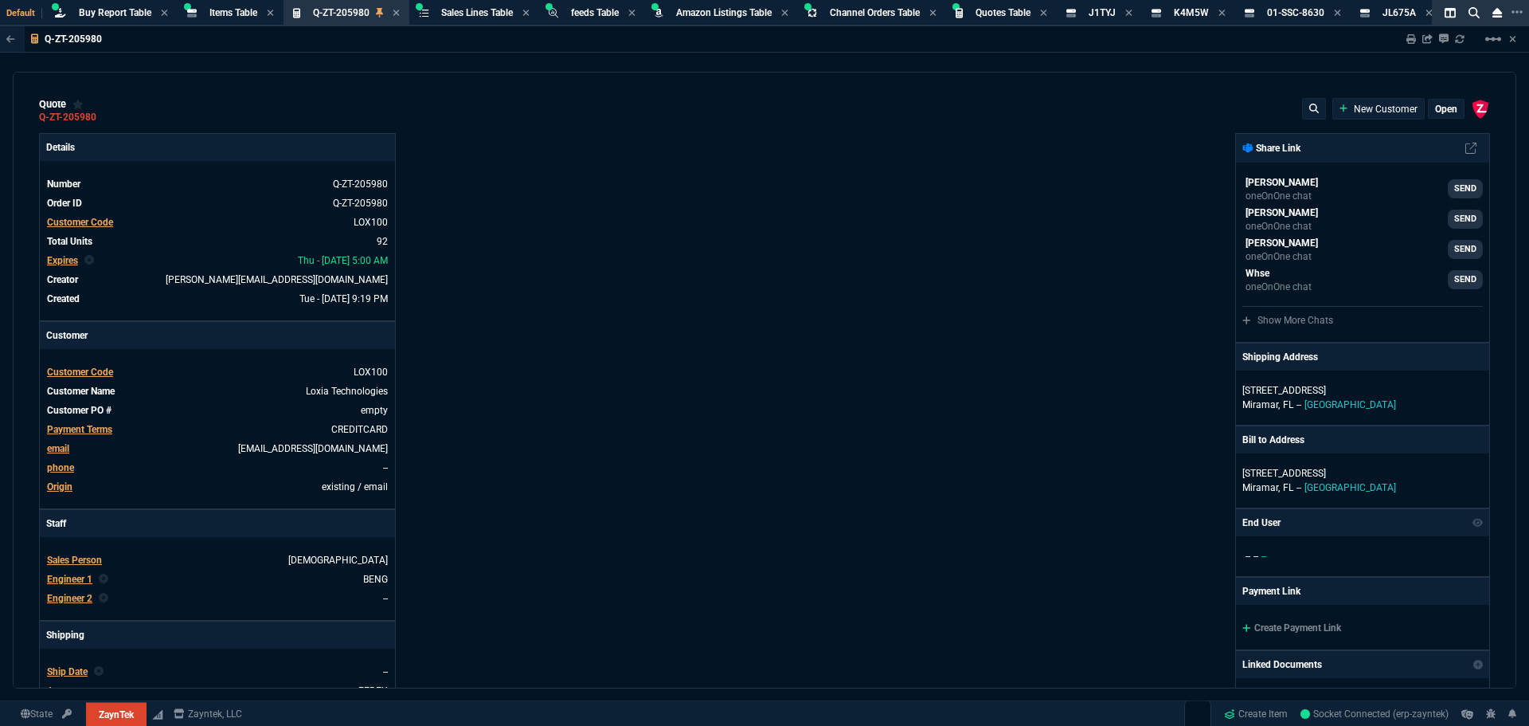
type input "74"
type input "46"
type input "-32"
type input "1539"
type input "78"
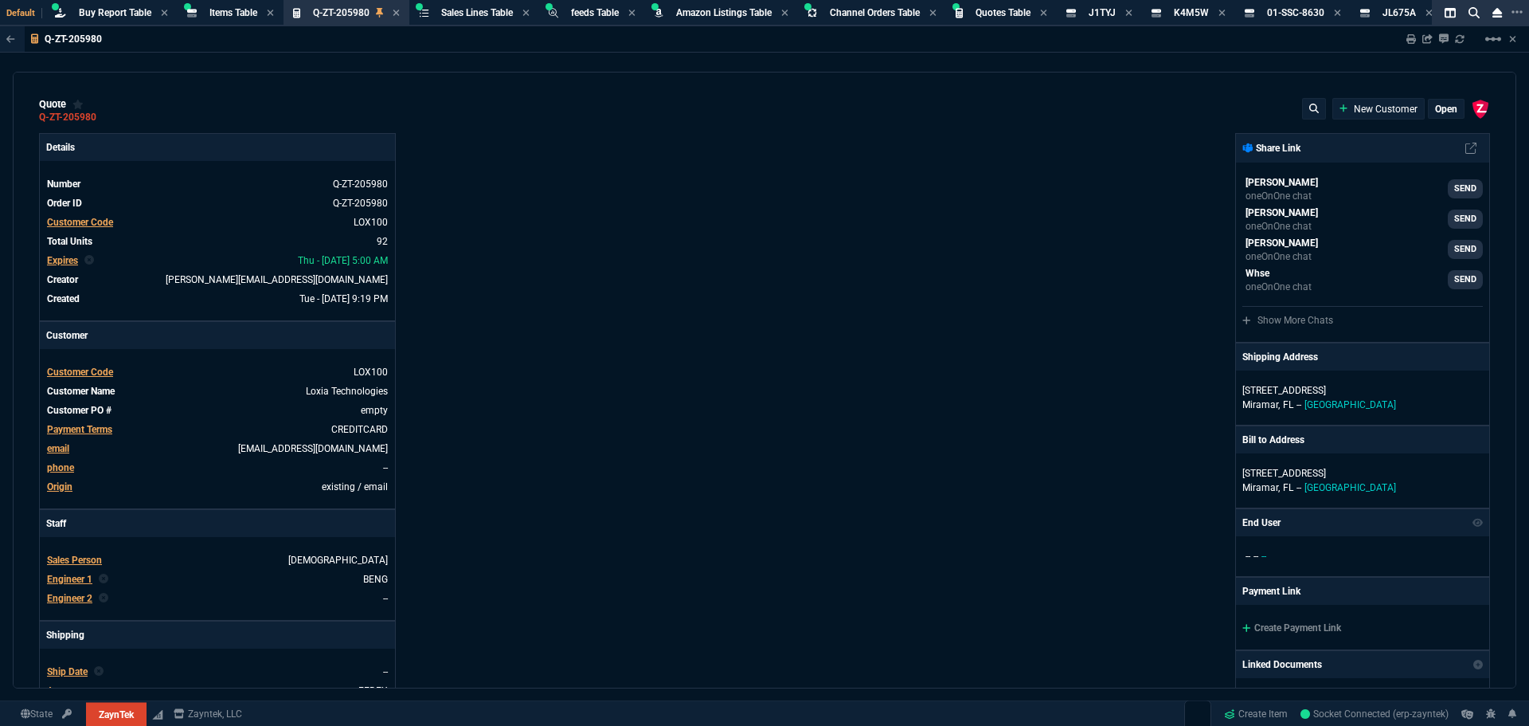
type input "972"
type input "38"
type input "44"
type input "38"
type input "56"
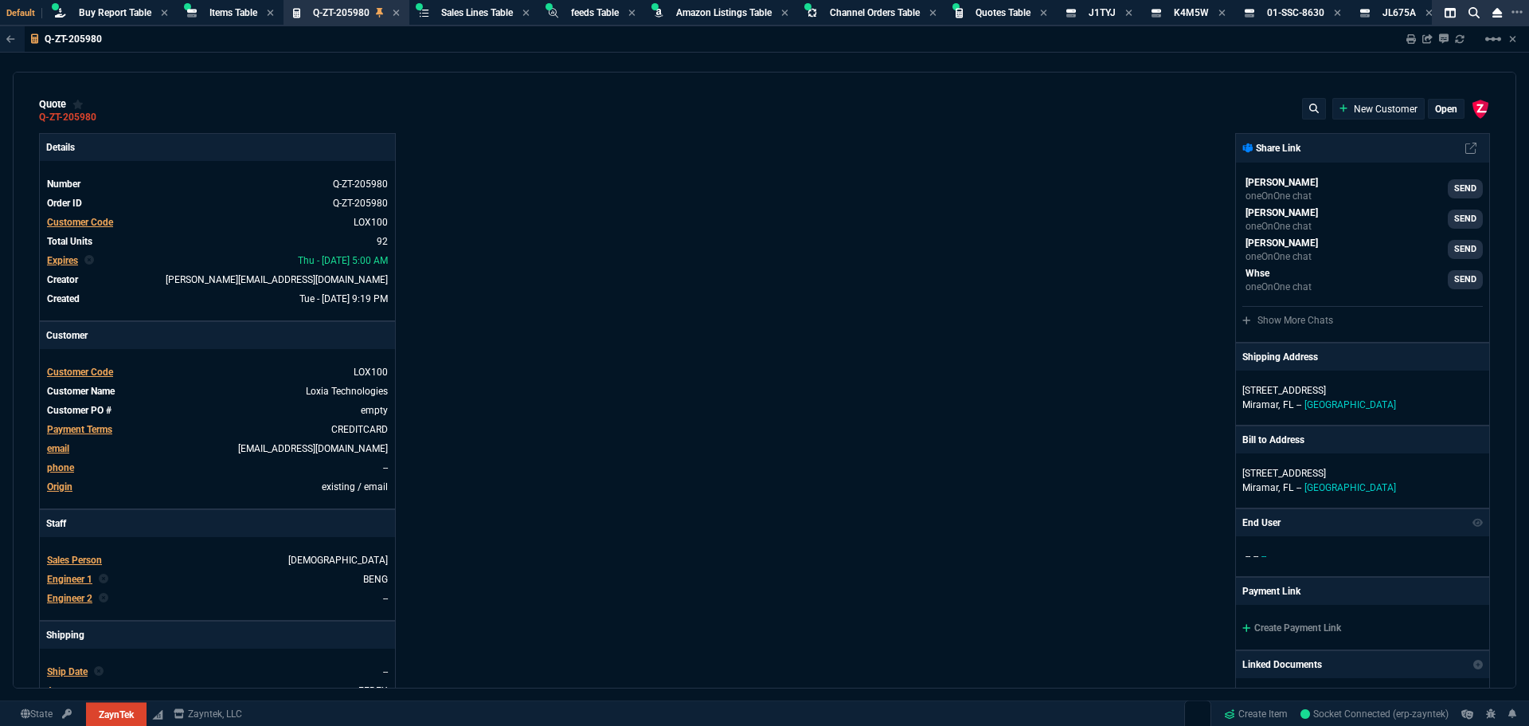
type input "75"
type input "76"
type input "11"
type input "55"
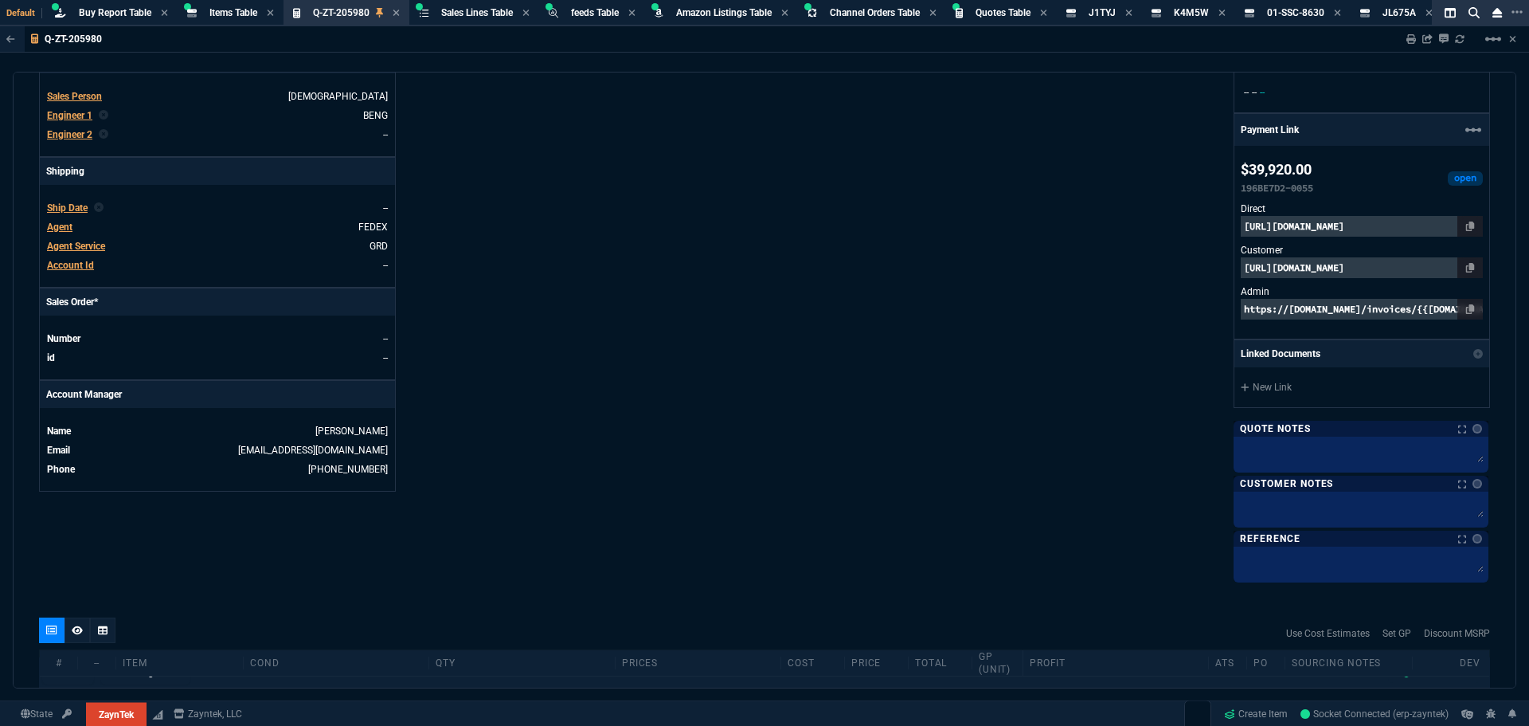
type input "399"
type input "56"
type input "54"
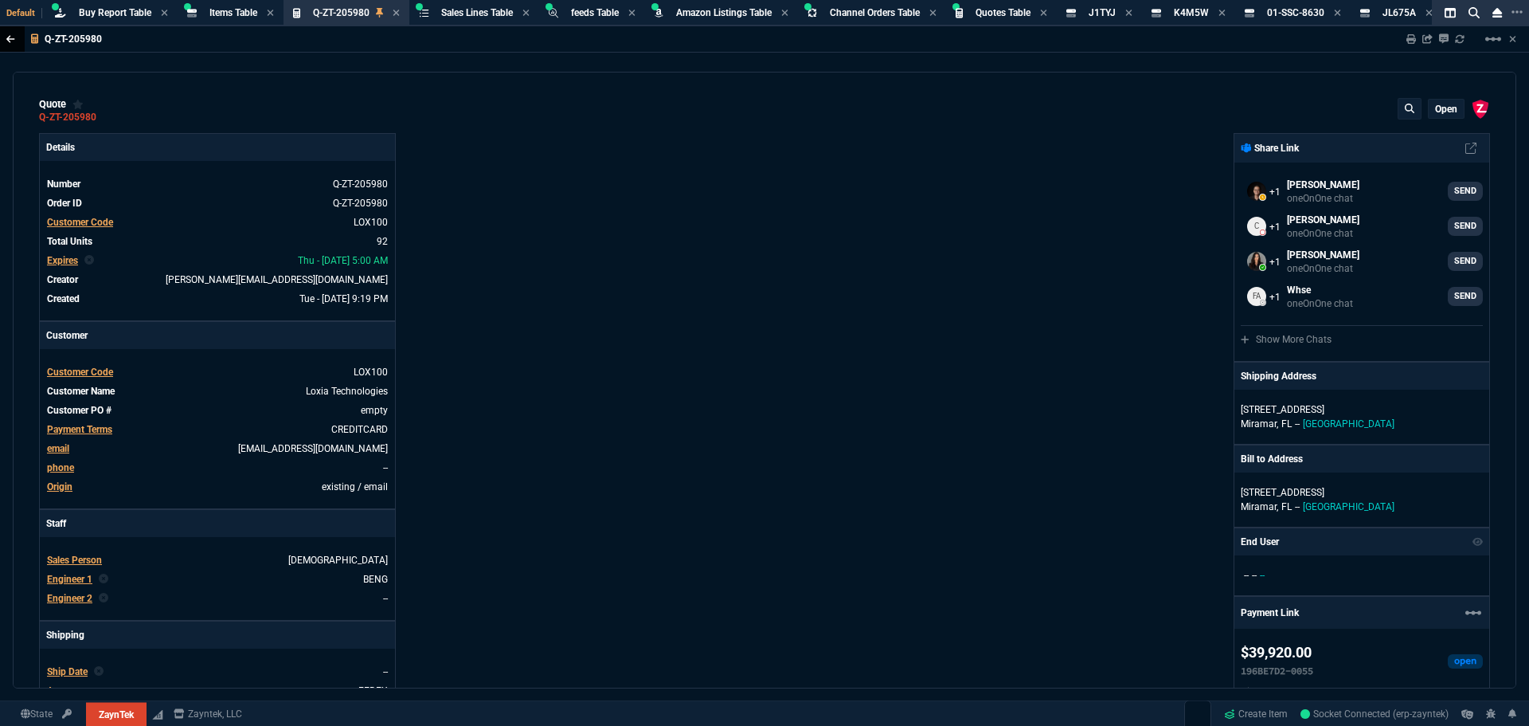
click at [7, 41] on icon at bounding box center [10, 39] width 9 height 10
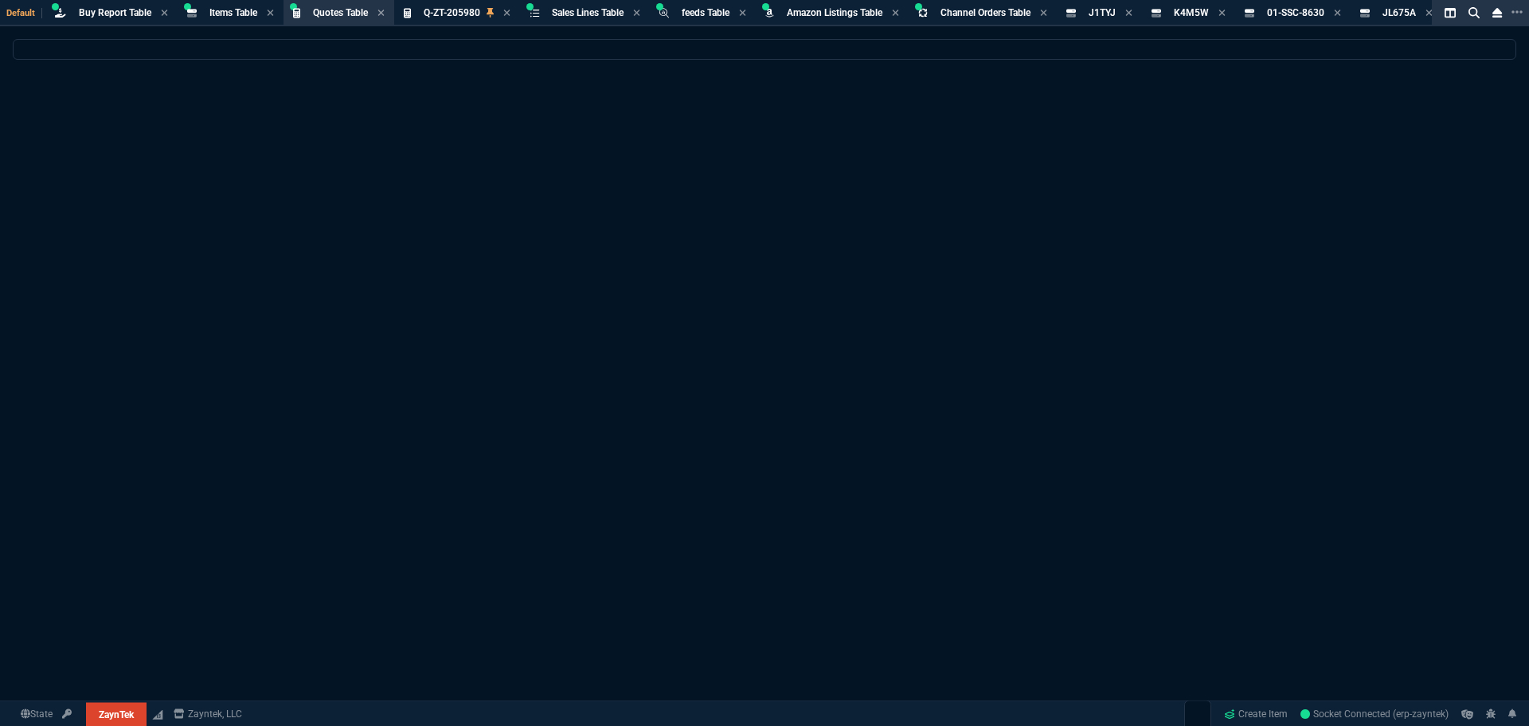
select select
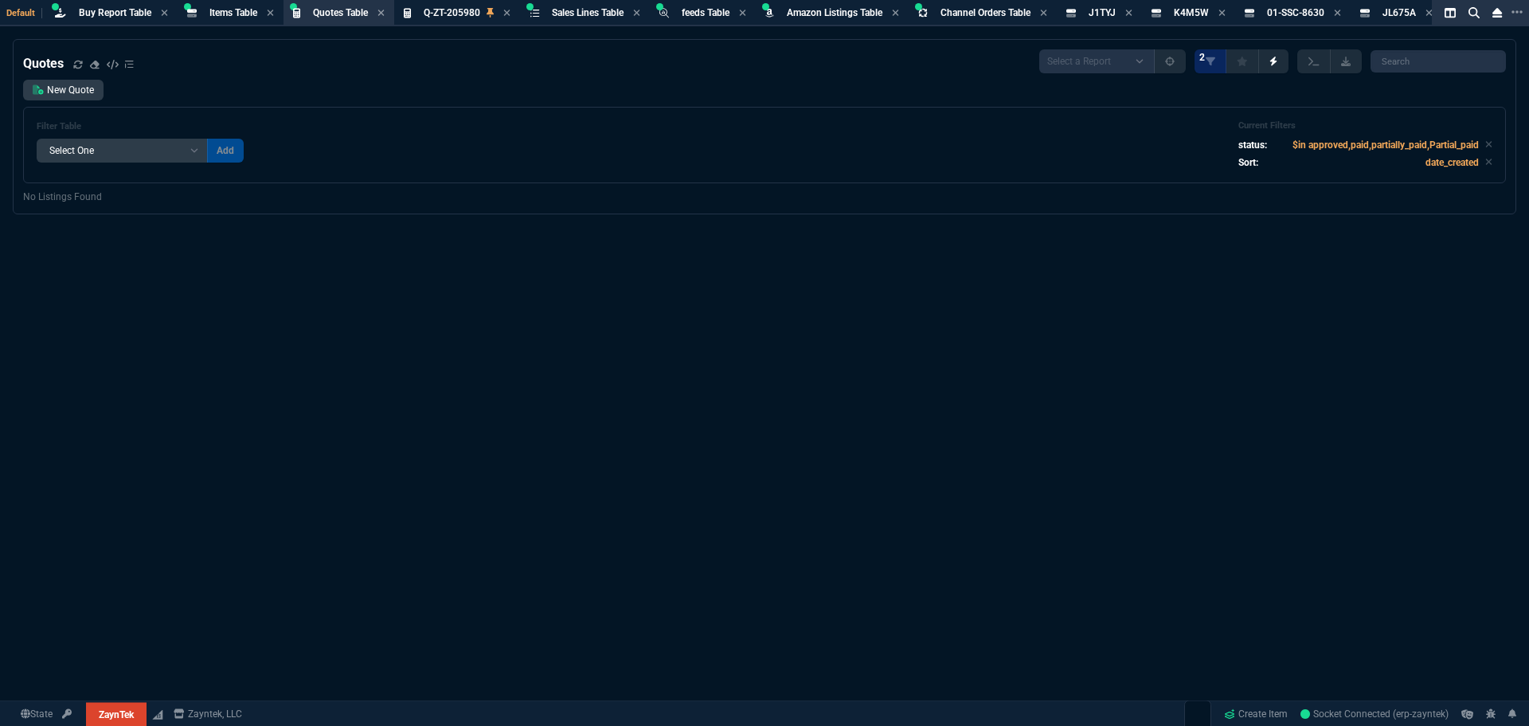
click at [873, 316] on div "Quotes Select a Report Fruit (MTD) APPROVED Quotes 2 New Quote Filter Table Sel…" at bounding box center [764, 421] width 1529 height 765
click at [103, 17] on span "Buy Report Table" at bounding box center [115, 12] width 72 height 11
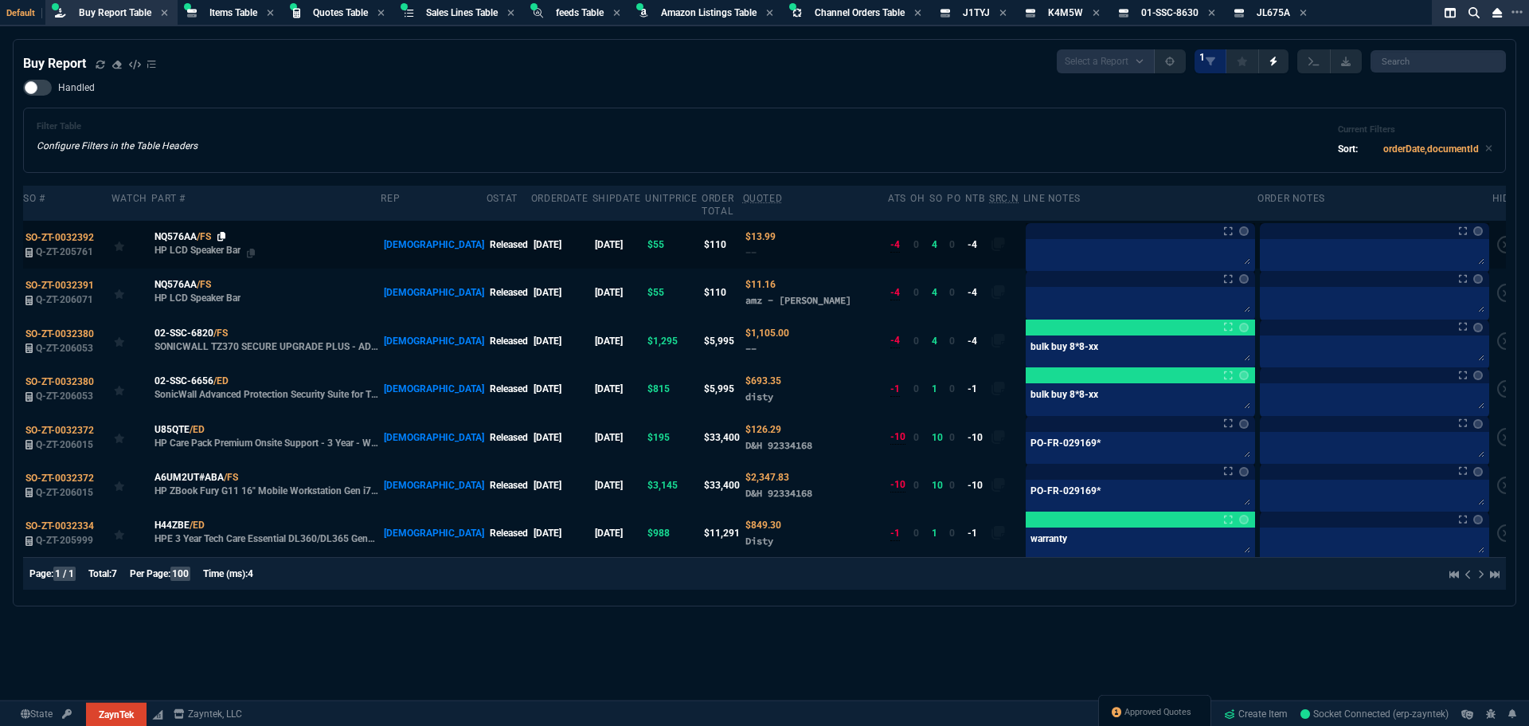
click at [223, 232] on icon at bounding box center [221, 237] width 9 height 10
click at [266, 86] on div "Handled Filter Table Configure Filters in the Table Headers Current Filters Sor…" at bounding box center [764, 126] width 1483 height 93
click at [131, 15] on span "Buy Report Table" at bounding box center [115, 12] width 72 height 11
click at [245, 76] on div "Buy Report Select a Report Not Purchased 1 Handled Filter Table Configure Filte…" at bounding box center [764, 322] width 1483 height 546
click at [218, 12] on span "Items Table" at bounding box center [234, 12] width 48 height 11
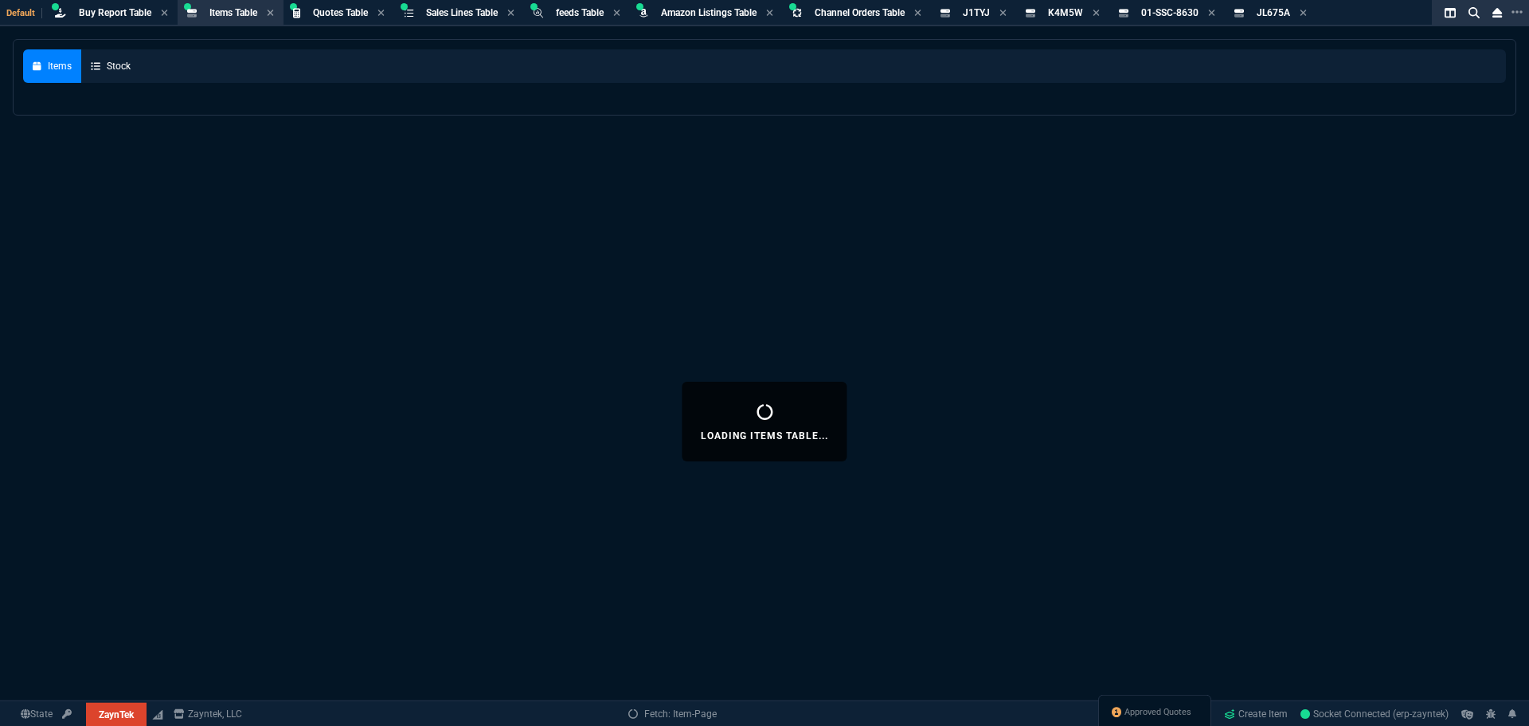
select select
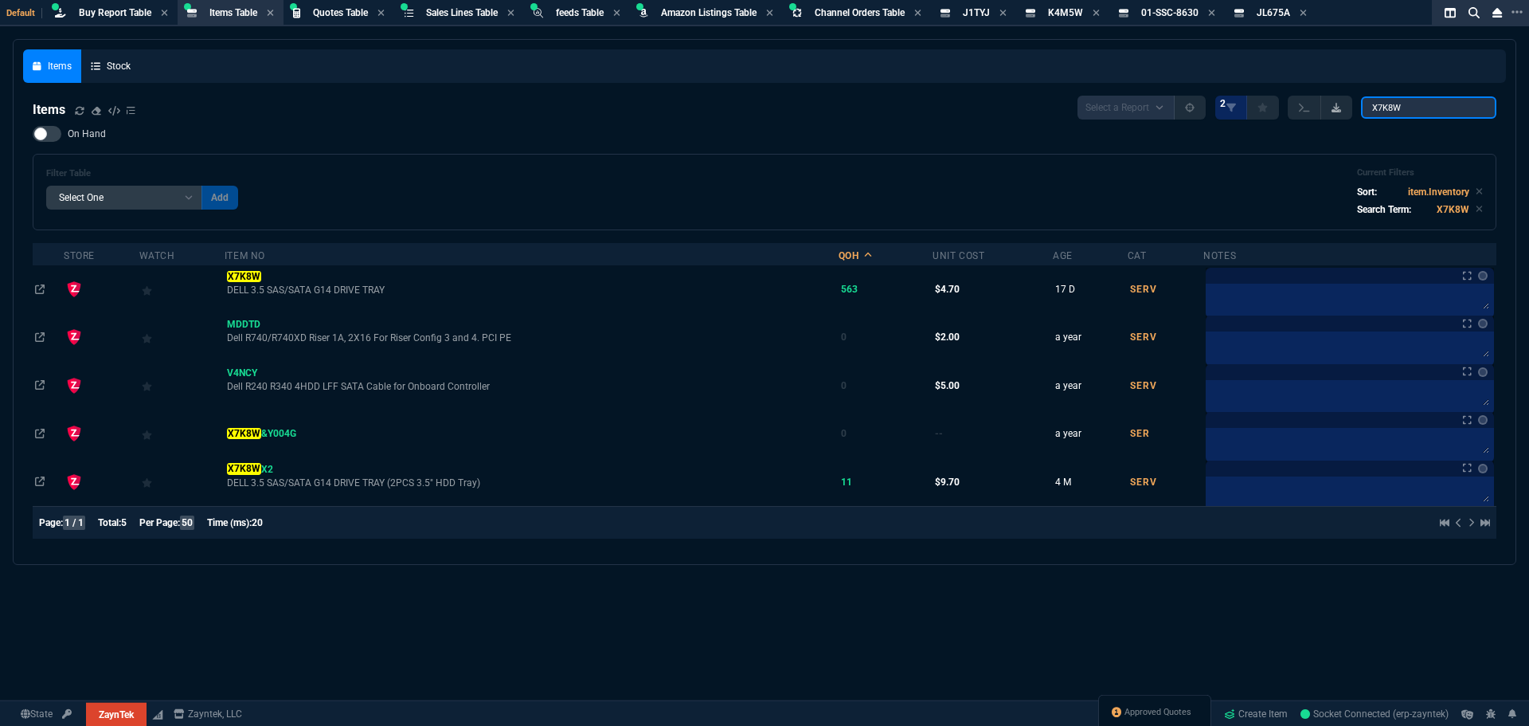
drag, startPoint x: 1406, startPoint y: 102, endPoint x: 1348, endPoint y: 108, distance: 58.5
click at [1353, 108] on div "Select a Report NEW QUERY 2 X7K8W" at bounding box center [1287, 108] width 419 height 24
paste input "P64706-B21"
type input "P64706-B21"
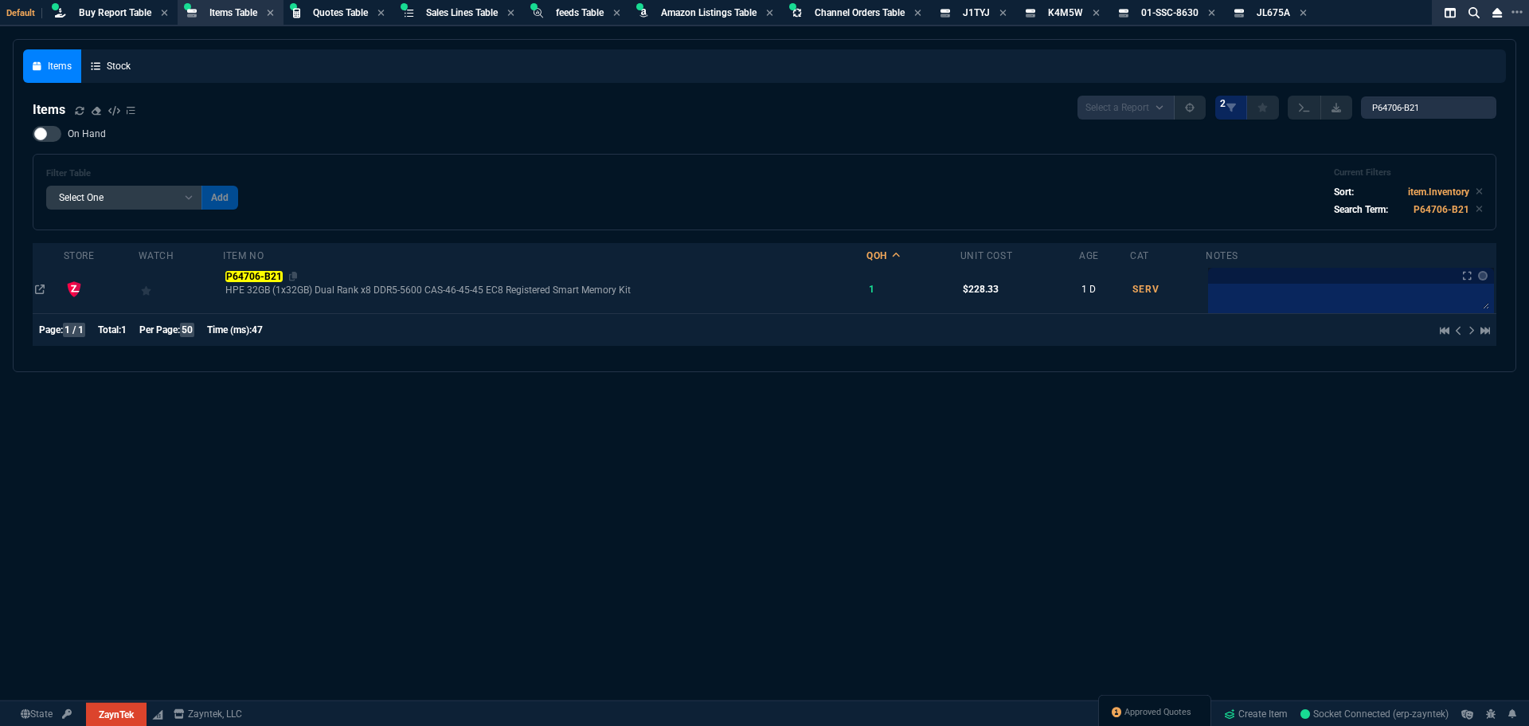
click at [270, 278] on mark "P64706-B21" at bounding box center [253, 276] width 57 height 11
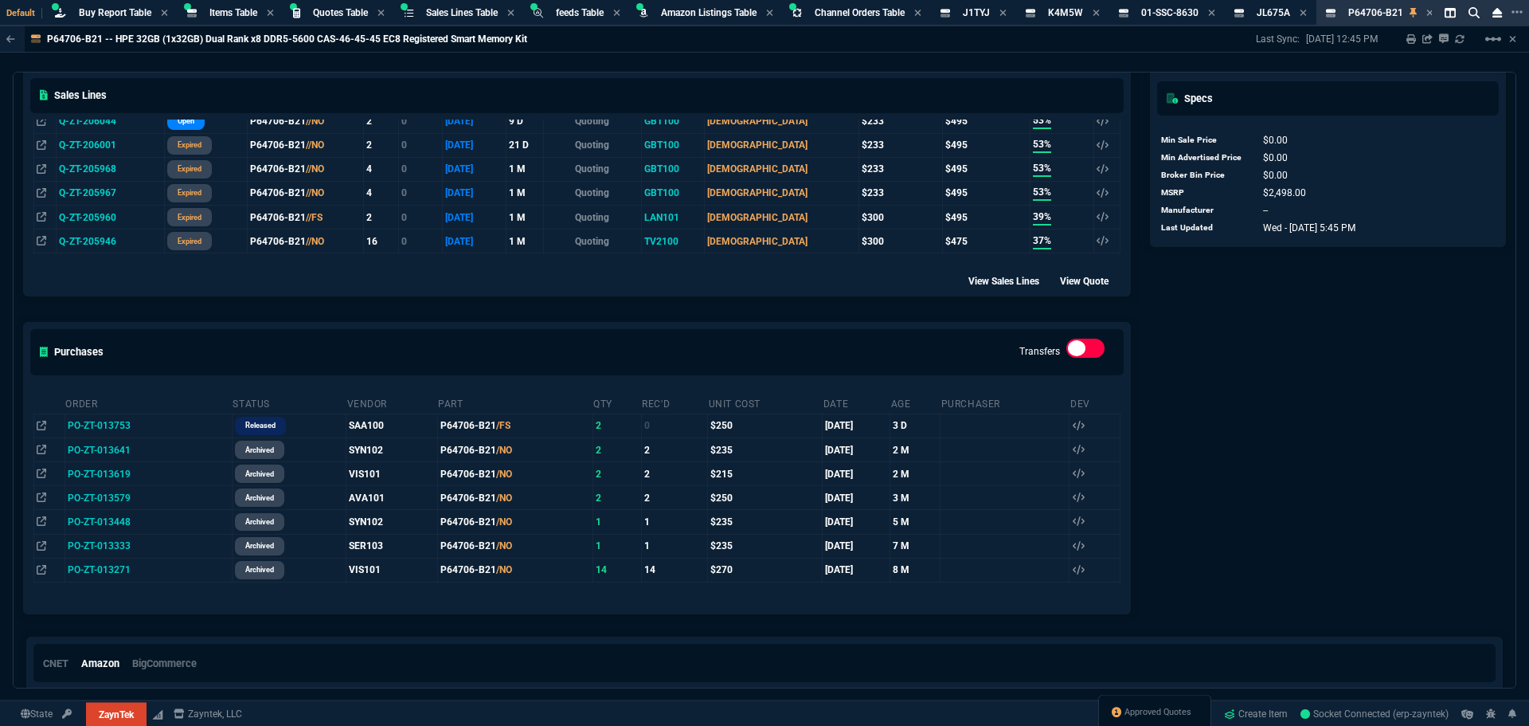
scroll to position [637, 0]
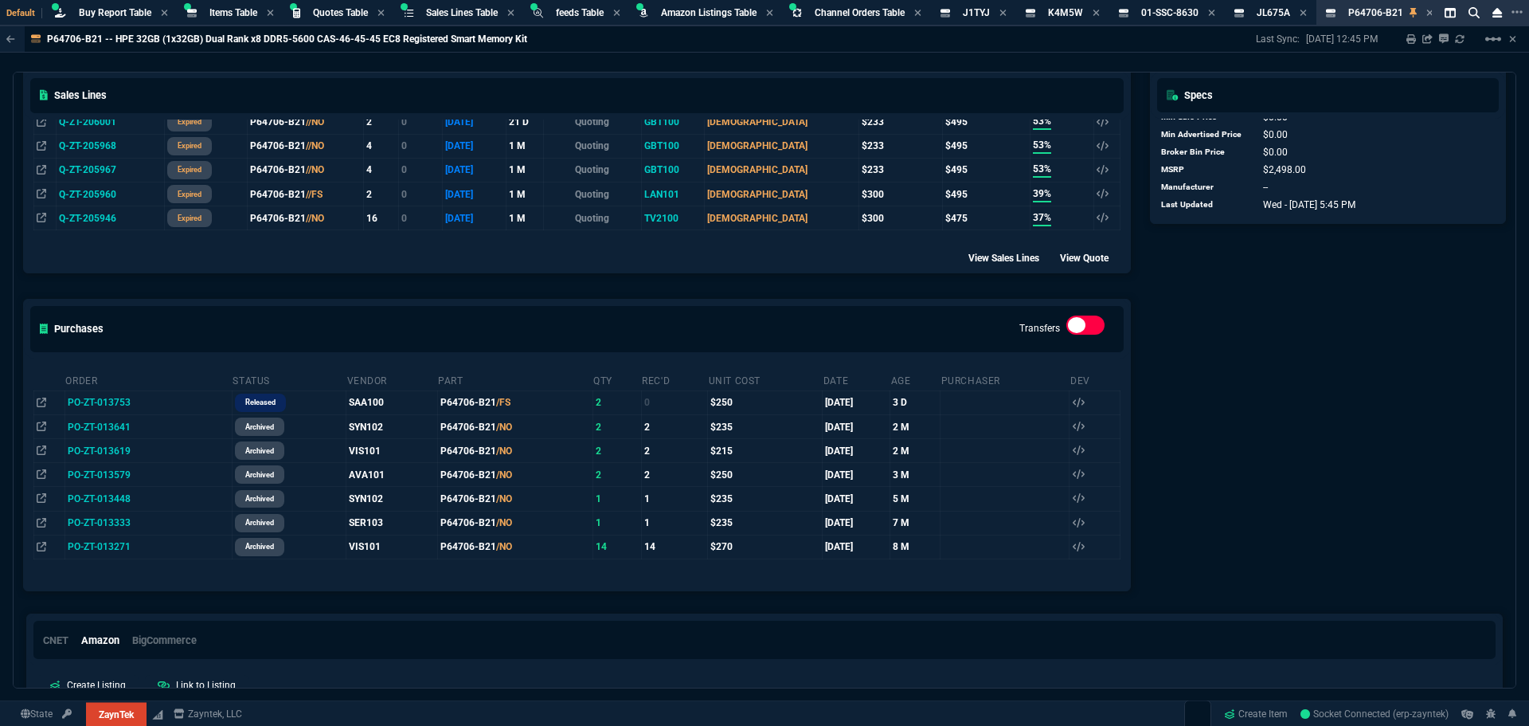
drag, startPoint x: 1235, startPoint y: 350, endPoint x: 1247, endPoint y: 343, distance: 15.0
click at [1235, 350] on div "Disty go src part msrp price ats D&H P64706-B21 $2,498 $527.57 145 INGR P64706-…" at bounding box center [1329, 57] width 376 height 1087
click at [1200, 378] on div "Disty go src part msrp price ats D&H P64706-B21 $2,498 $527.57 145 INGR P64706-…" at bounding box center [1329, 57] width 376 height 1087
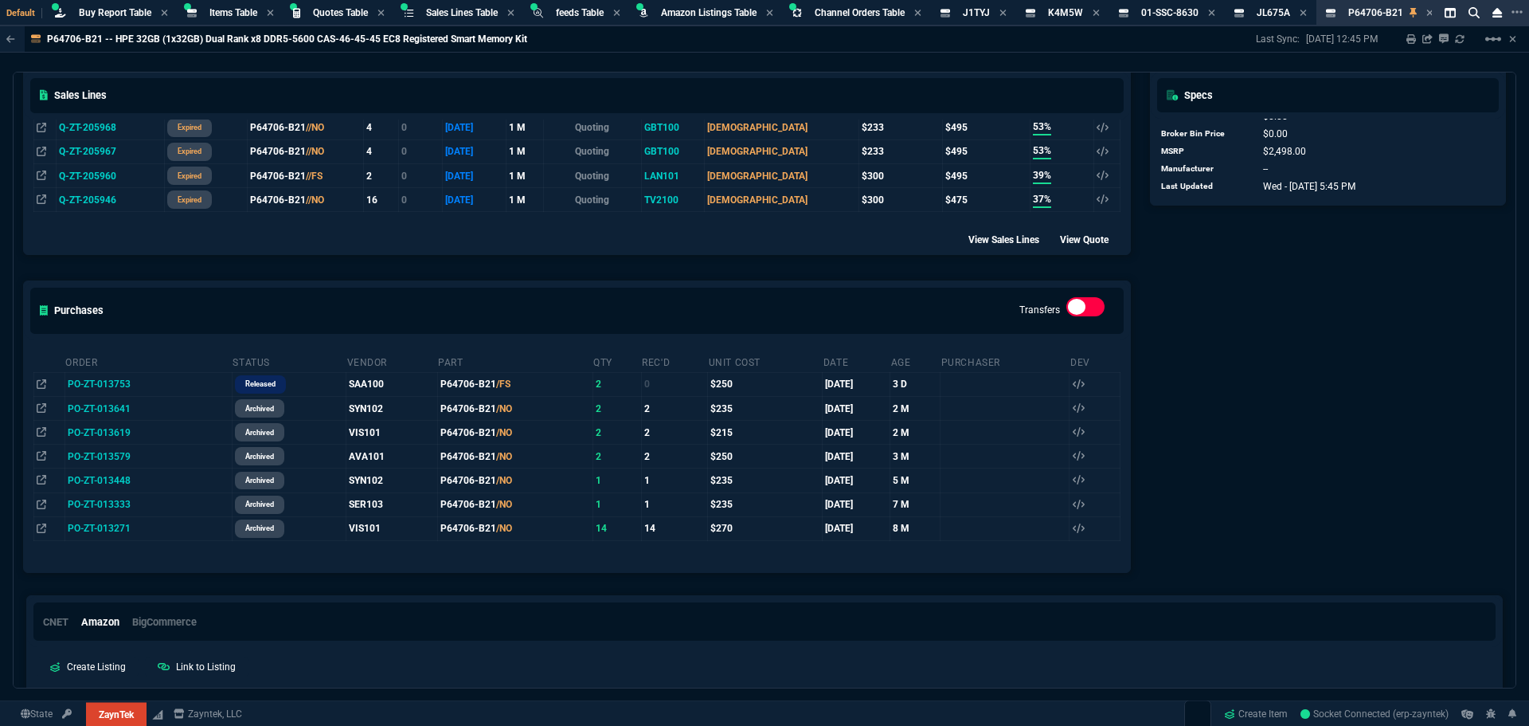
scroll to position [488, 0]
